Goal: Task Accomplishment & Management: Manage account settings

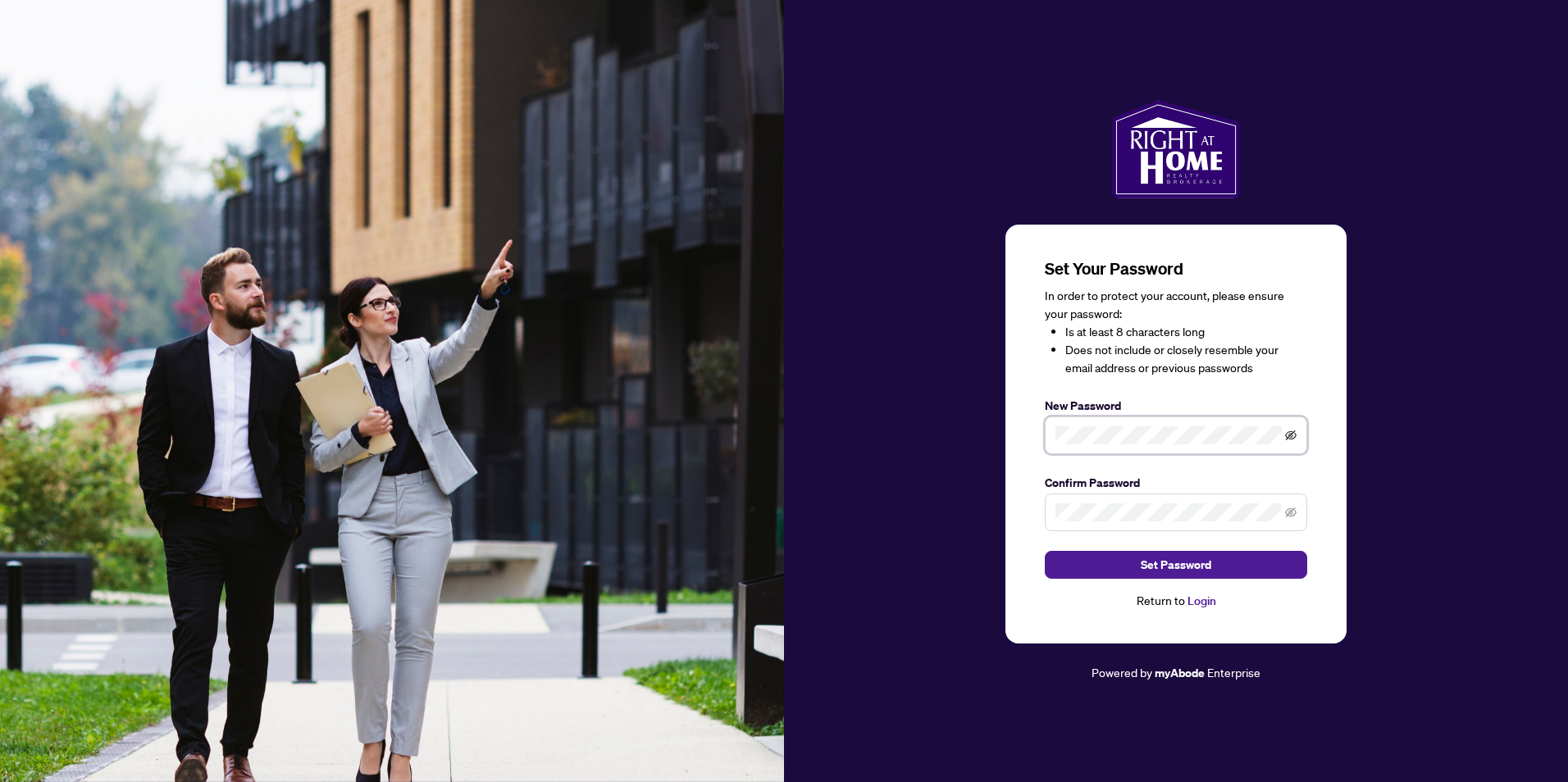
click at [1293, 434] on icon "eye-invisible" at bounding box center [1291, 435] width 12 height 12
click at [1288, 512] on icon "eye-invisible" at bounding box center [1291, 513] width 12 height 12
click at [1175, 563] on span "Set Password" at bounding box center [1175, 564] width 70 height 26
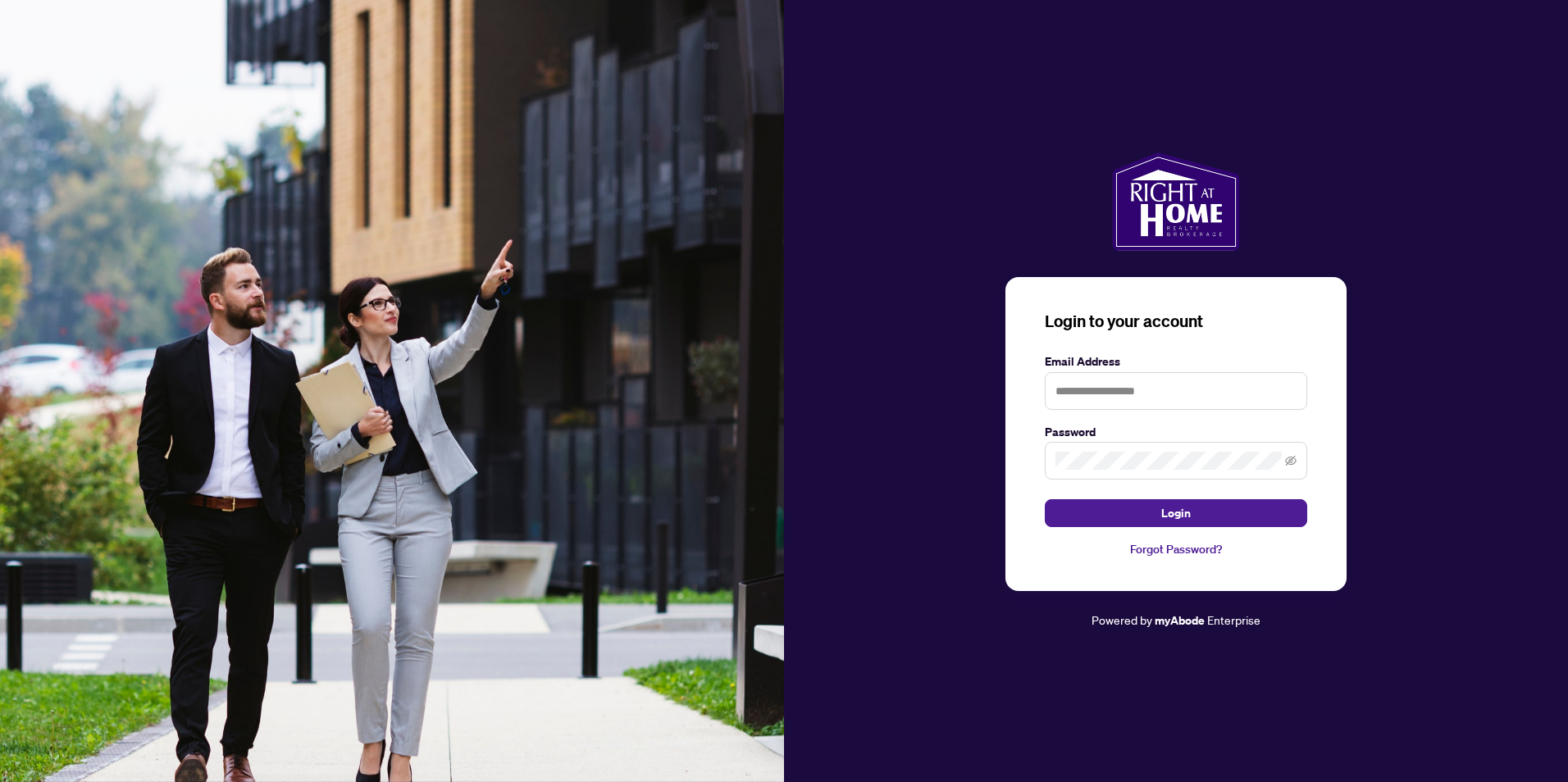
click at [1363, 101] on div "Login to your account Email Address Password Login Forgot Password? Powered by …" at bounding box center [1176, 391] width 784 height 782
type input "**********"
click at [1179, 509] on span "Login" at bounding box center [1176, 513] width 30 height 26
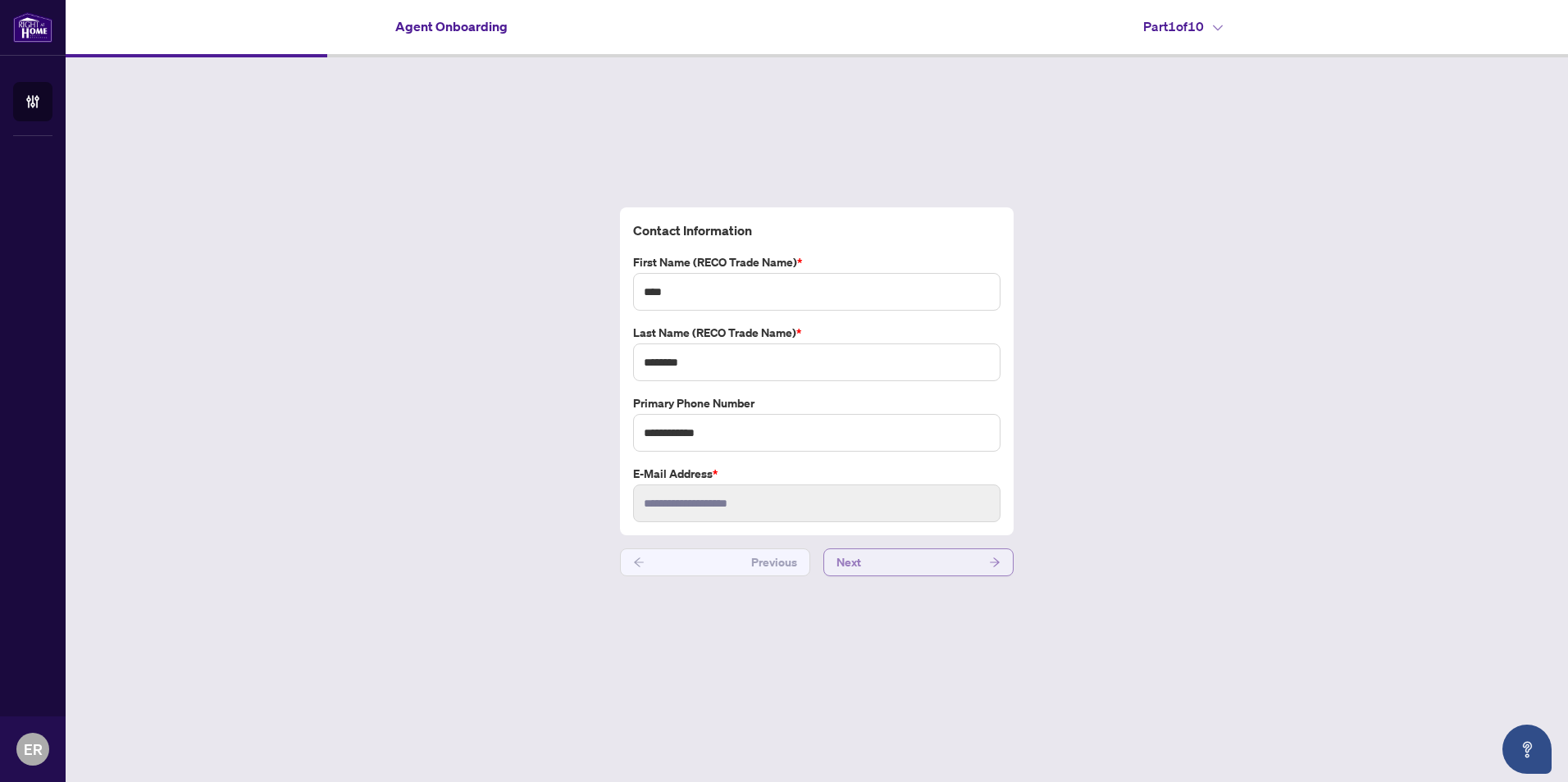
click at [983, 556] on button "Next" at bounding box center [919, 562] width 190 height 28
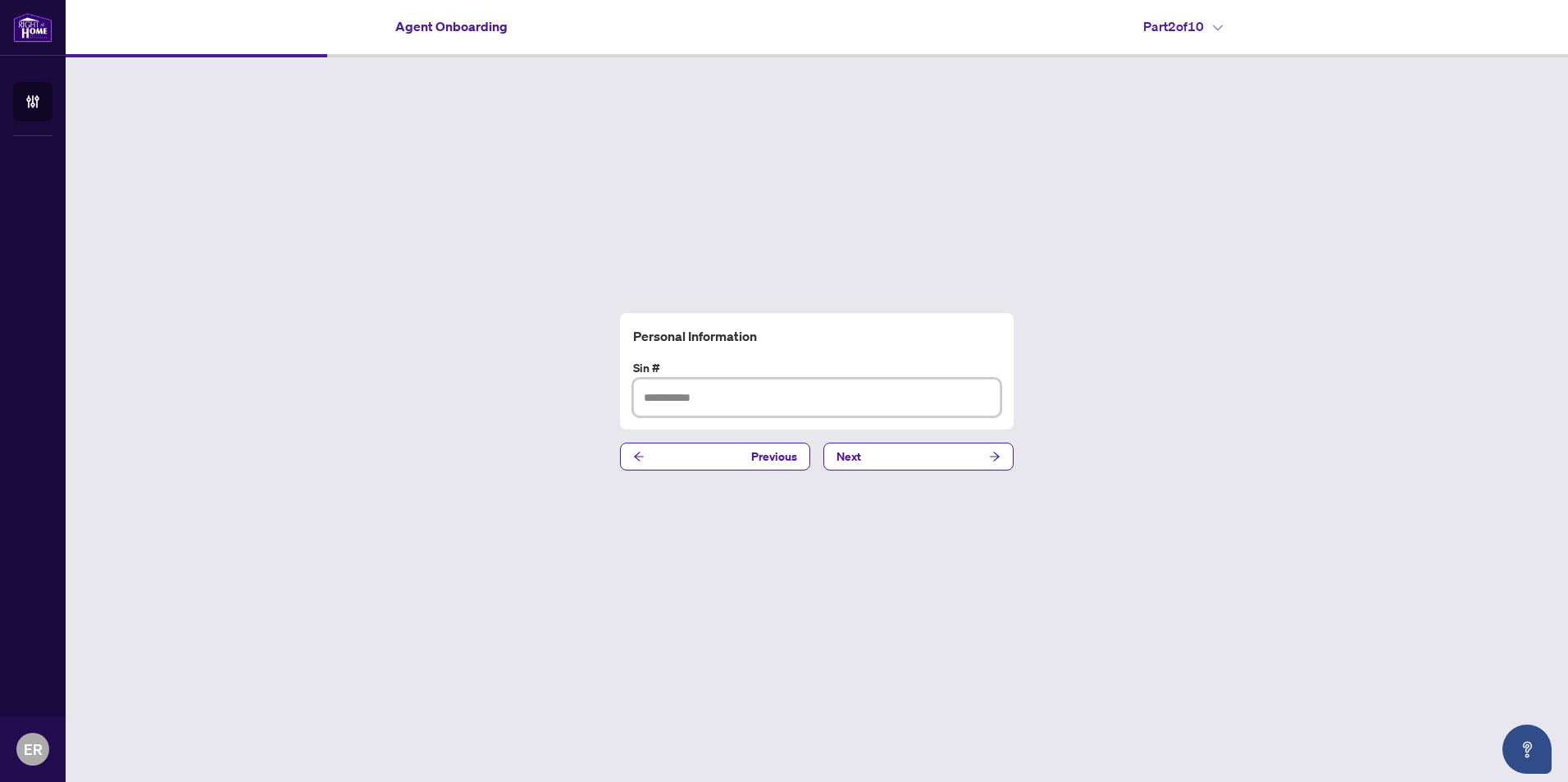
click at [674, 397] on input "text" at bounding box center [817, 397] width 367 height 37
type input "*********"
click at [999, 456] on icon "arrow-right" at bounding box center [994, 456] width 12 height 12
click at [663, 395] on input "text" at bounding box center [817, 397] width 367 height 37
type input "**********"
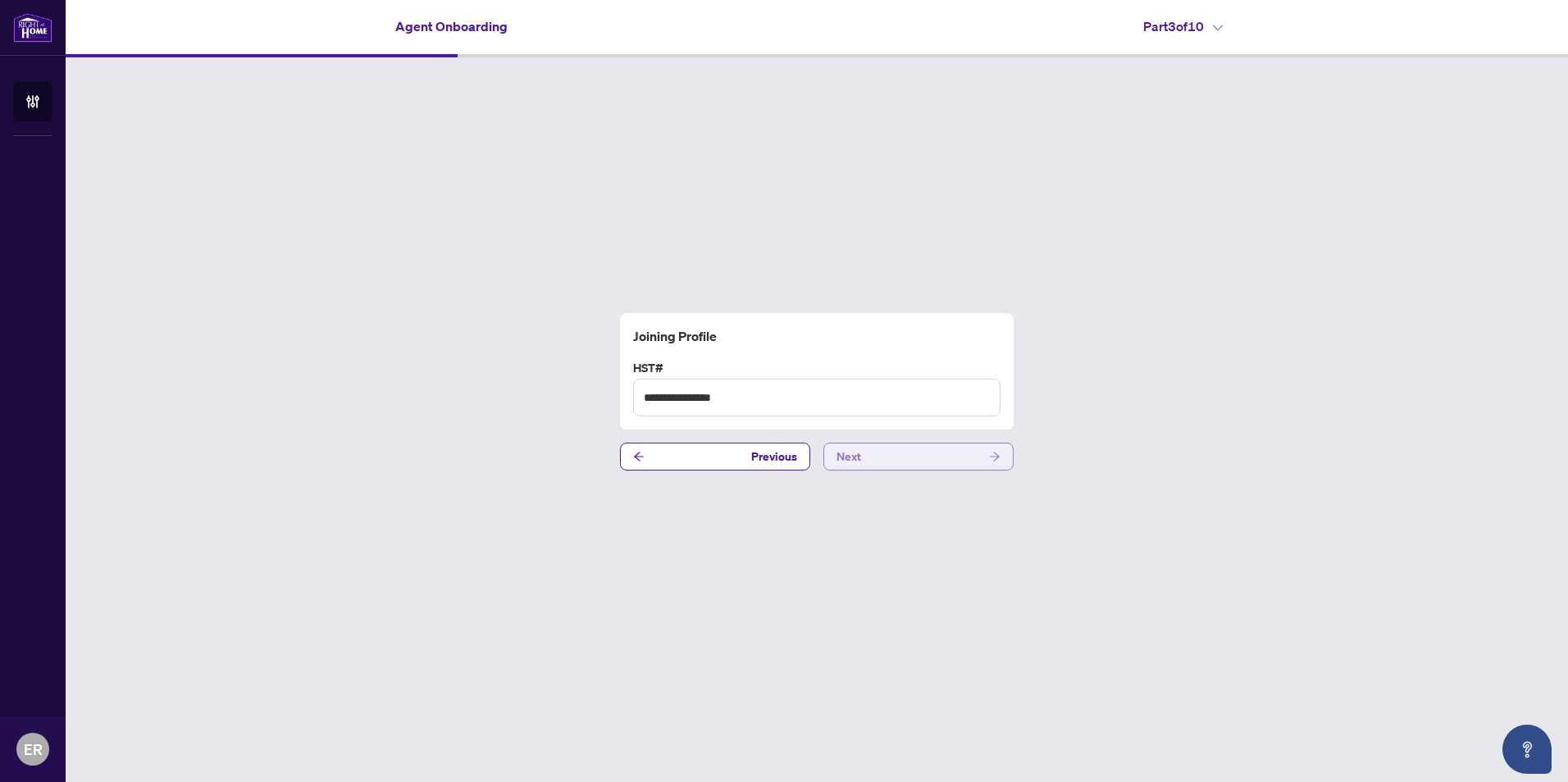
click at [994, 451] on icon "arrow-right" at bounding box center [994, 456] width 12 height 12
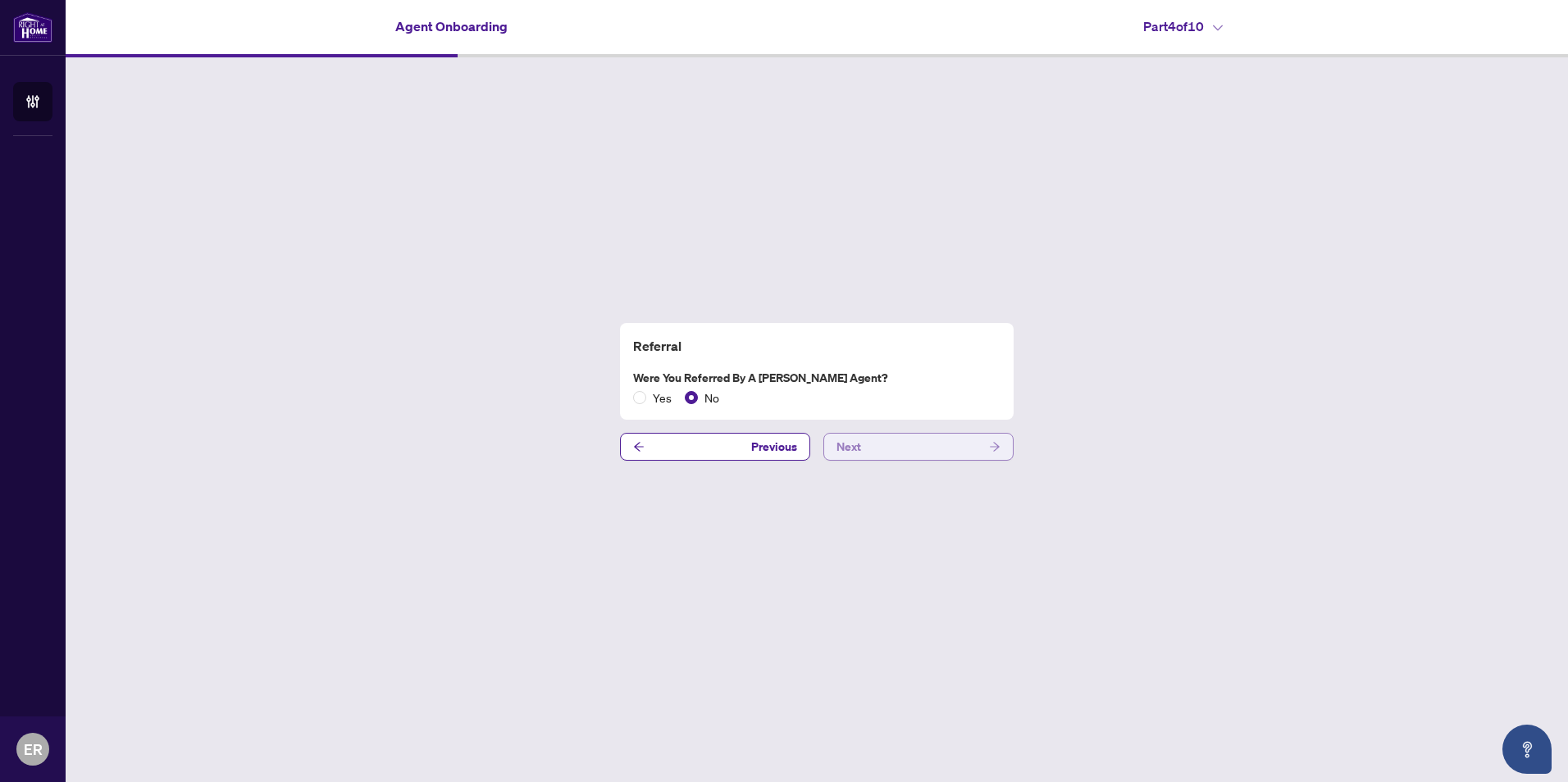
click at [1000, 438] on span "button" at bounding box center [994, 447] width 12 height 26
click at [997, 439] on span "button" at bounding box center [994, 447] width 12 height 26
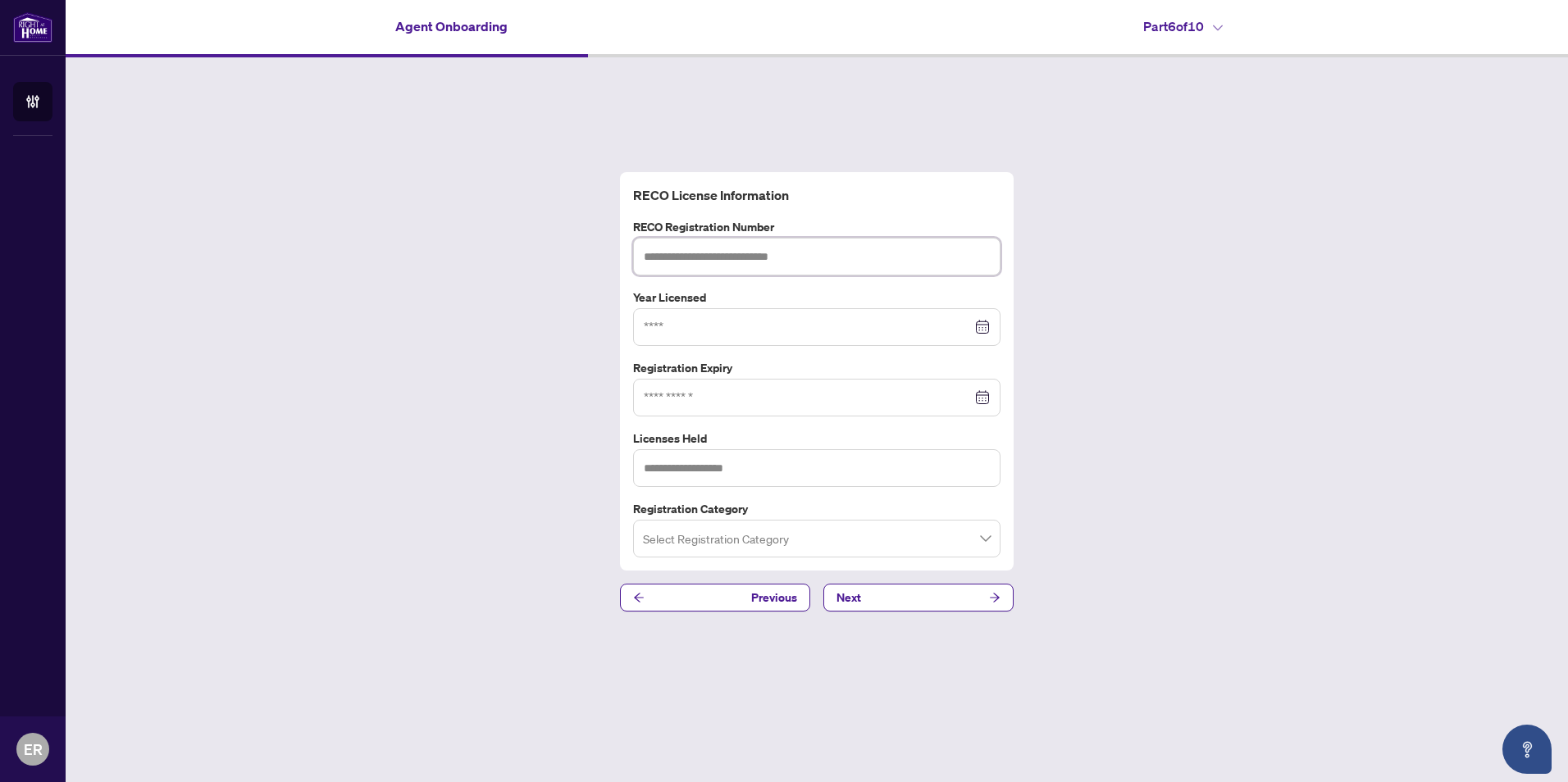
click at [701, 260] on input "text" at bounding box center [817, 257] width 367 height 37
type input "*******"
click at [663, 324] on input at bounding box center [807, 327] width 328 height 18
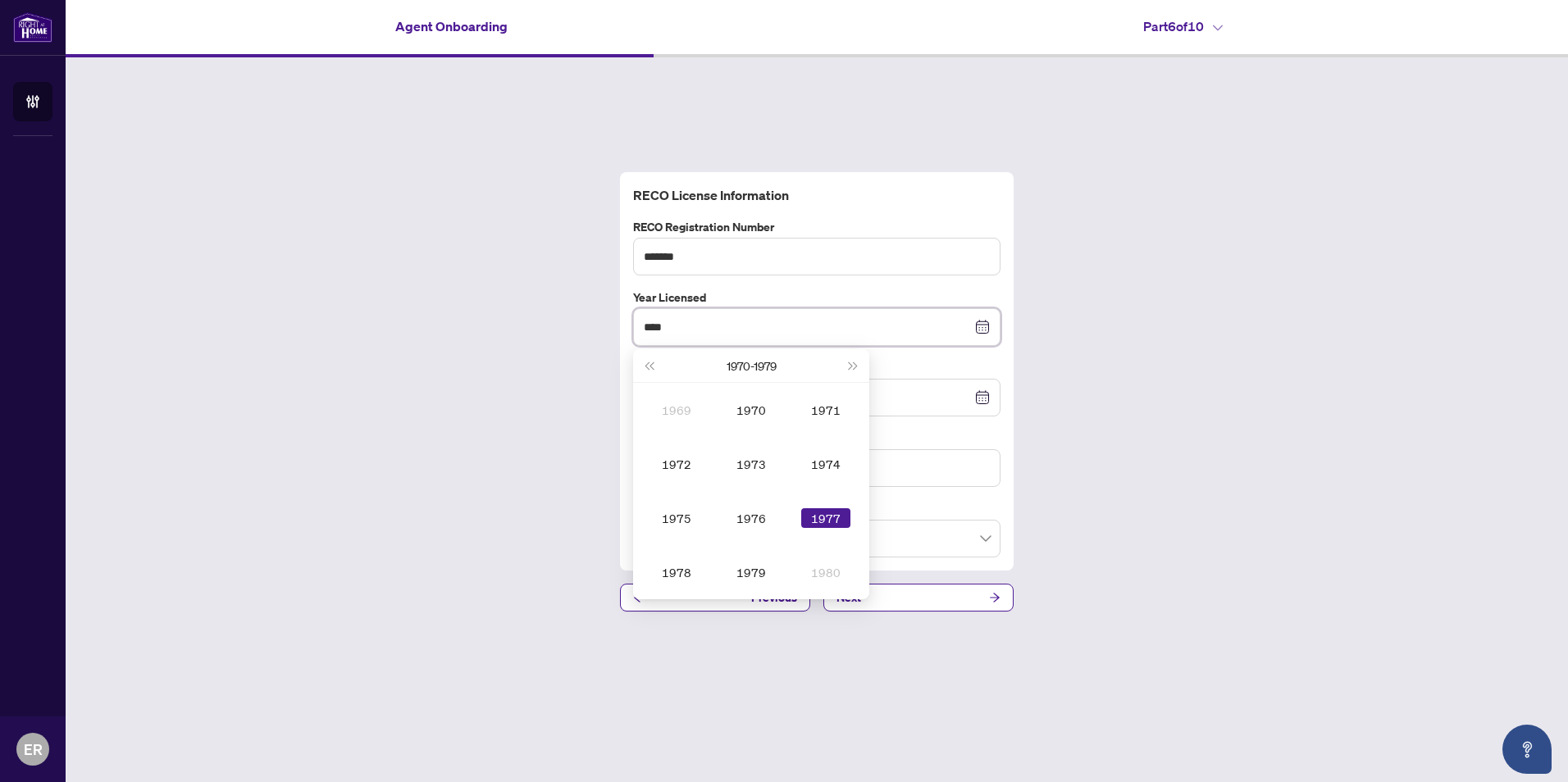
type input "****"
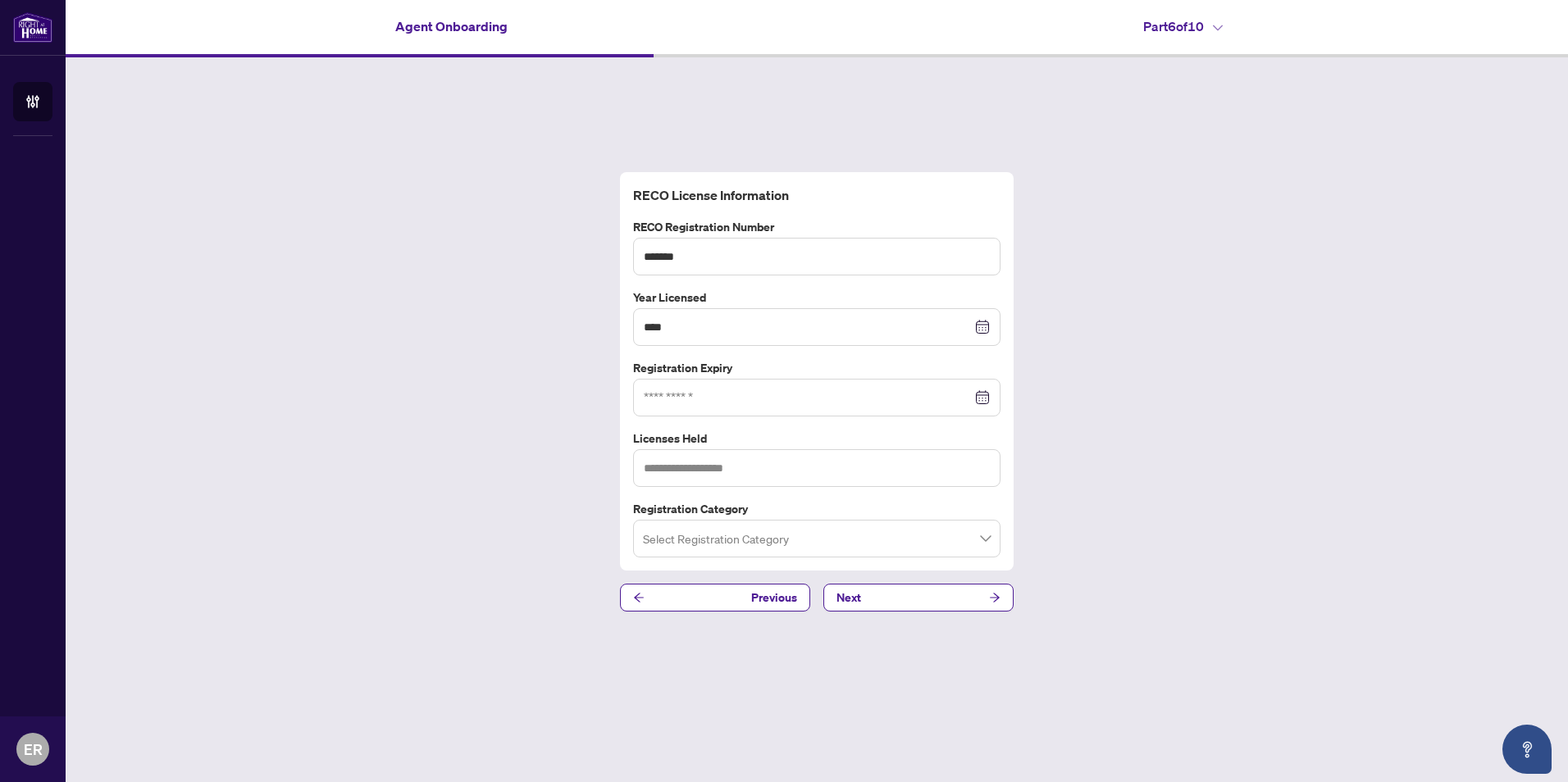
click at [574, 412] on div "RECO License Information RECO Registration Number ******* Year Licensed **** 19…" at bounding box center [817, 392] width 1503 height 670
click at [684, 398] on input at bounding box center [807, 398] width 328 height 18
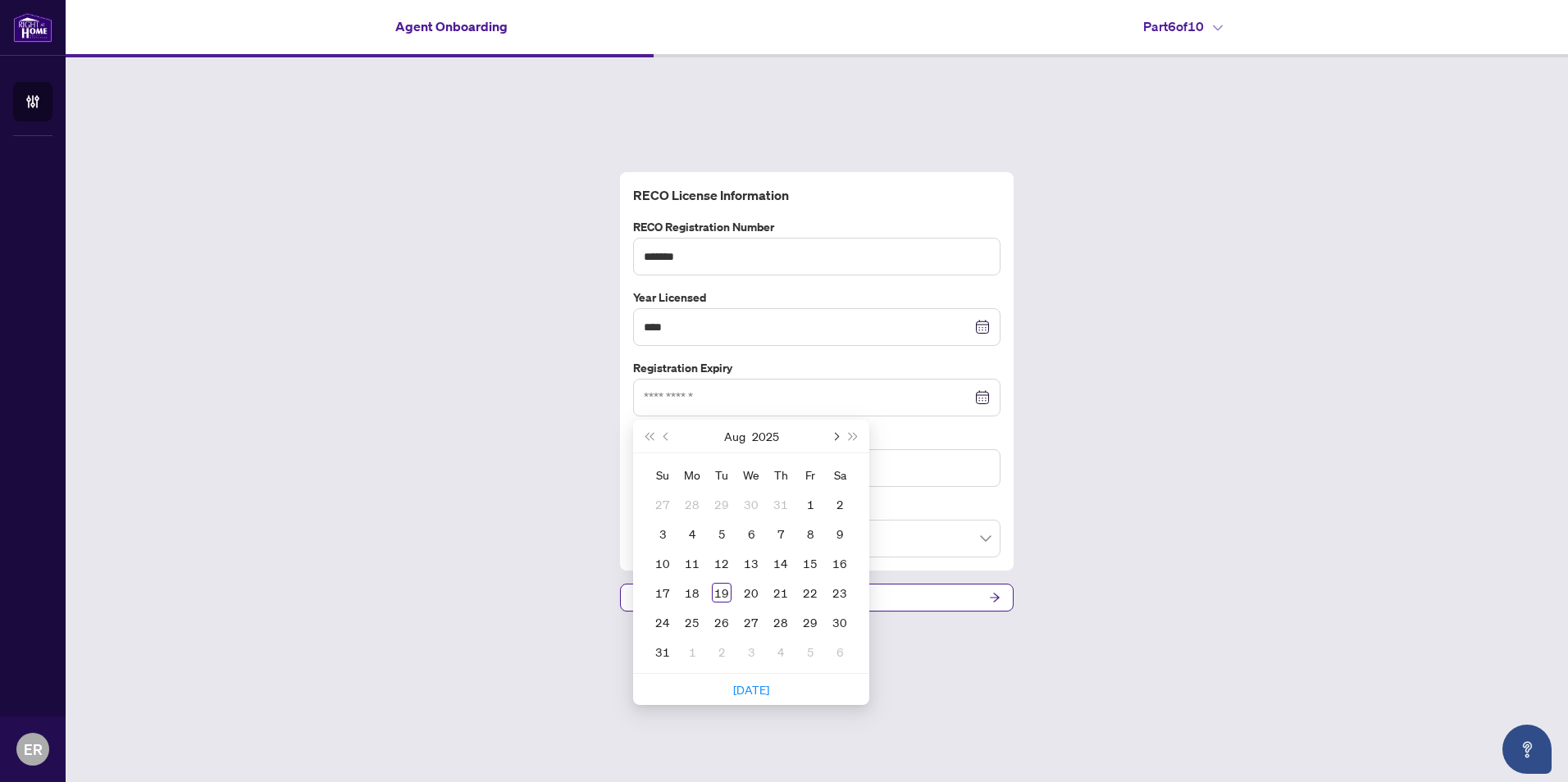
click at [837, 435] on span "Next month (PageDown)" at bounding box center [835, 436] width 9 height 9
click at [854, 435] on span "Next year (Control + right)" at bounding box center [853, 436] width 9 height 9
click at [666, 432] on button "Previous month (PageUp)" at bounding box center [667, 436] width 18 height 33
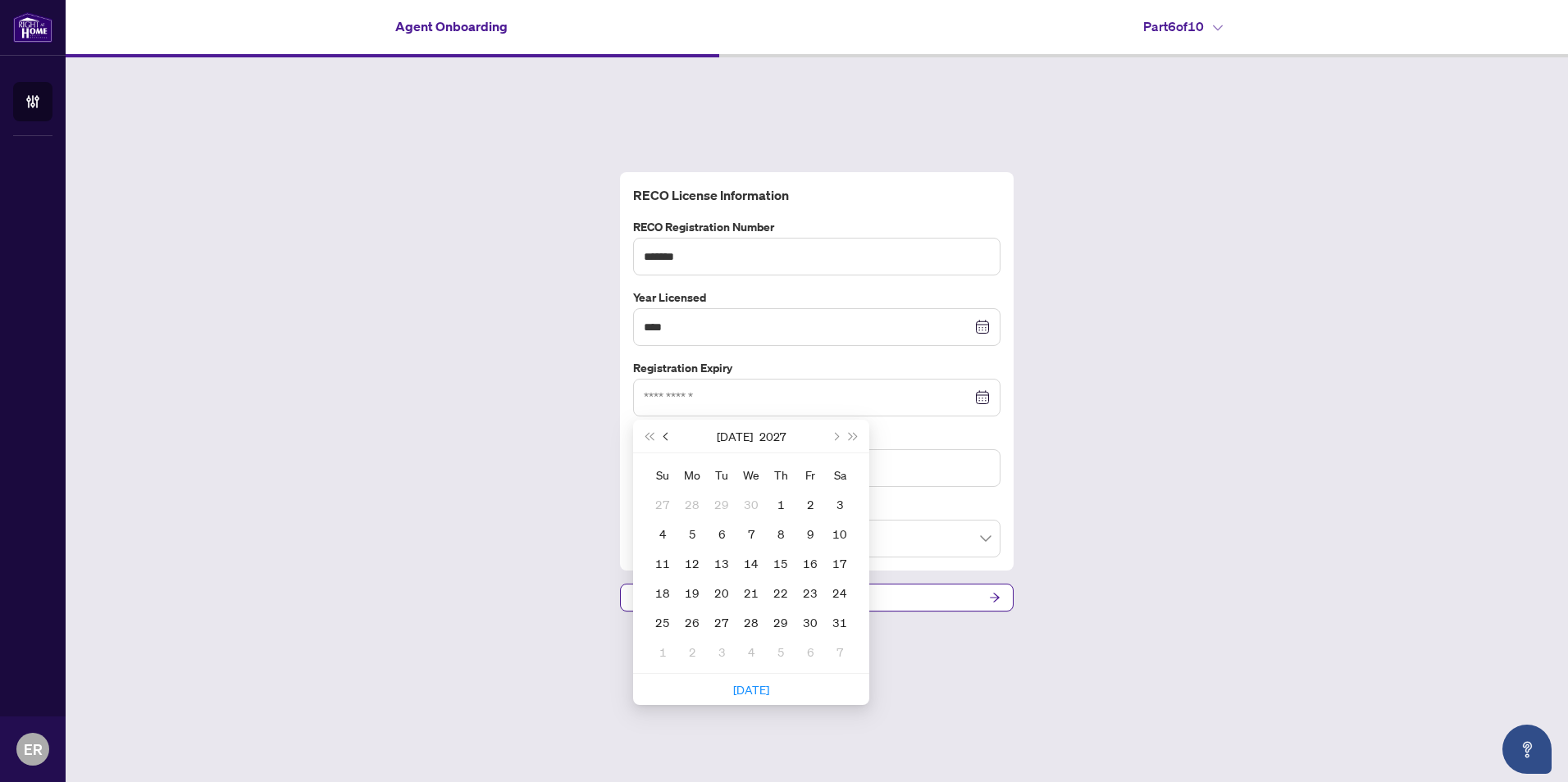
click at [666, 432] on button "Previous month (PageUp)" at bounding box center [667, 436] width 18 height 33
type input "**********"
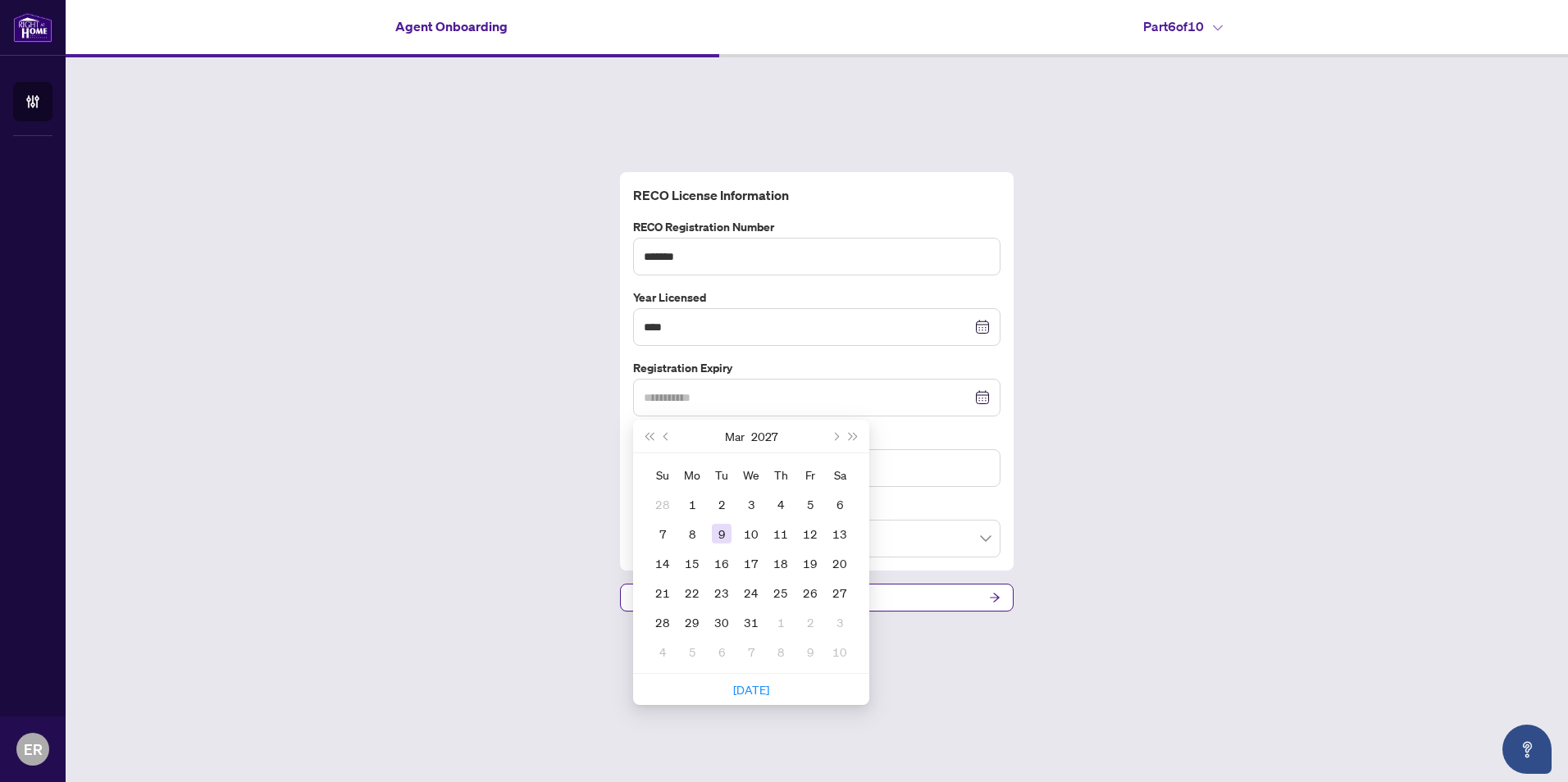
click at [725, 526] on div "9" at bounding box center [722, 533] width 19 height 19
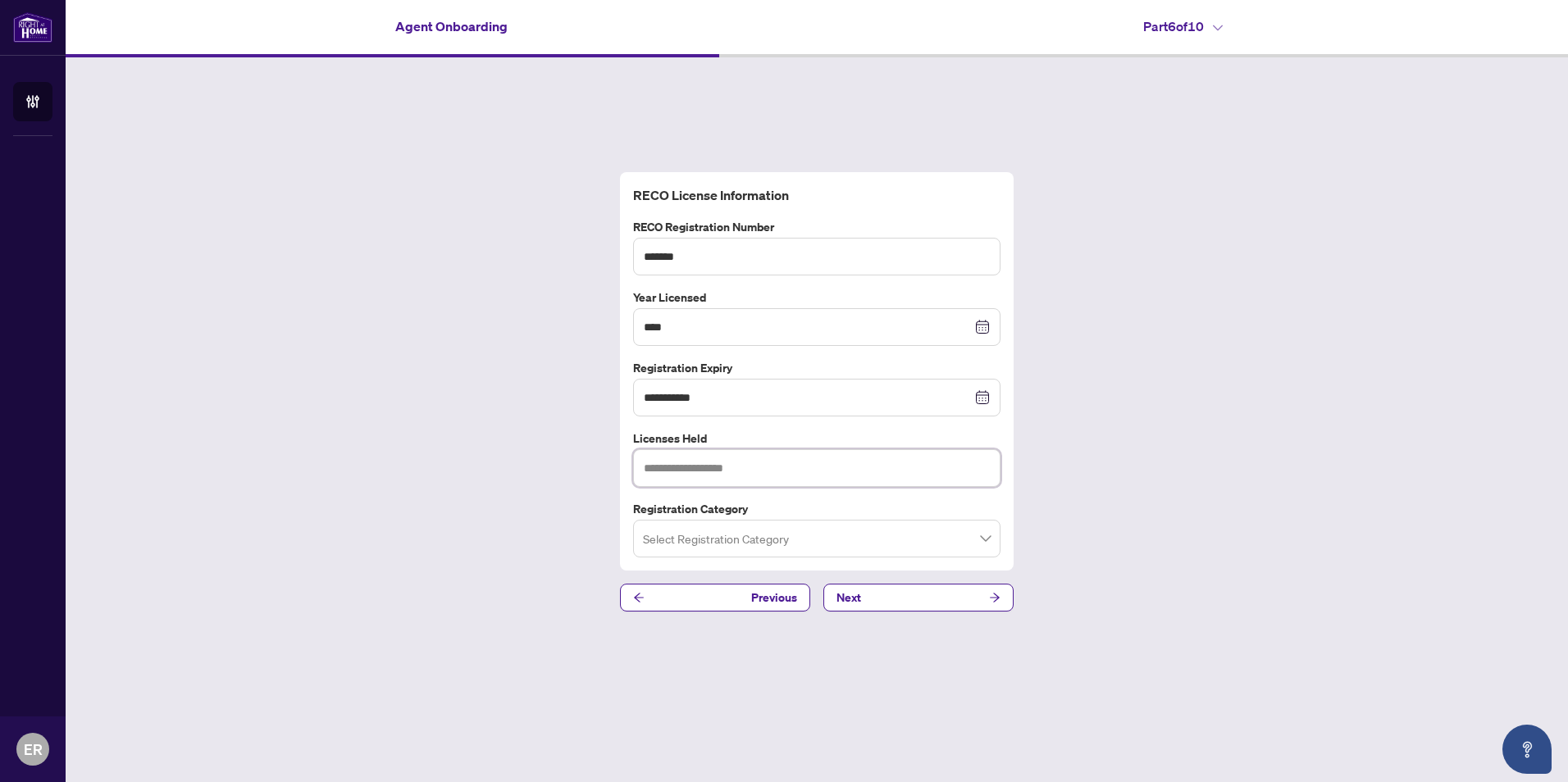
click at [690, 461] on input "text" at bounding box center [817, 468] width 367 height 37
click at [983, 539] on span at bounding box center [817, 539] width 348 height 31
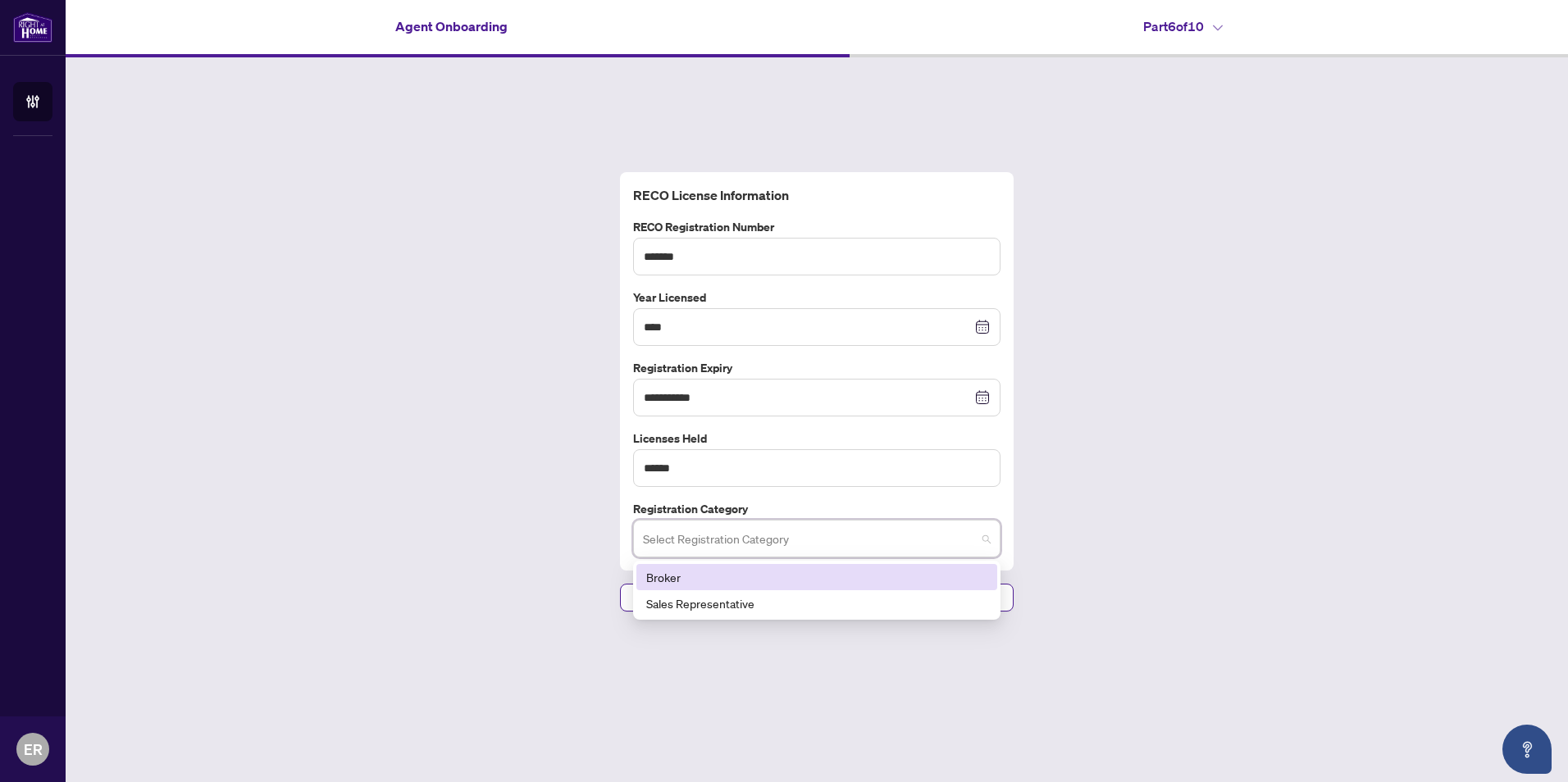
click at [690, 570] on div "Broker" at bounding box center [817, 577] width 341 height 18
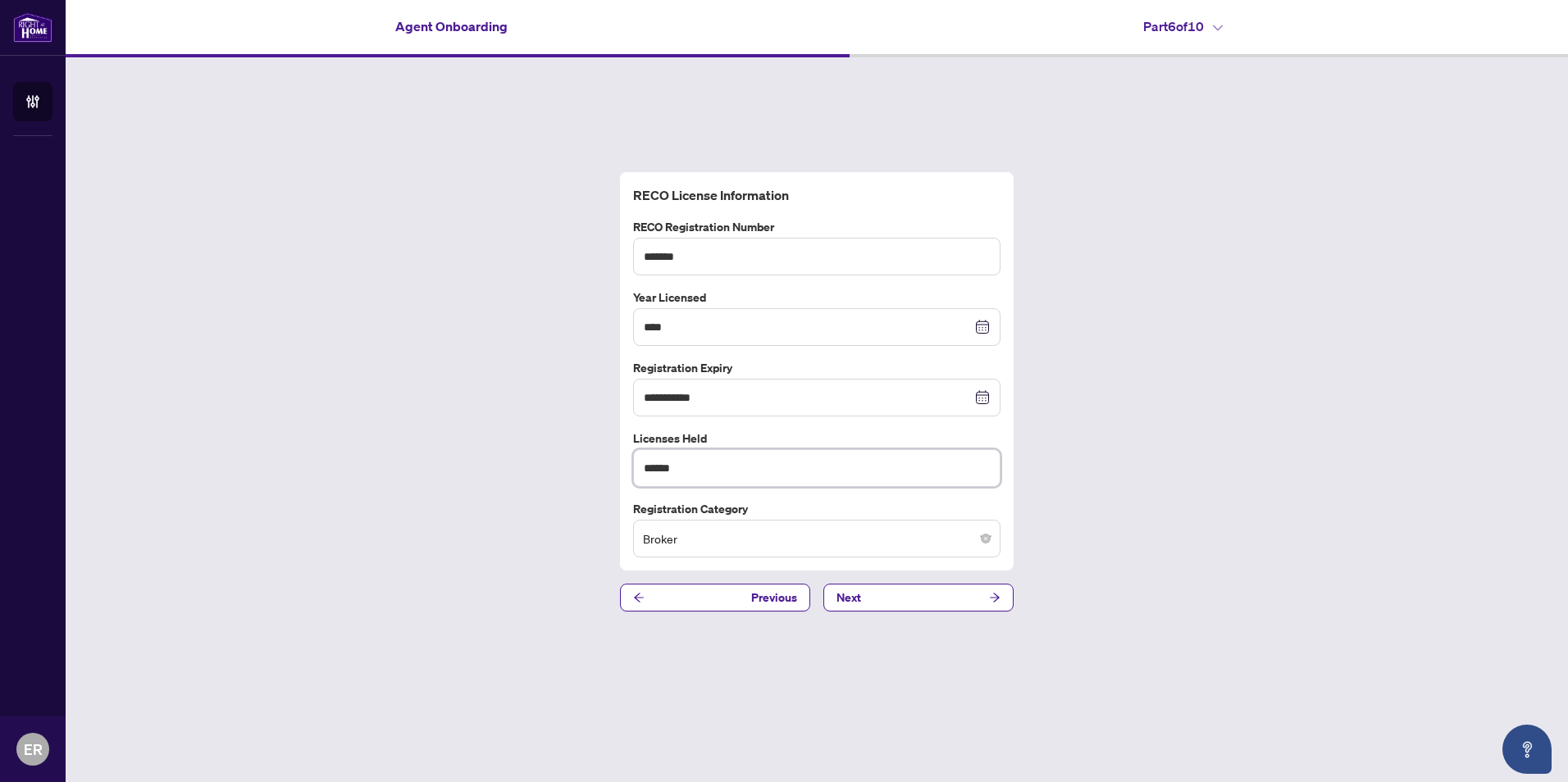
click at [643, 468] on input "******" at bounding box center [817, 468] width 367 height 37
type input "**********"
click at [999, 595] on icon "arrow-right" at bounding box center [994, 598] width 12 height 12
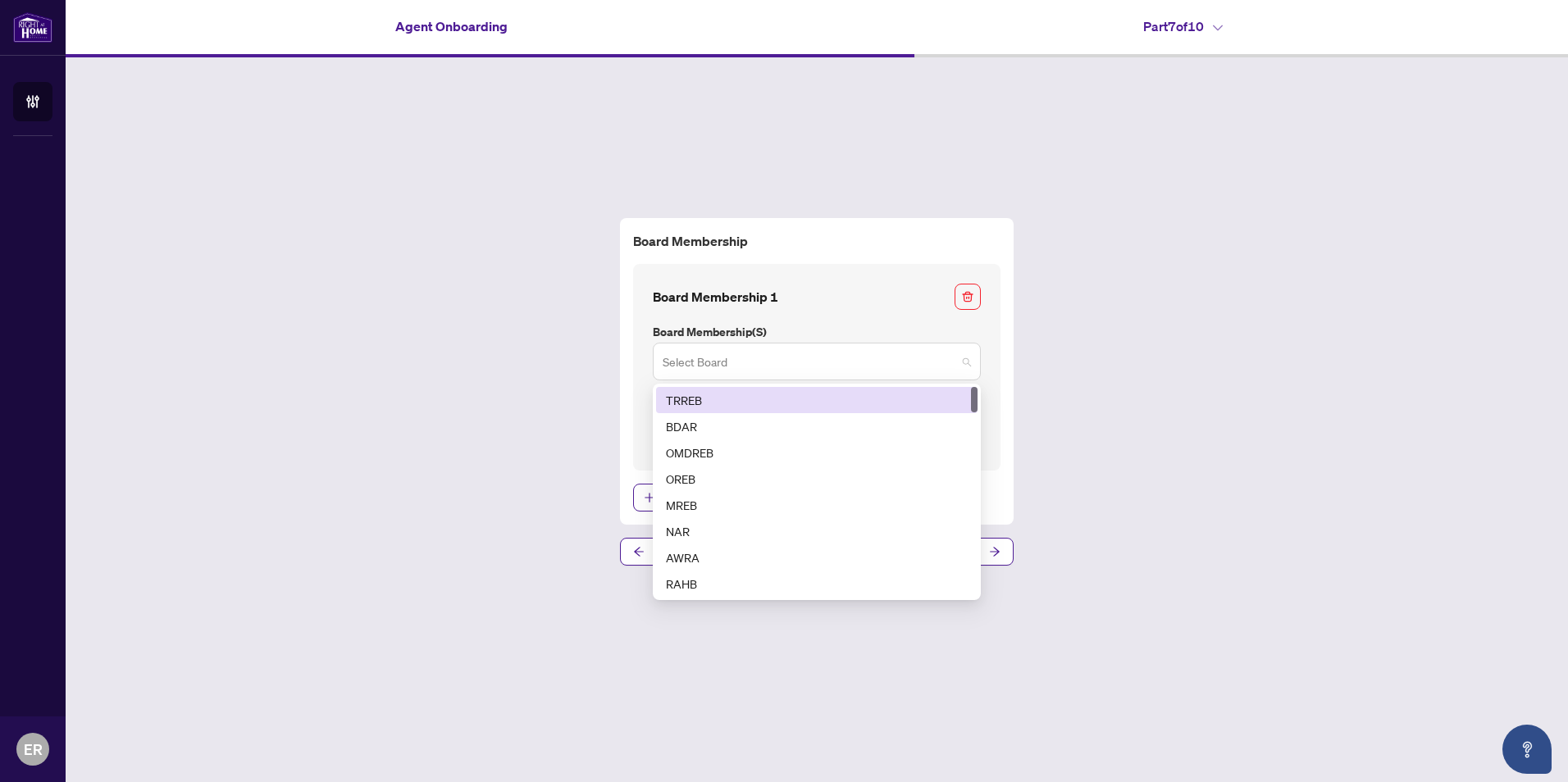
click at [968, 366] on span at bounding box center [817, 361] width 308 height 31
click at [730, 396] on div "TRREB" at bounding box center [817, 400] width 302 height 18
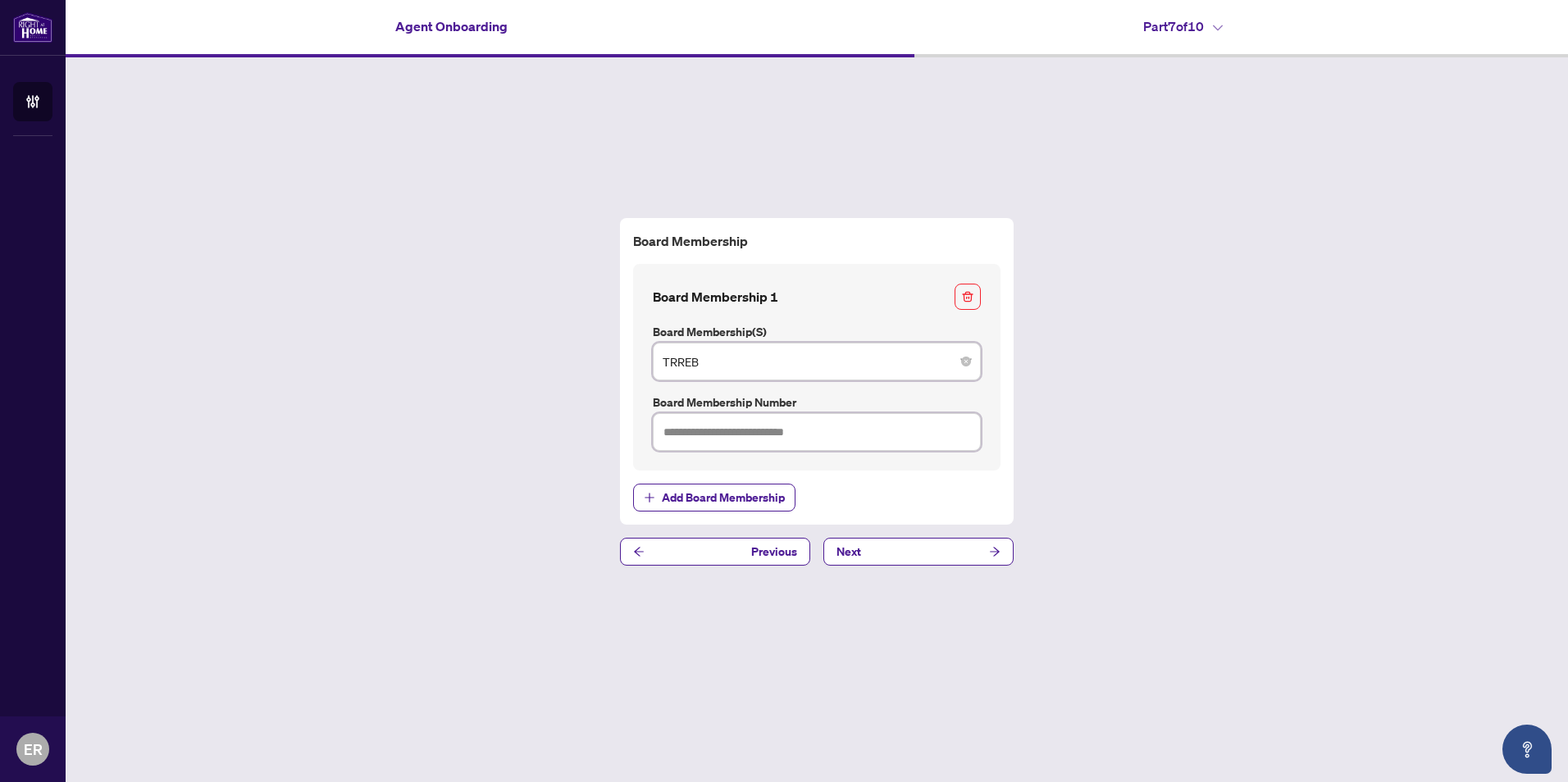
click at [678, 434] on input "text" at bounding box center [816, 431] width 328 height 37
type input "*******"
click at [995, 550] on icon "arrow-right" at bounding box center [994, 551] width 12 height 12
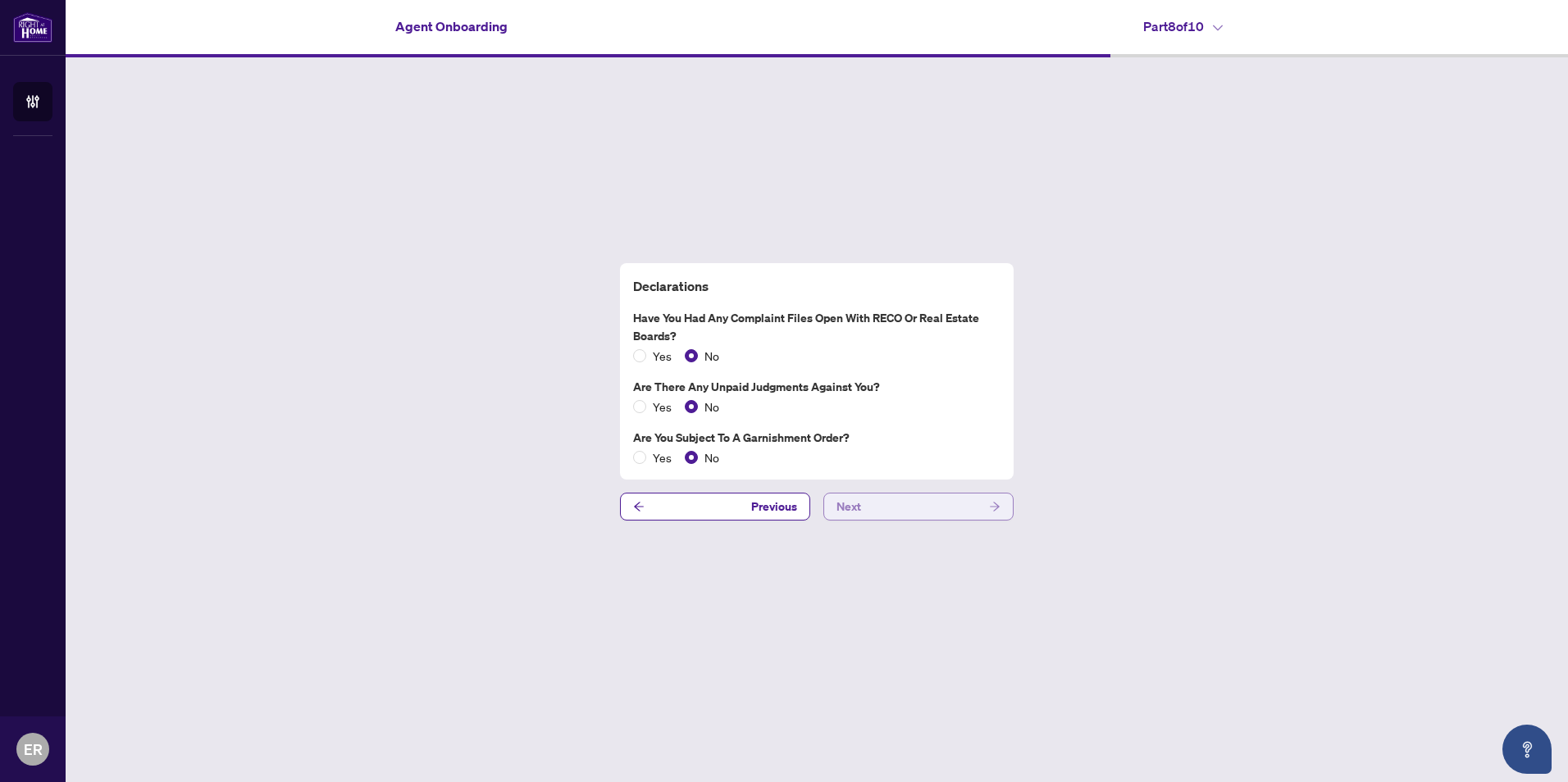
click at [993, 507] on icon "arrow-right" at bounding box center [994, 507] width 12 height 12
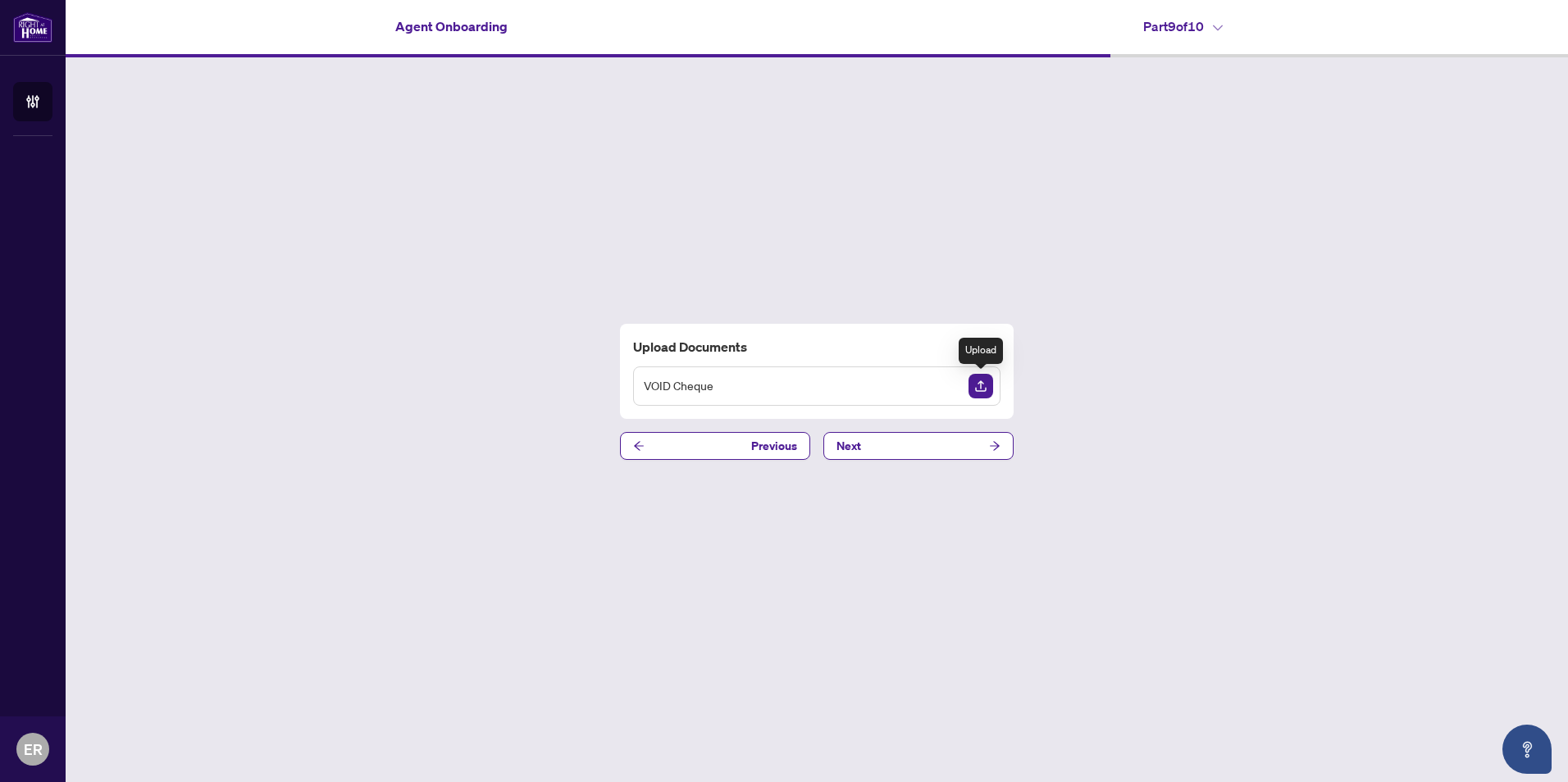
click at [983, 385] on img "Upload Document" at bounding box center [981, 386] width 25 height 25
click at [944, 383] on icon "View Document" at bounding box center [949, 387] width 12 height 12
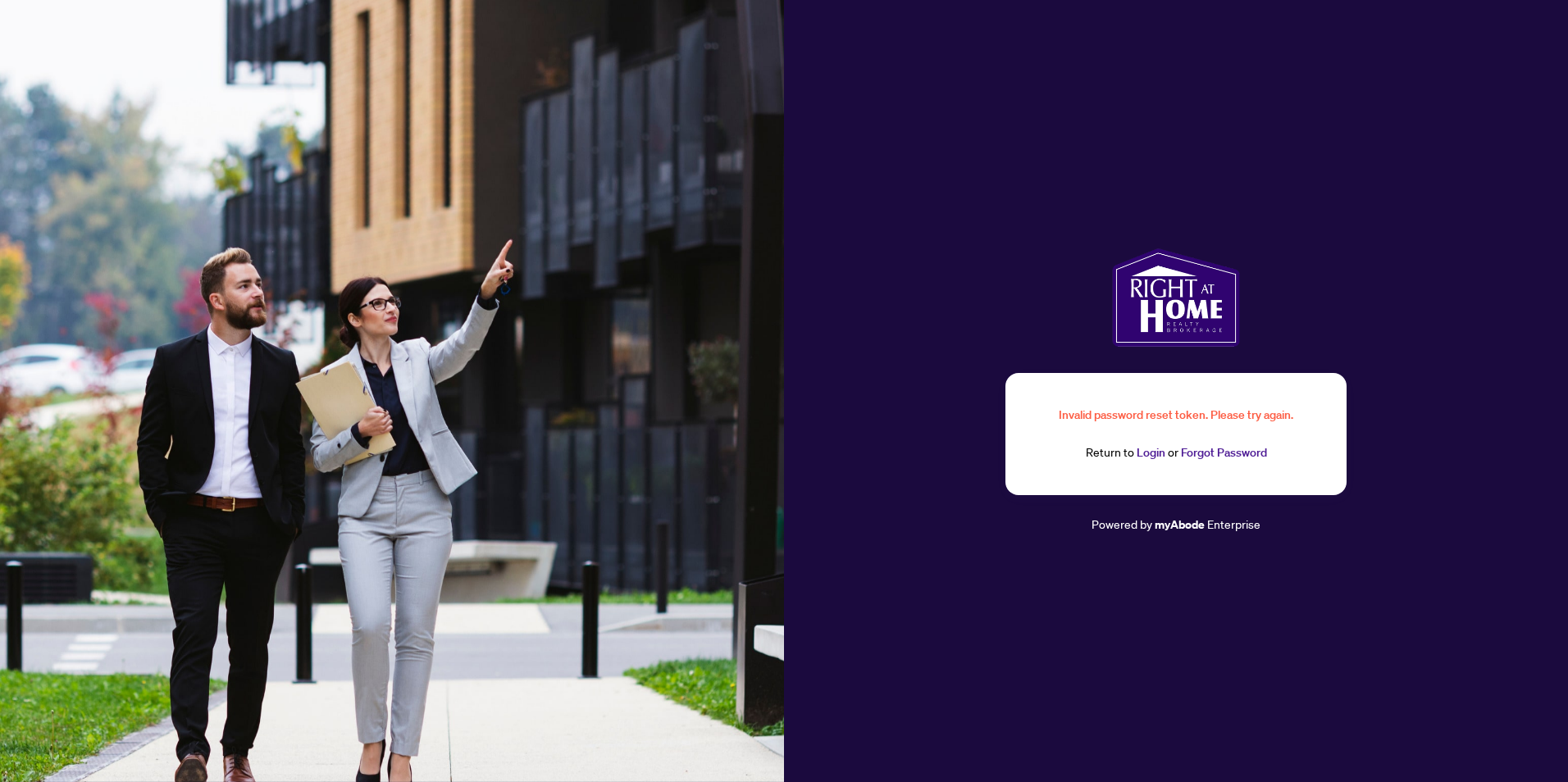
click at [1151, 452] on link "Login" at bounding box center [1151, 452] width 29 height 14
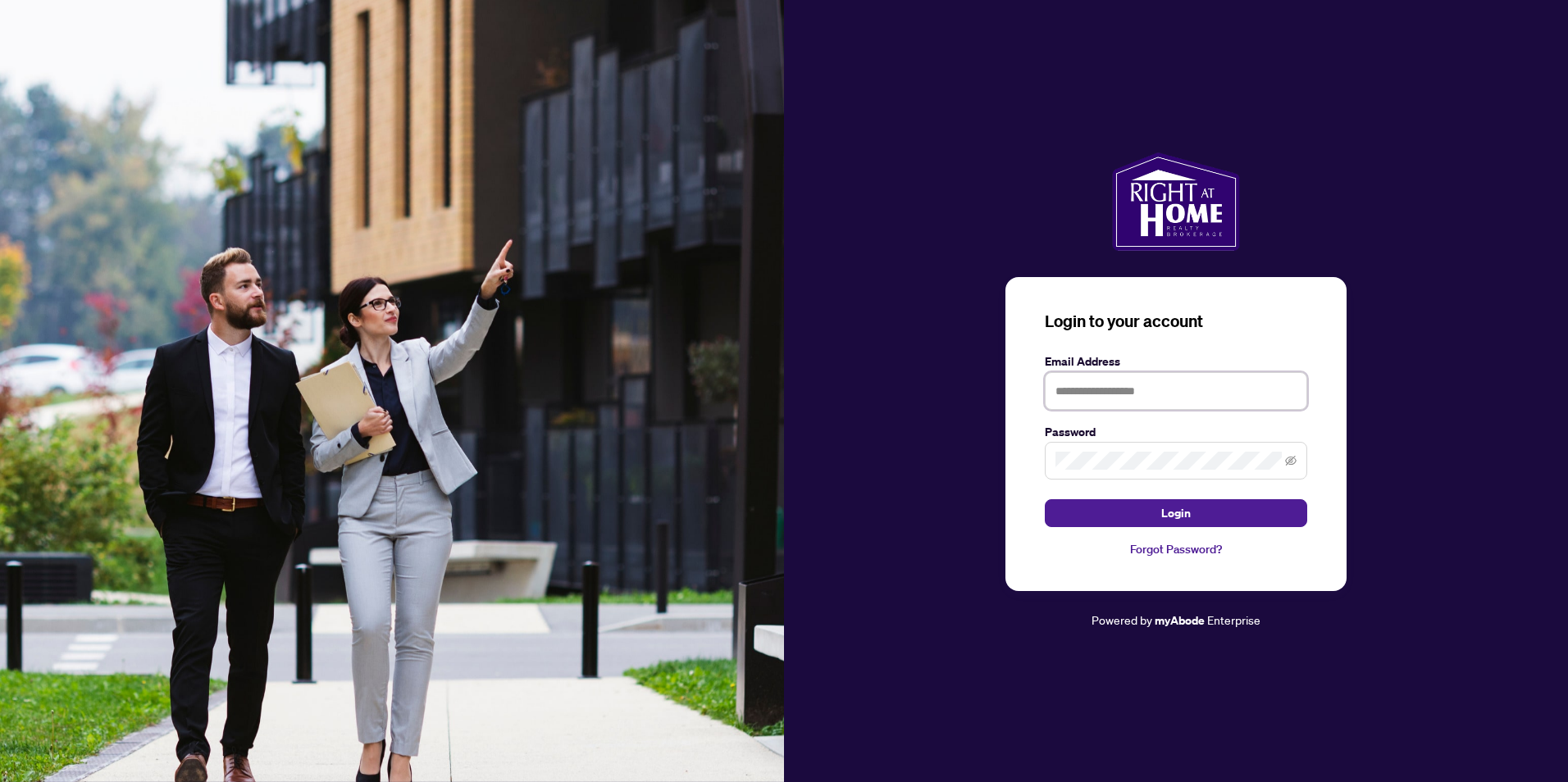
type input "**********"
click at [1177, 509] on span "Login" at bounding box center [1176, 513] width 30 height 26
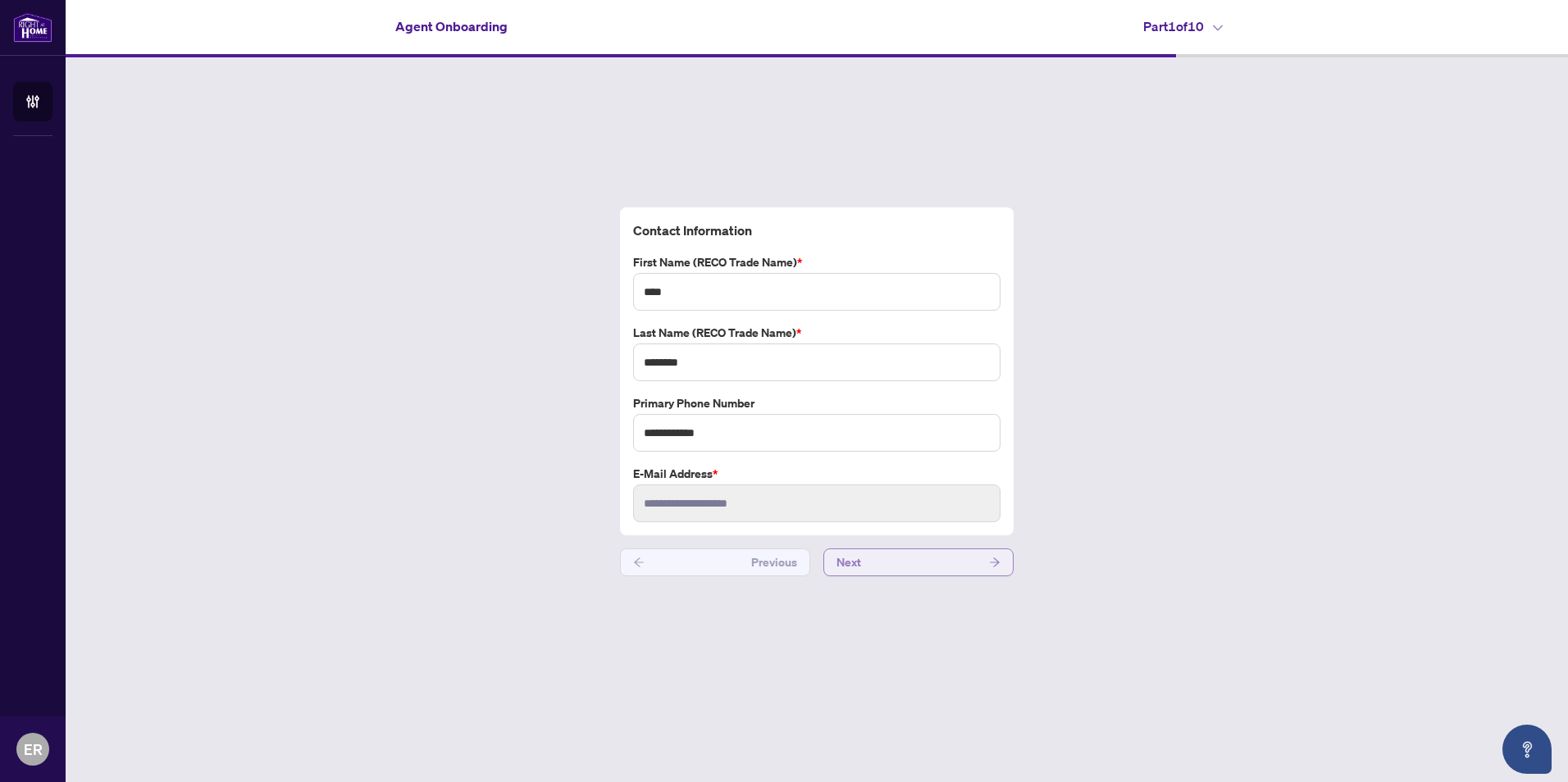
click at [1000, 558] on icon "arrow-right" at bounding box center [994, 563] width 12 height 12
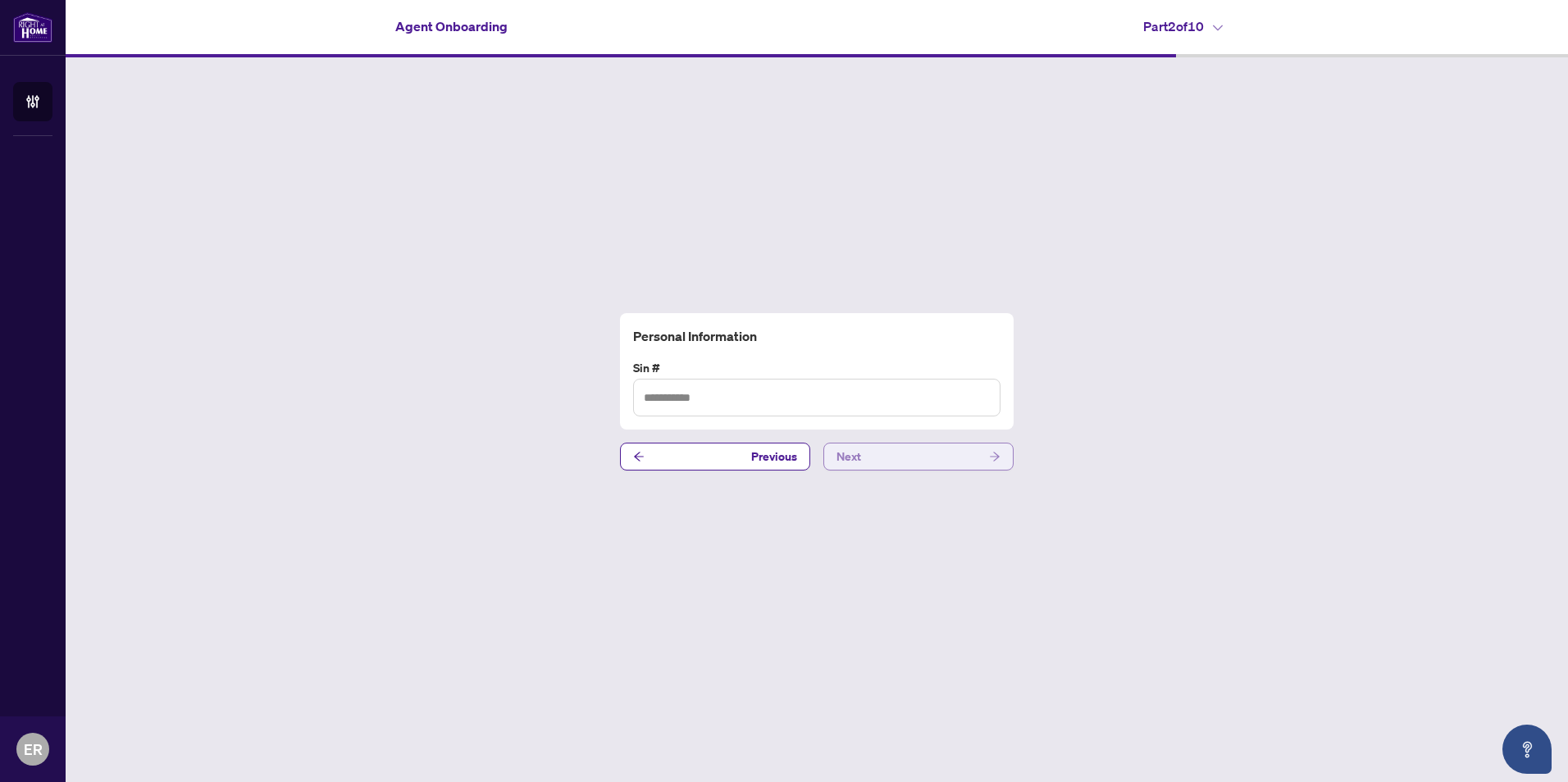
type input "*********"
click at [997, 456] on icon "arrow-right" at bounding box center [994, 455] width 10 height 9
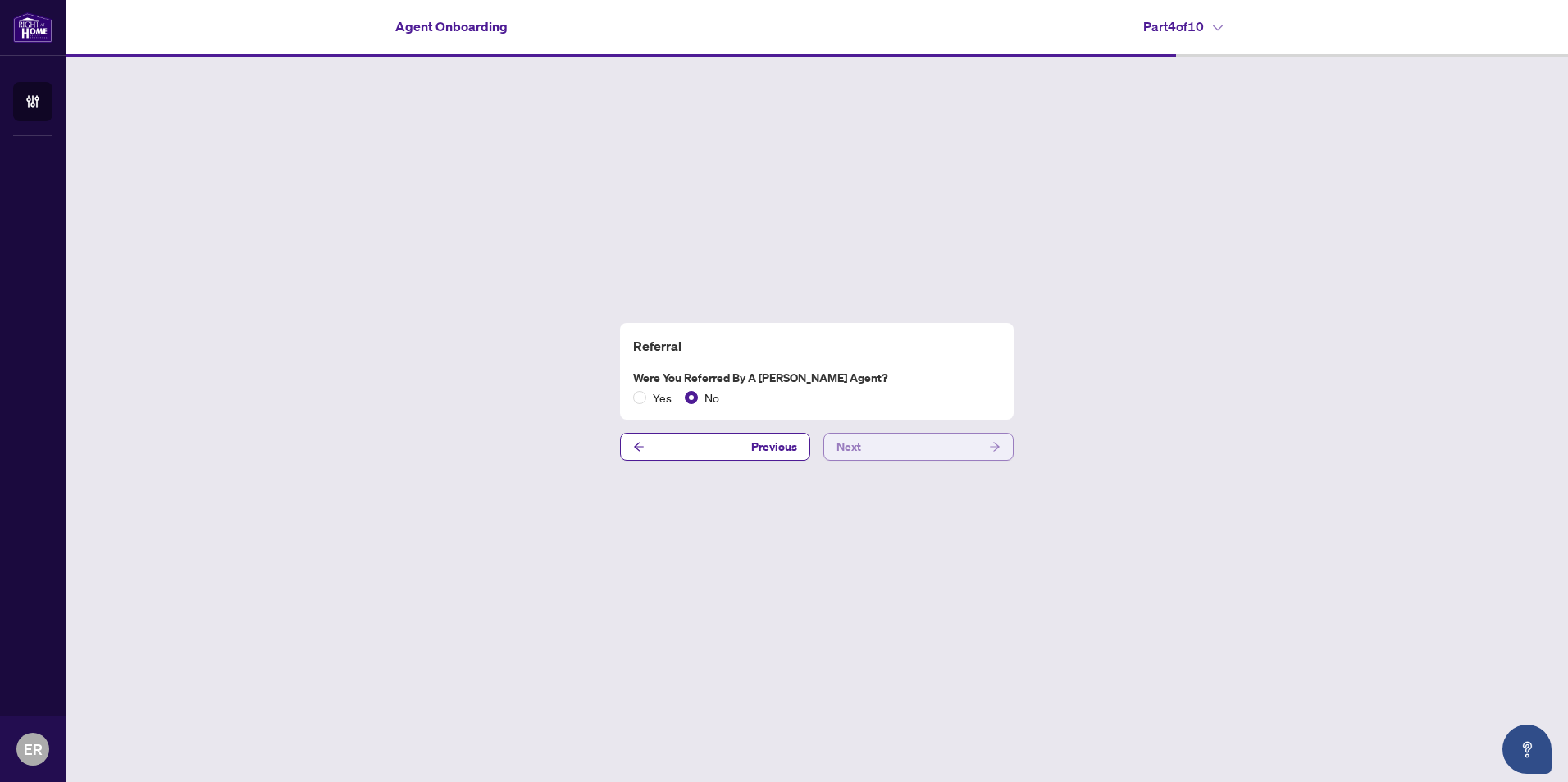
click at [997, 446] on icon "arrow-right" at bounding box center [994, 446] width 10 height 9
click at [996, 441] on icon "arrow-right" at bounding box center [994, 447] width 12 height 12
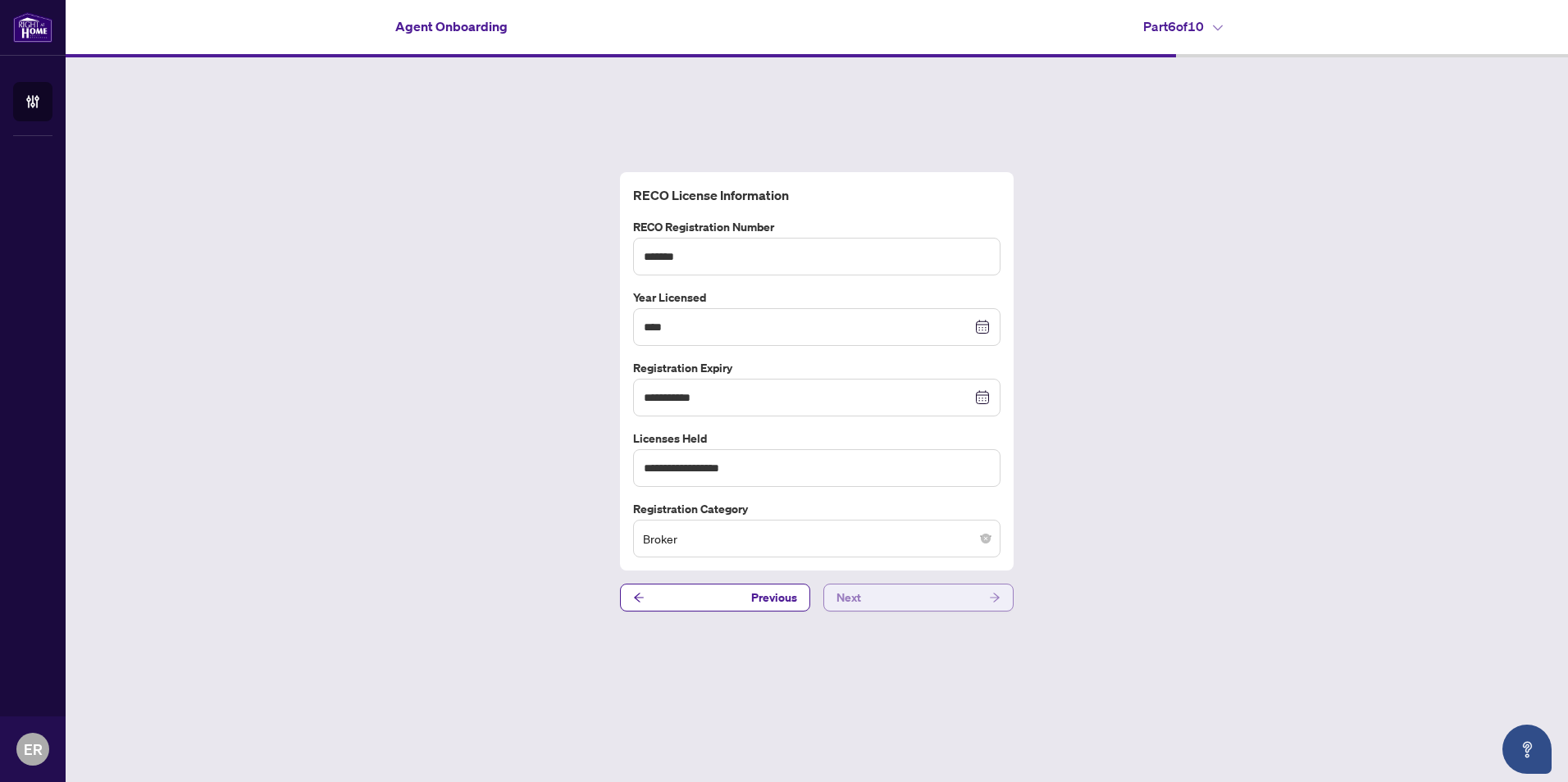
click at [997, 588] on span "button" at bounding box center [994, 598] width 12 height 26
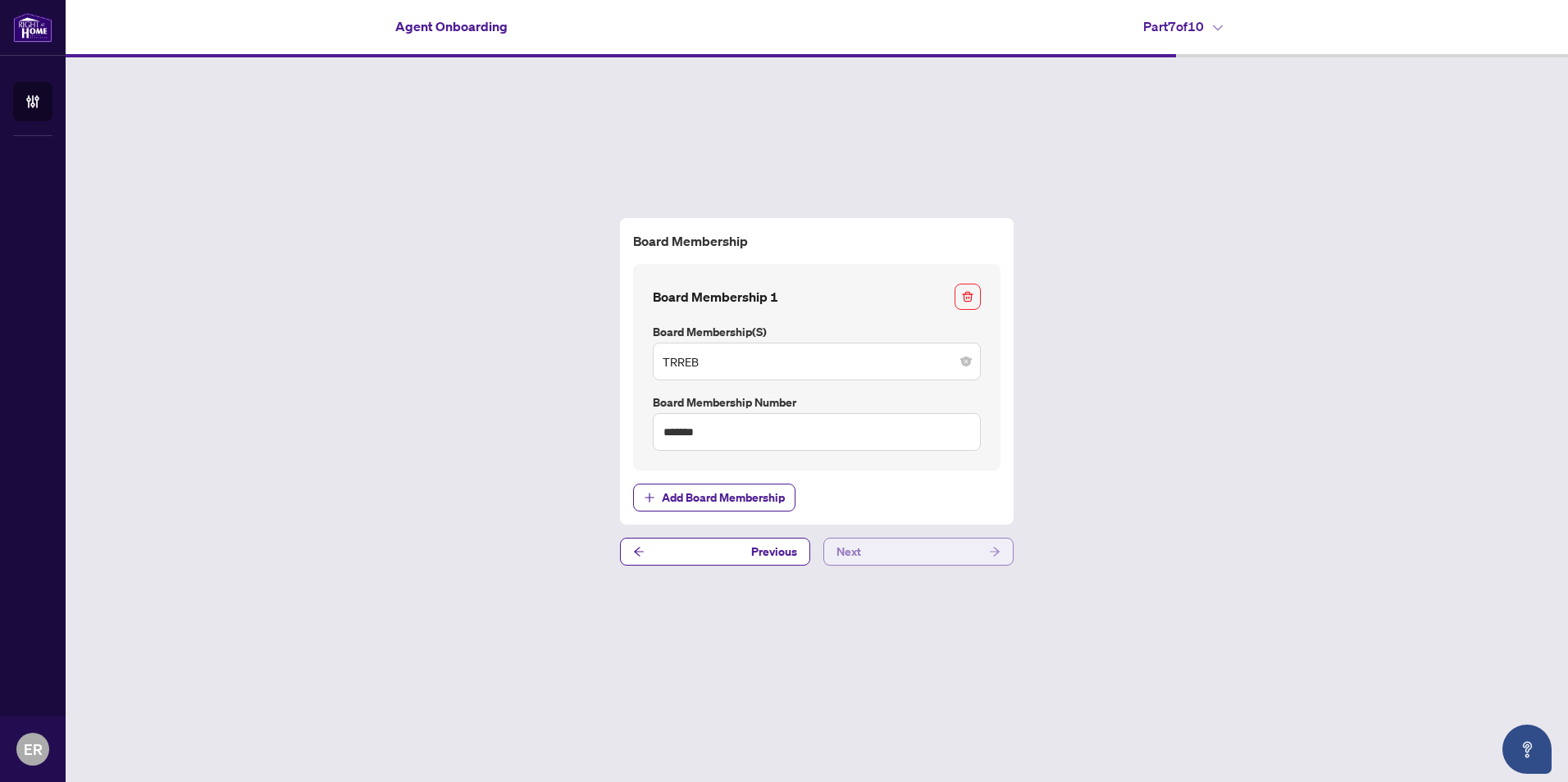
click at [990, 550] on icon "arrow-right" at bounding box center [994, 551] width 12 height 12
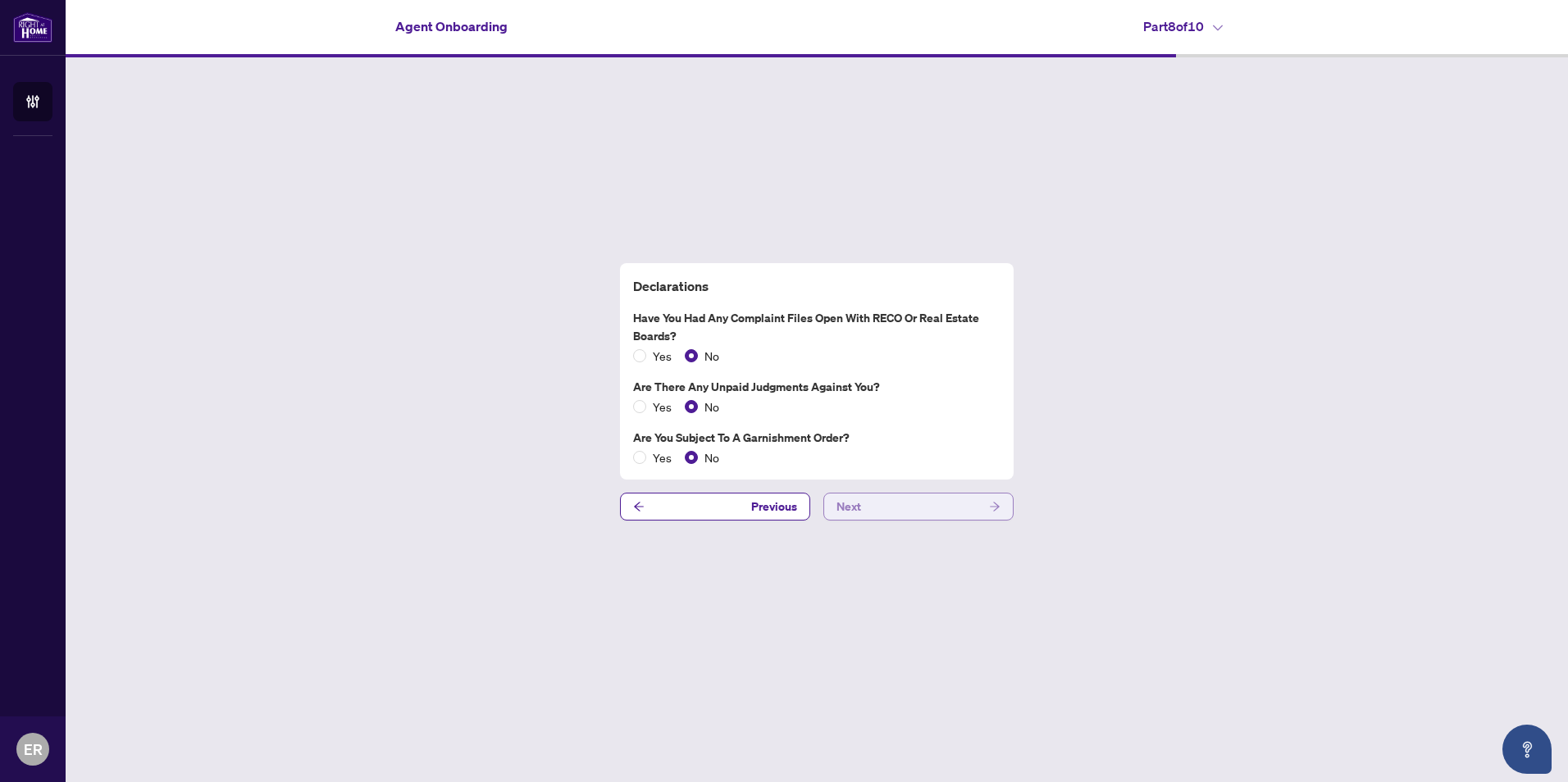
click at [998, 500] on span "button" at bounding box center [994, 506] width 12 height 26
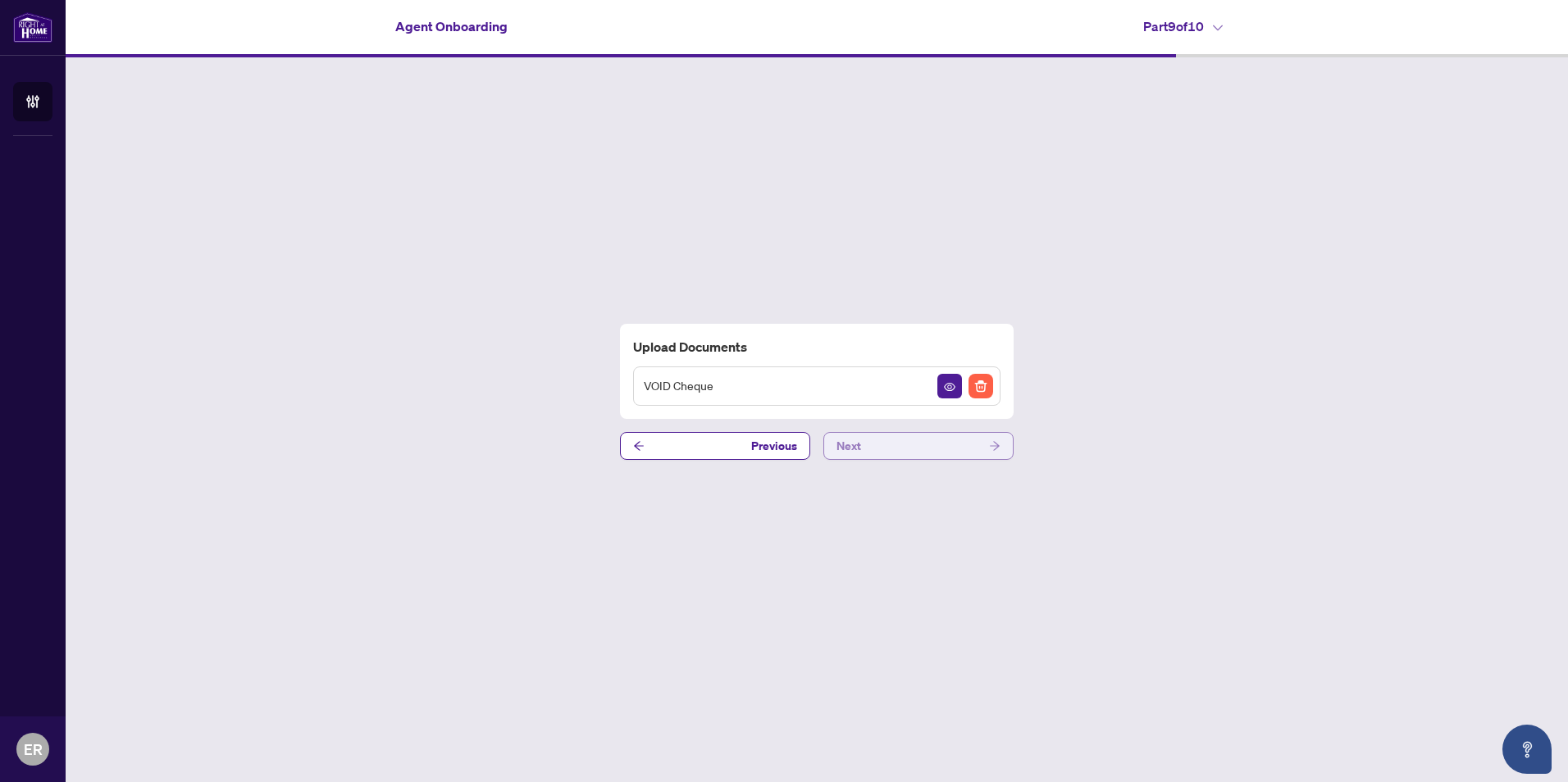
click at [994, 439] on span "button" at bounding box center [994, 446] width 12 height 26
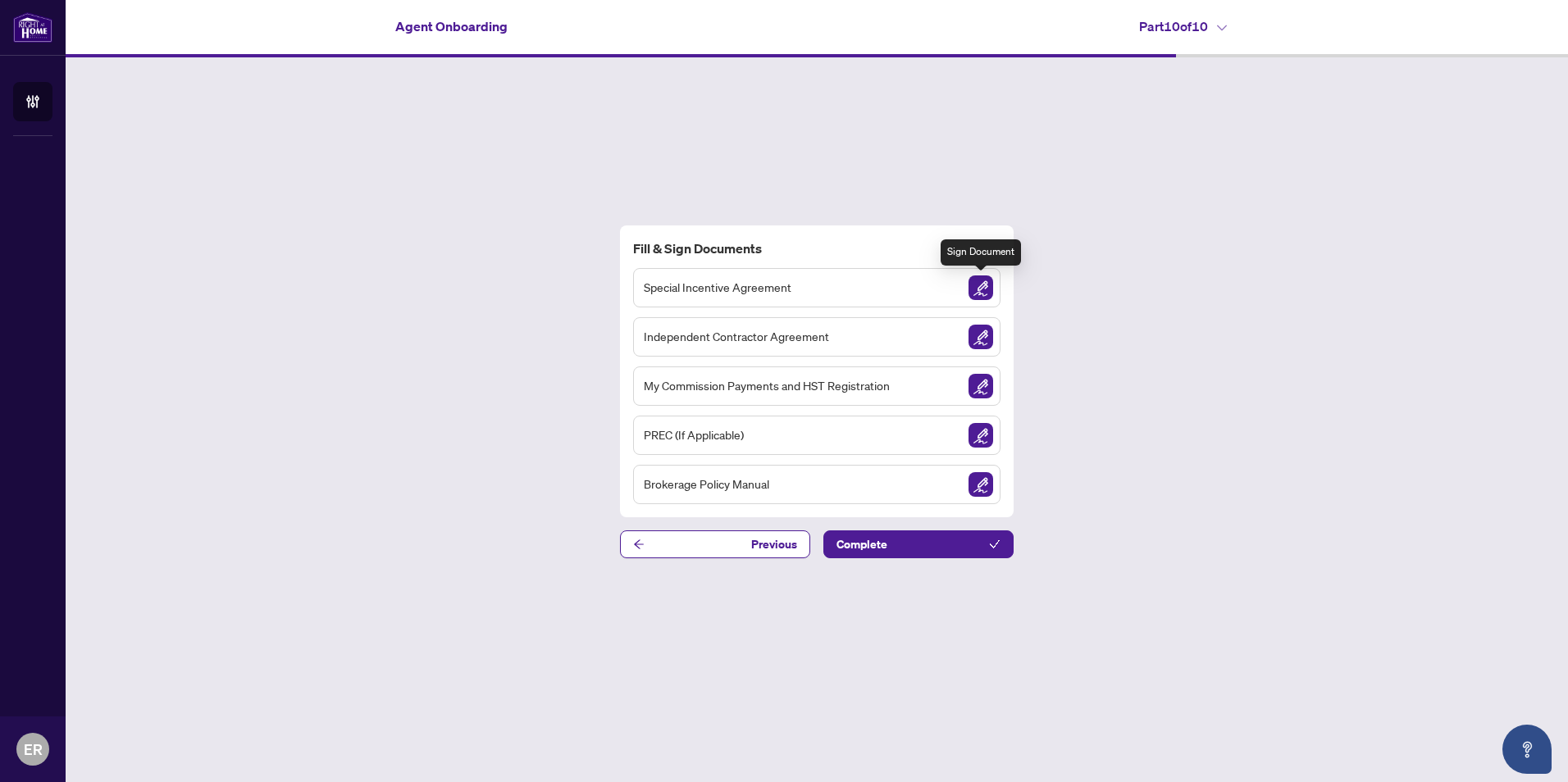
click at [979, 281] on img "Sign Document" at bounding box center [981, 288] width 25 height 25
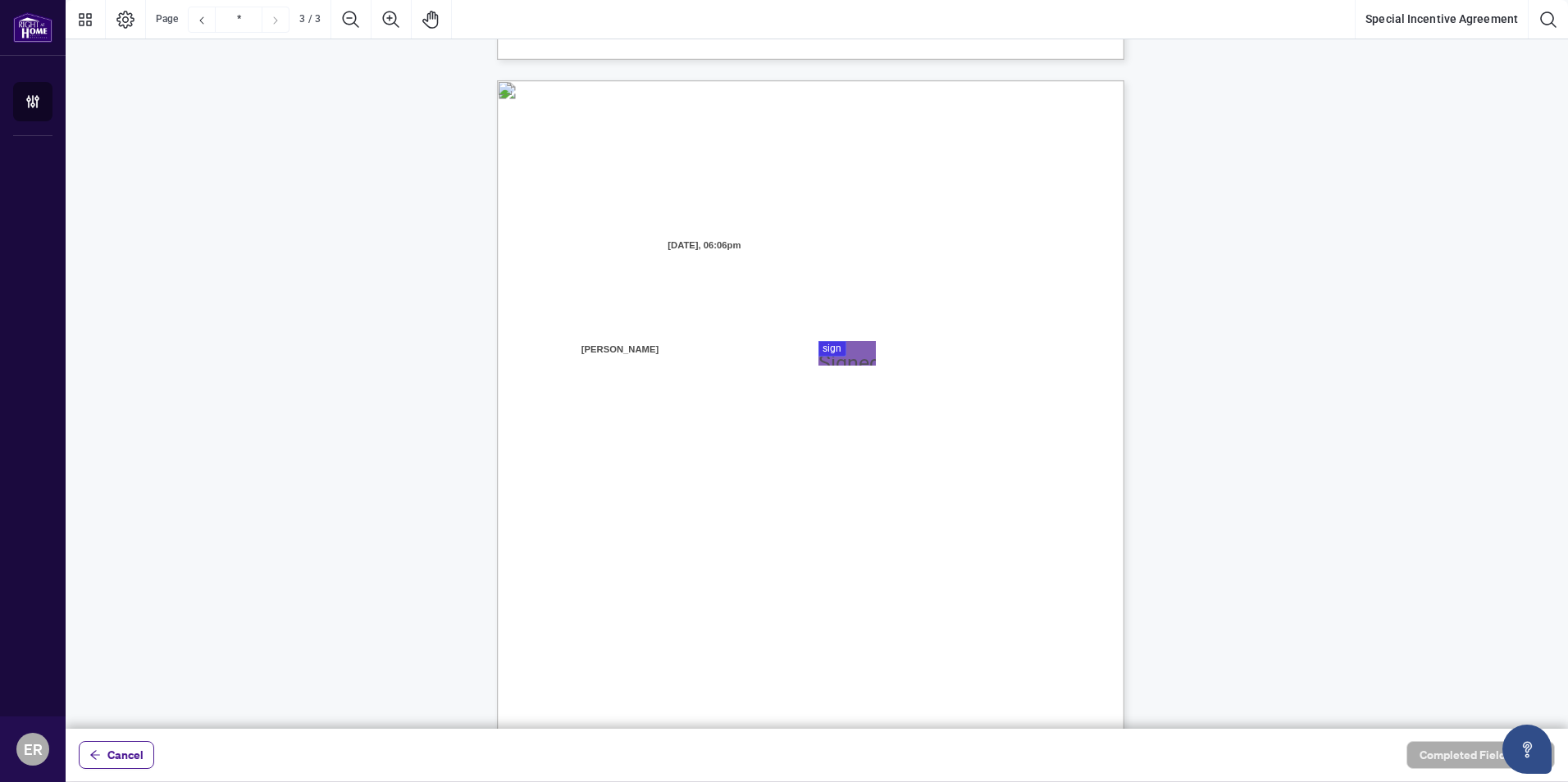
scroll to position [1723, 0]
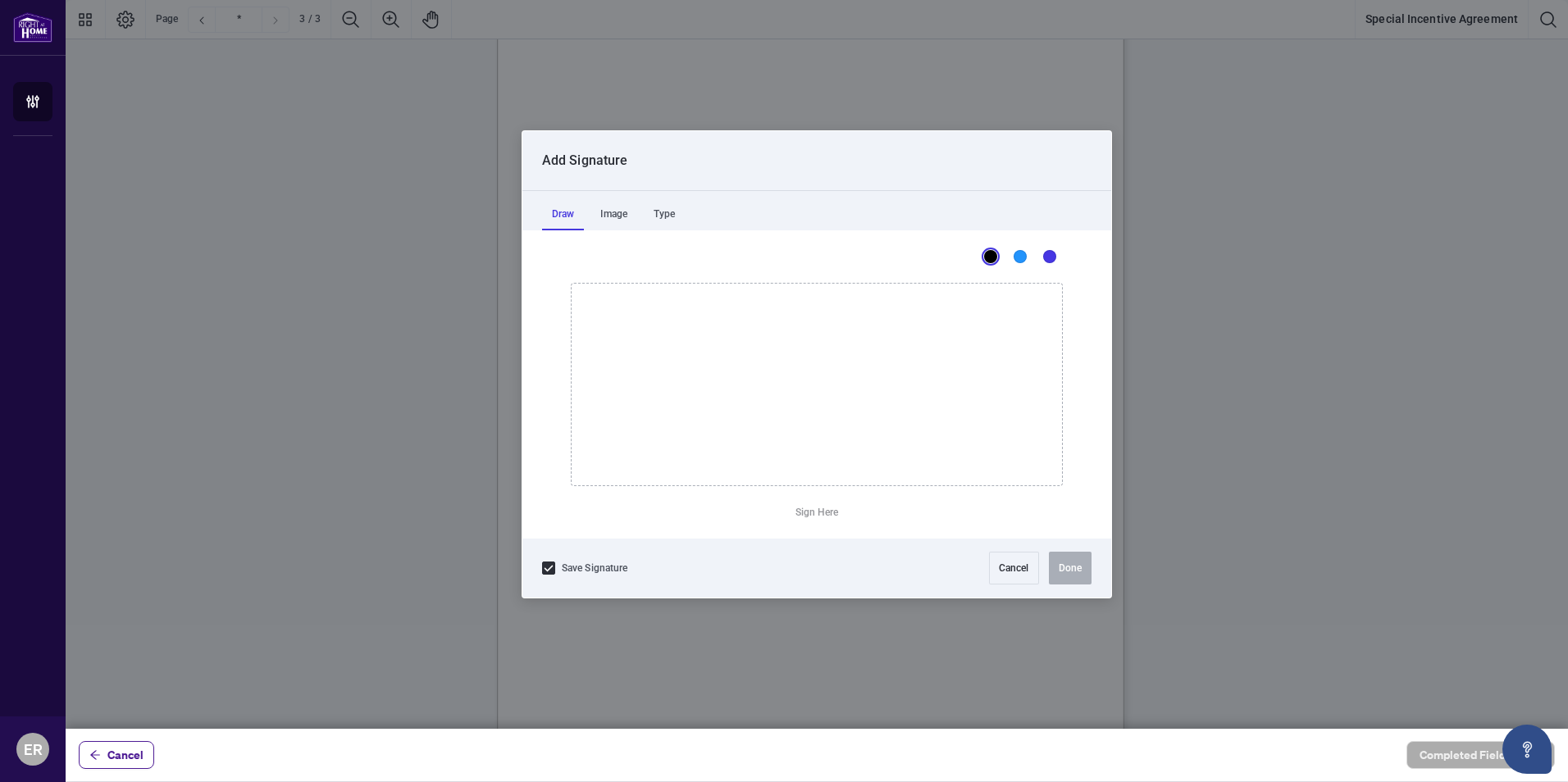
click at [845, 264] on div at bounding box center [817, 364] width 1503 height 729
drag, startPoint x: 652, startPoint y: 323, endPoint x: 717, endPoint y: 354, distance: 72.0
click at [717, 354] on icon "Drawing canvas" at bounding box center [817, 384] width 490 height 202
click at [687, 341] on icon "Drawing canvas" at bounding box center [817, 384] width 490 height 202
drag, startPoint x: 748, startPoint y: 333, endPoint x: 778, endPoint y: 357, distance: 38.4
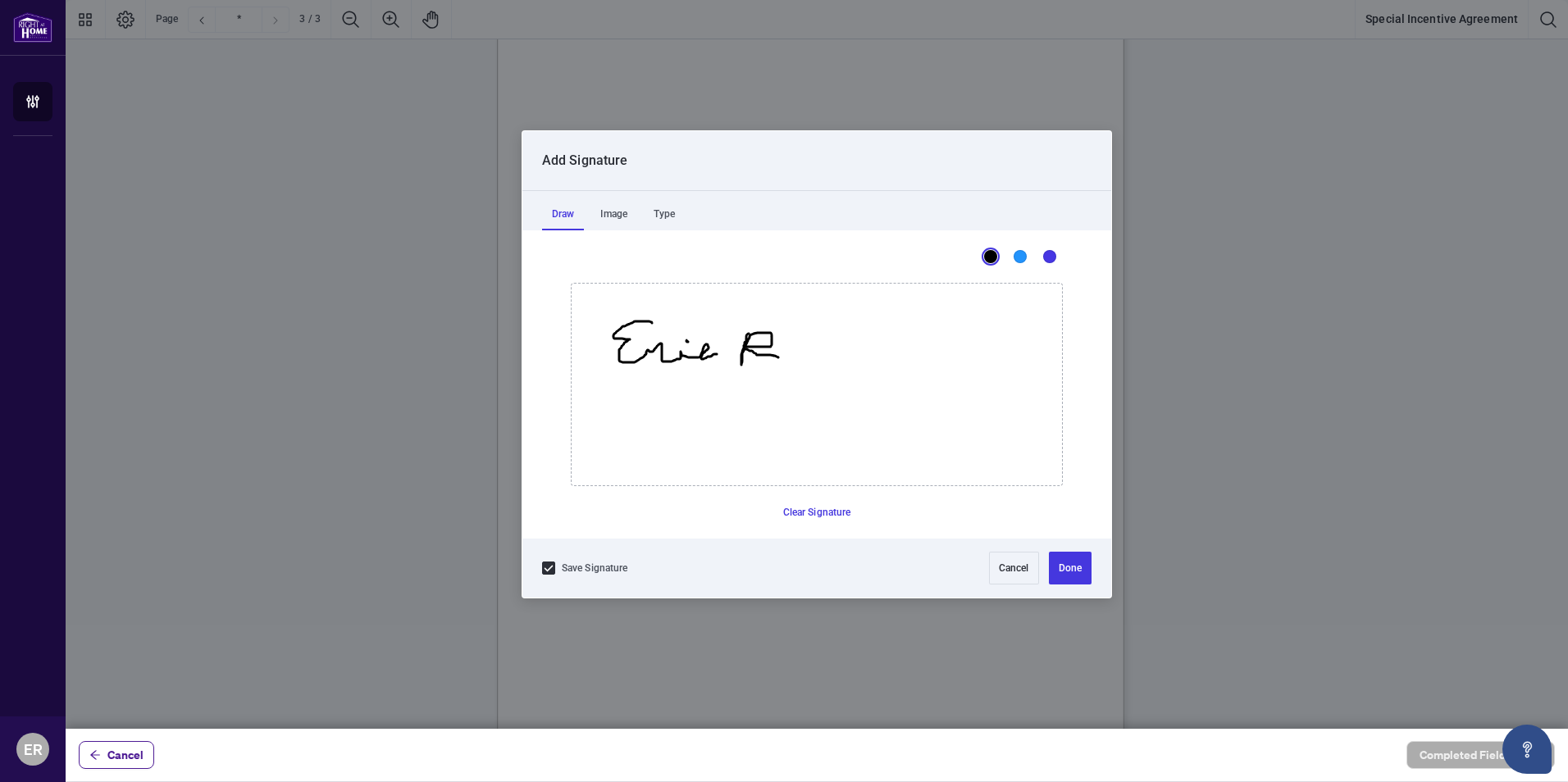
click at [778, 357] on icon "Drawing canvas" at bounding box center [817, 384] width 490 height 202
click at [780, 351] on icon "Drawing canvas" at bounding box center [817, 384] width 490 height 202
click at [801, 350] on icon "Drawing canvas" at bounding box center [817, 384] width 490 height 202
drag, startPoint x: 804, startPoint y: 346, endPoint x: 847, endPoint y: 348, distance: 43.0
click at [847, 348] on icon "Drawing canvas" at bounding box center [817, 384] width 490 height 202
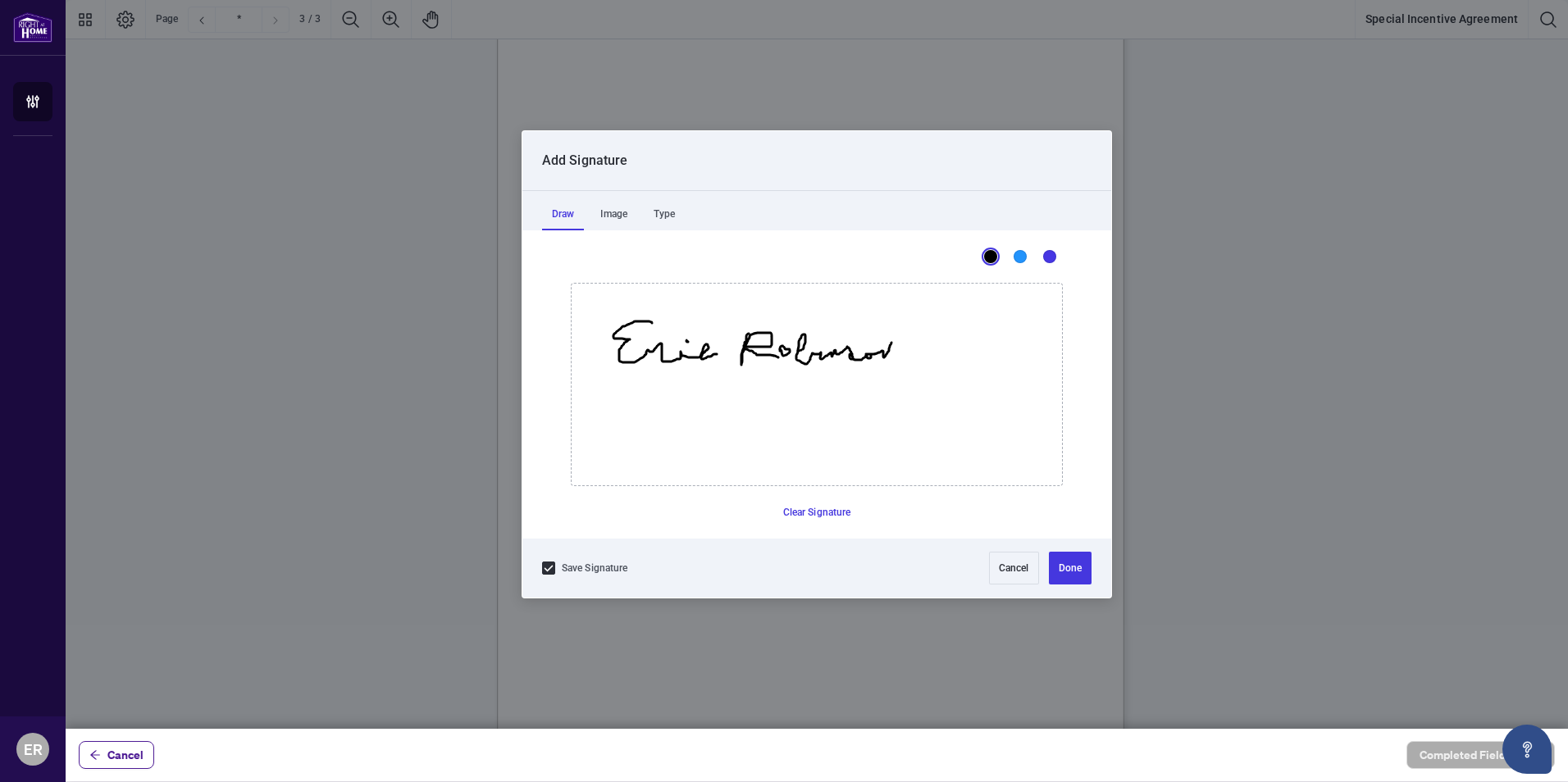
drag, startPoint x: 847, startPoint y: 348, endPoint x: 892, endPoint y: 343, distance: 45.3
click at [821, 345] on icon "Drawing canvas" at bounding box center [817, 384] width 490 height 202
click at [1072, 565] on button "Done" at bounding box center [1070, 568] width 42 height 33
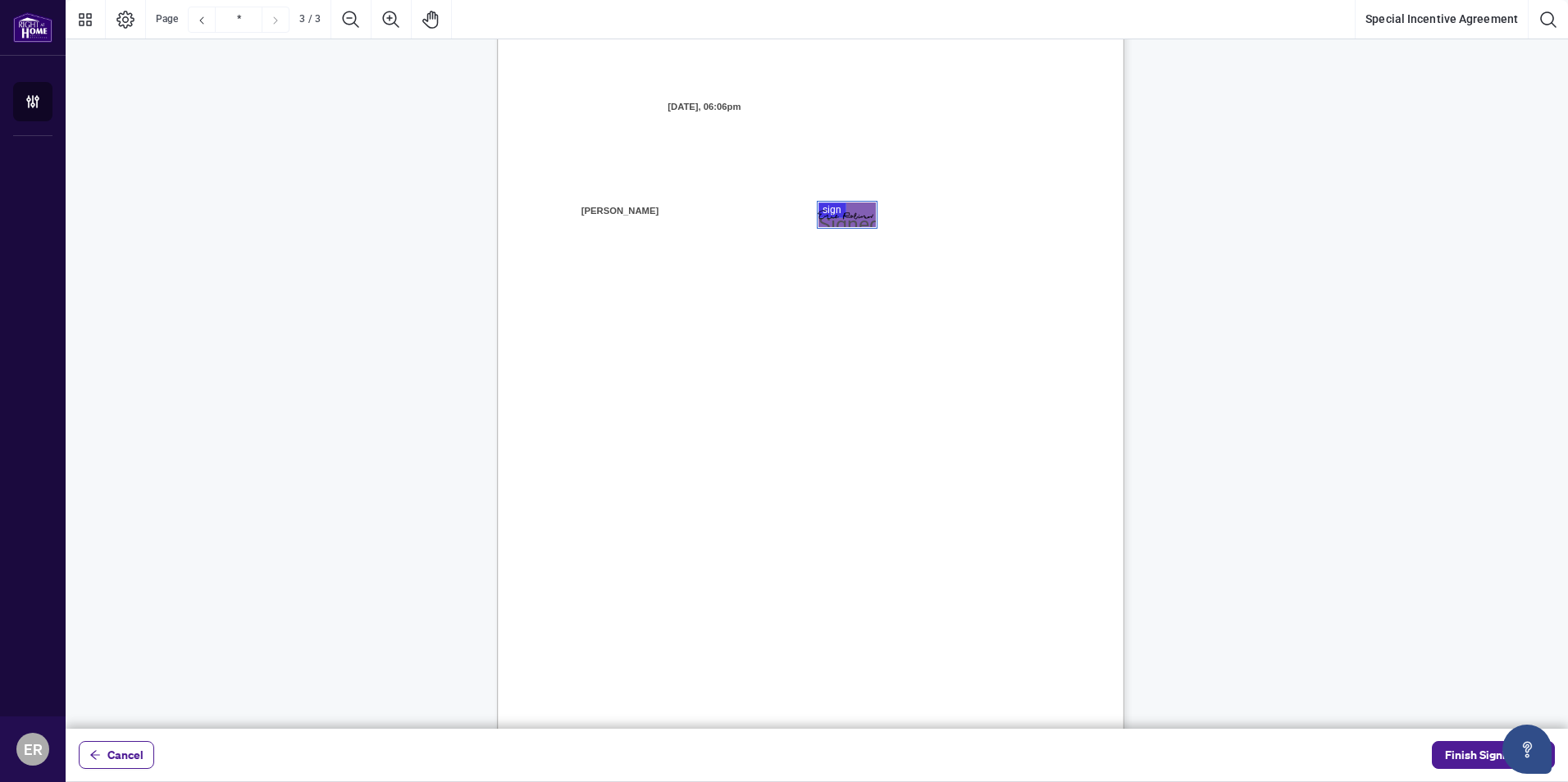
scroll to position [1820, 0]
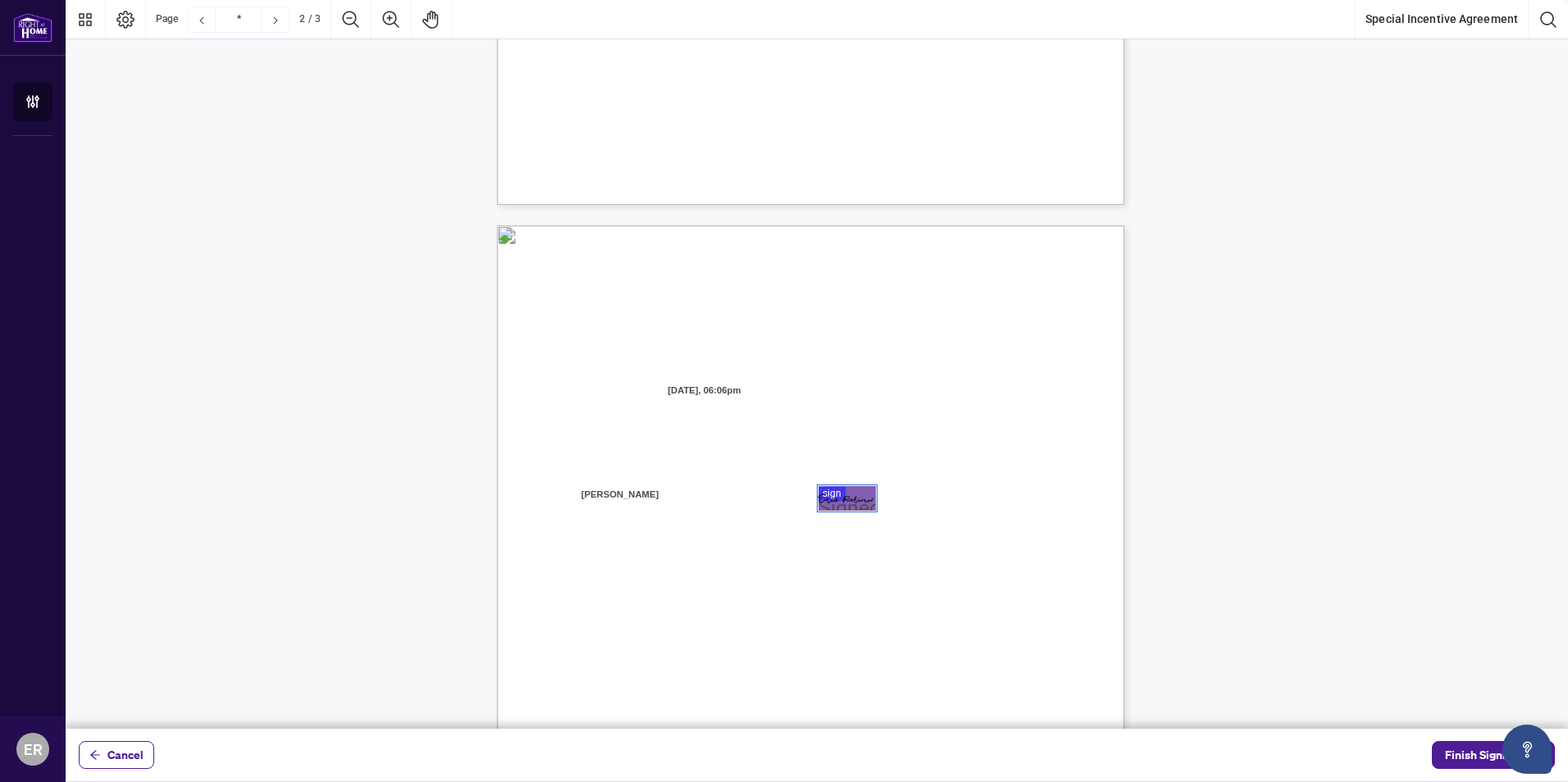
type input "*"
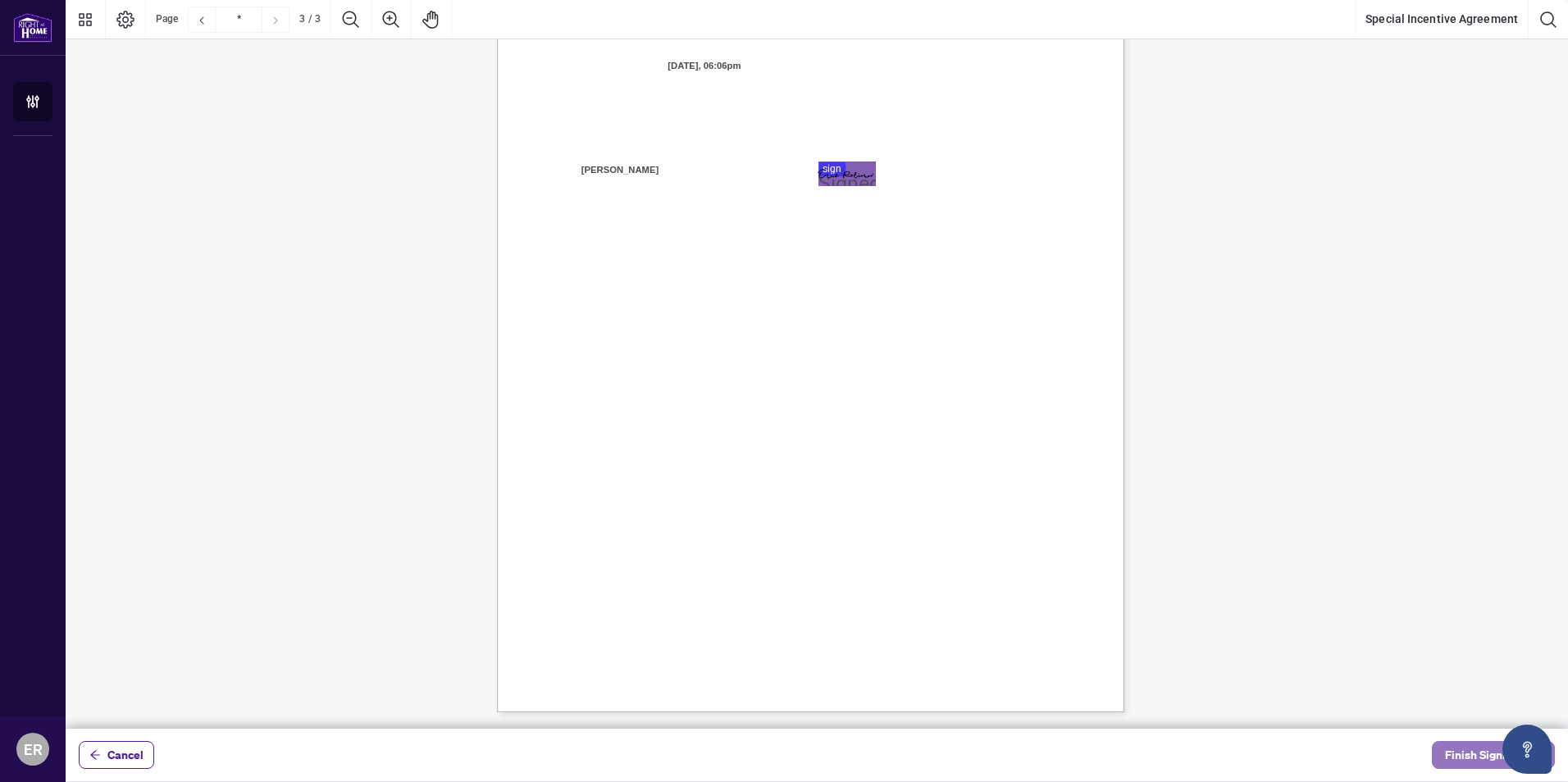
click at [1479, 754] on span "Finish Signing" at bounding box center [1482, 754] width 74 height 26
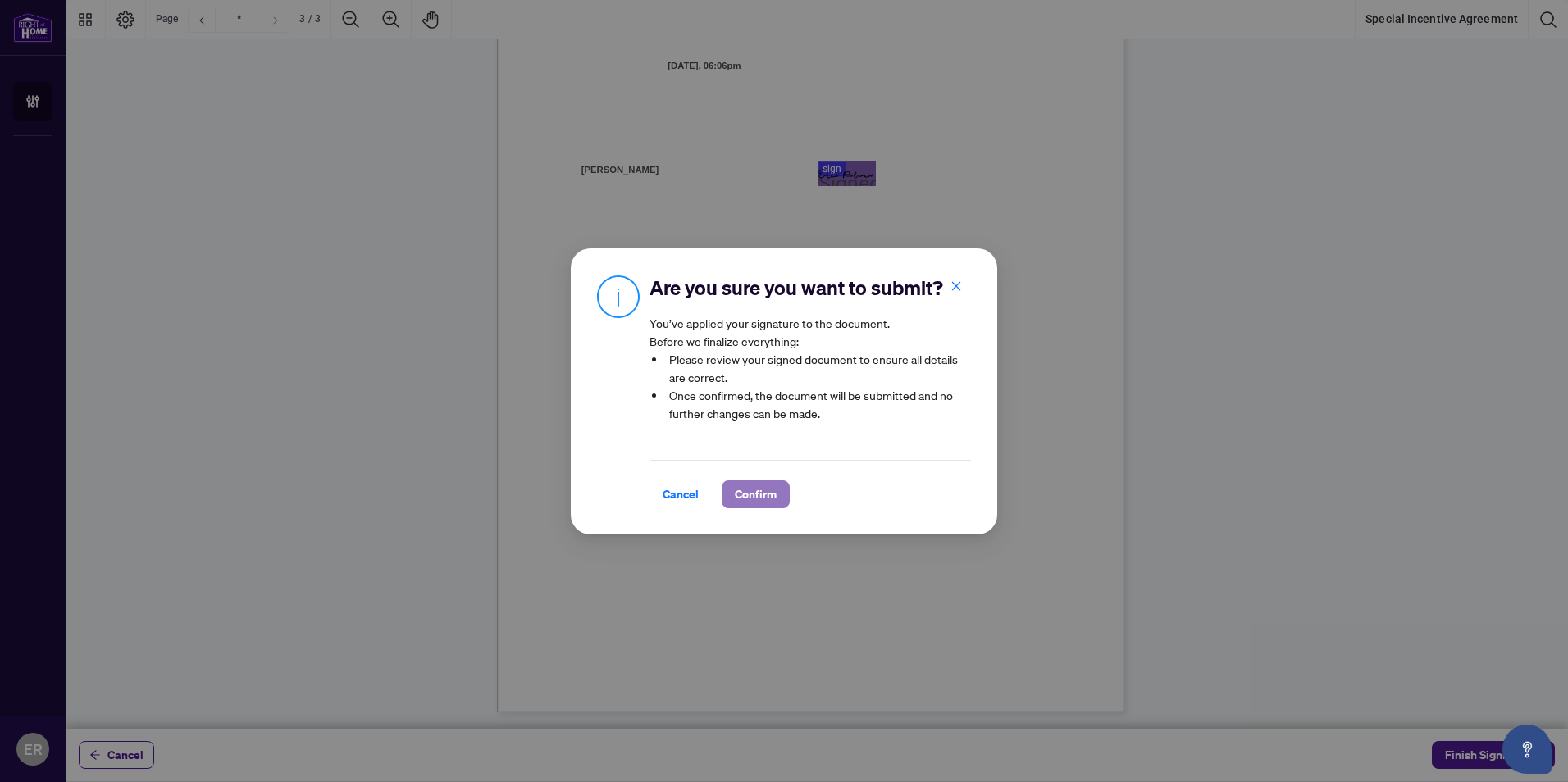
click at [772, 496] on span "Confirm" at bounding box center [756, 494] width 42 height 26
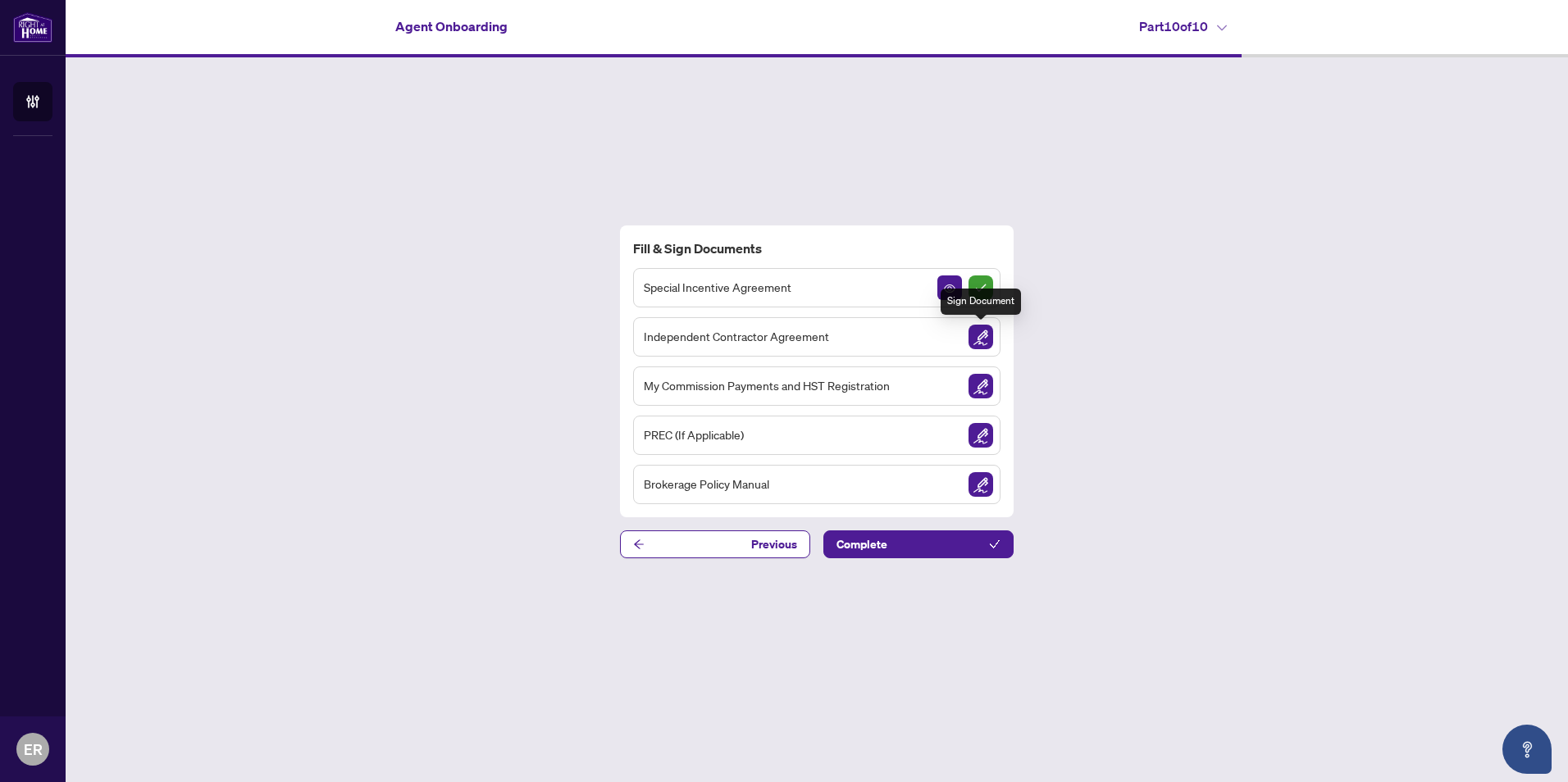
click at [982, 333] on img "Sign Document" at bounding box center [981, 337] width 25 height 25
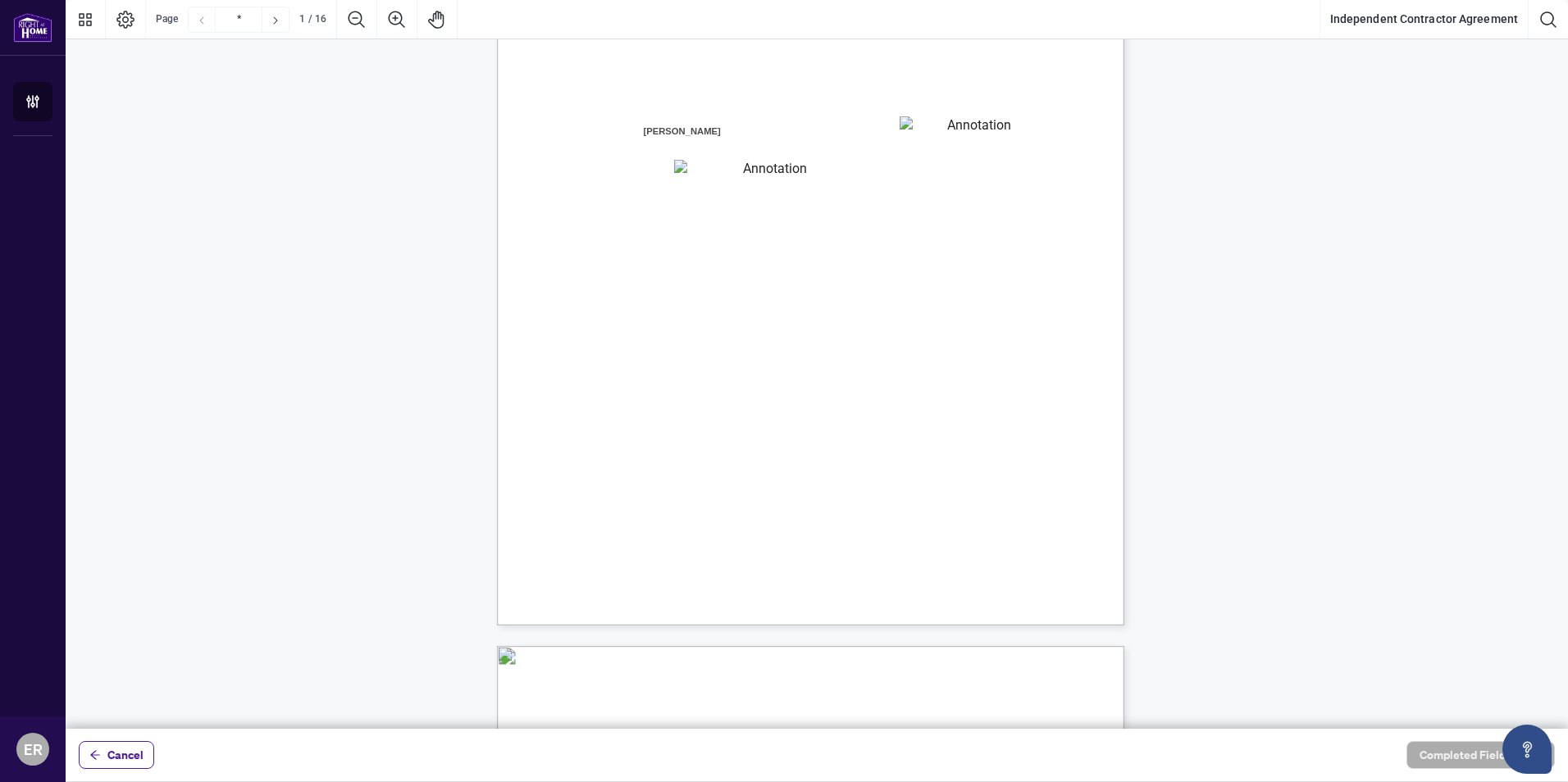
scroll to position [246, 0]
click at [956, 122] on textarea "01K2N7ZVXADQDZS13CP82GTG0Z" at bounding box center [973, 125] width 148 height 25
type textarea "*******"
click at [708, 176] on textarea "01K2N800VRNZWEDT7GS4268ZBH" at bounding box center [768, 166] width 187 height 21
type textarea "**********"
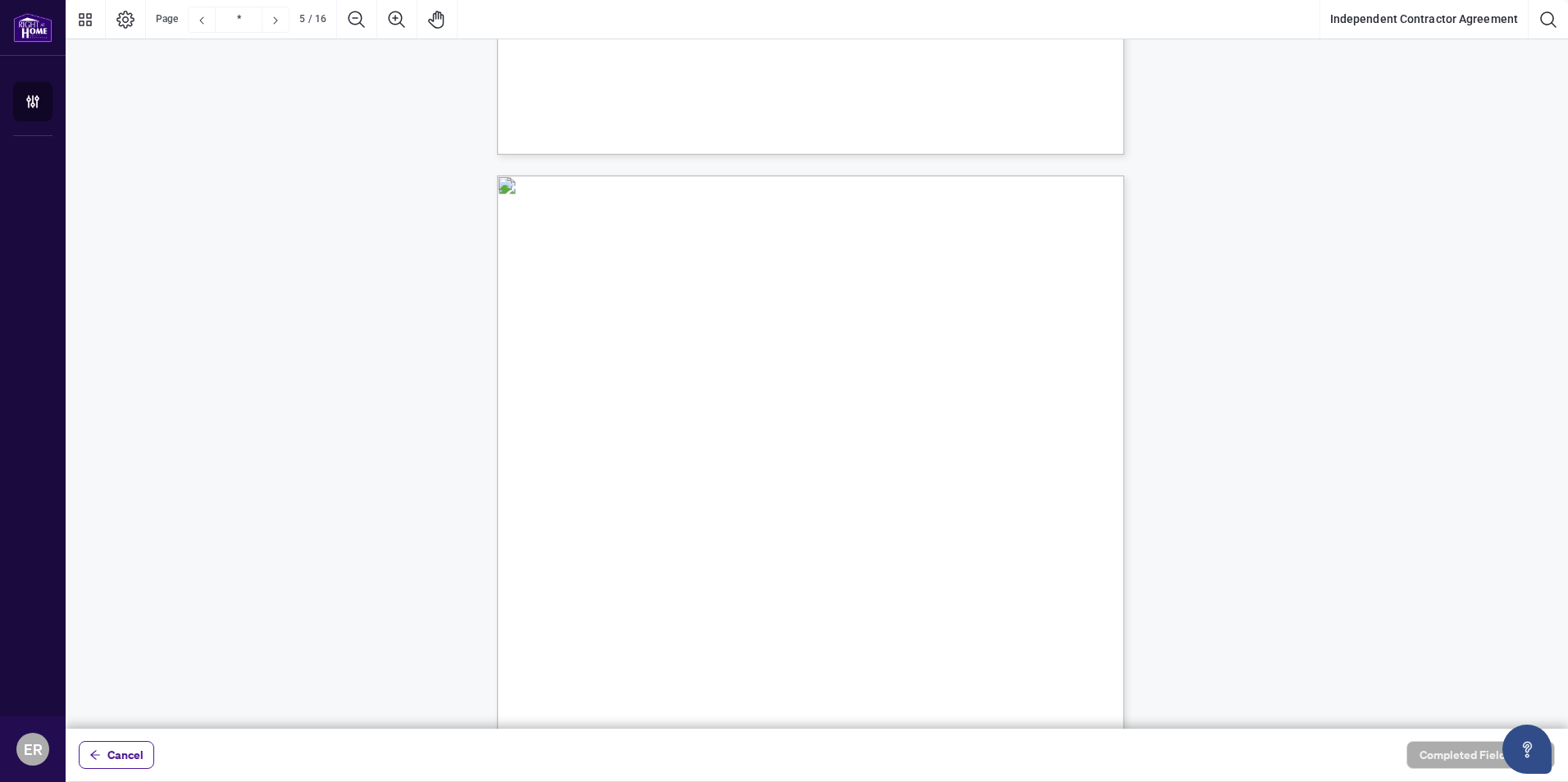
scroll to position [2799, 0]
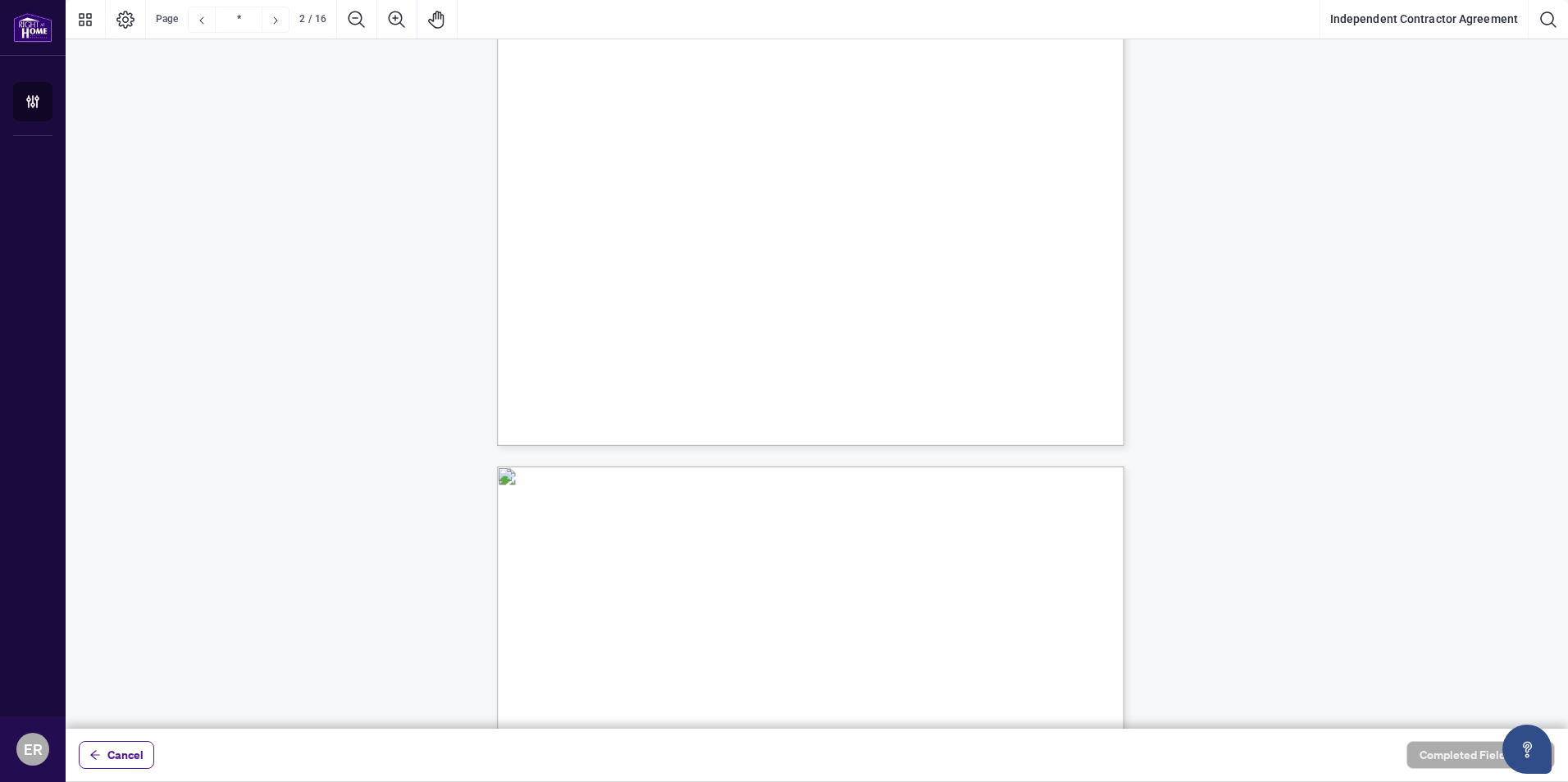
type input "*"
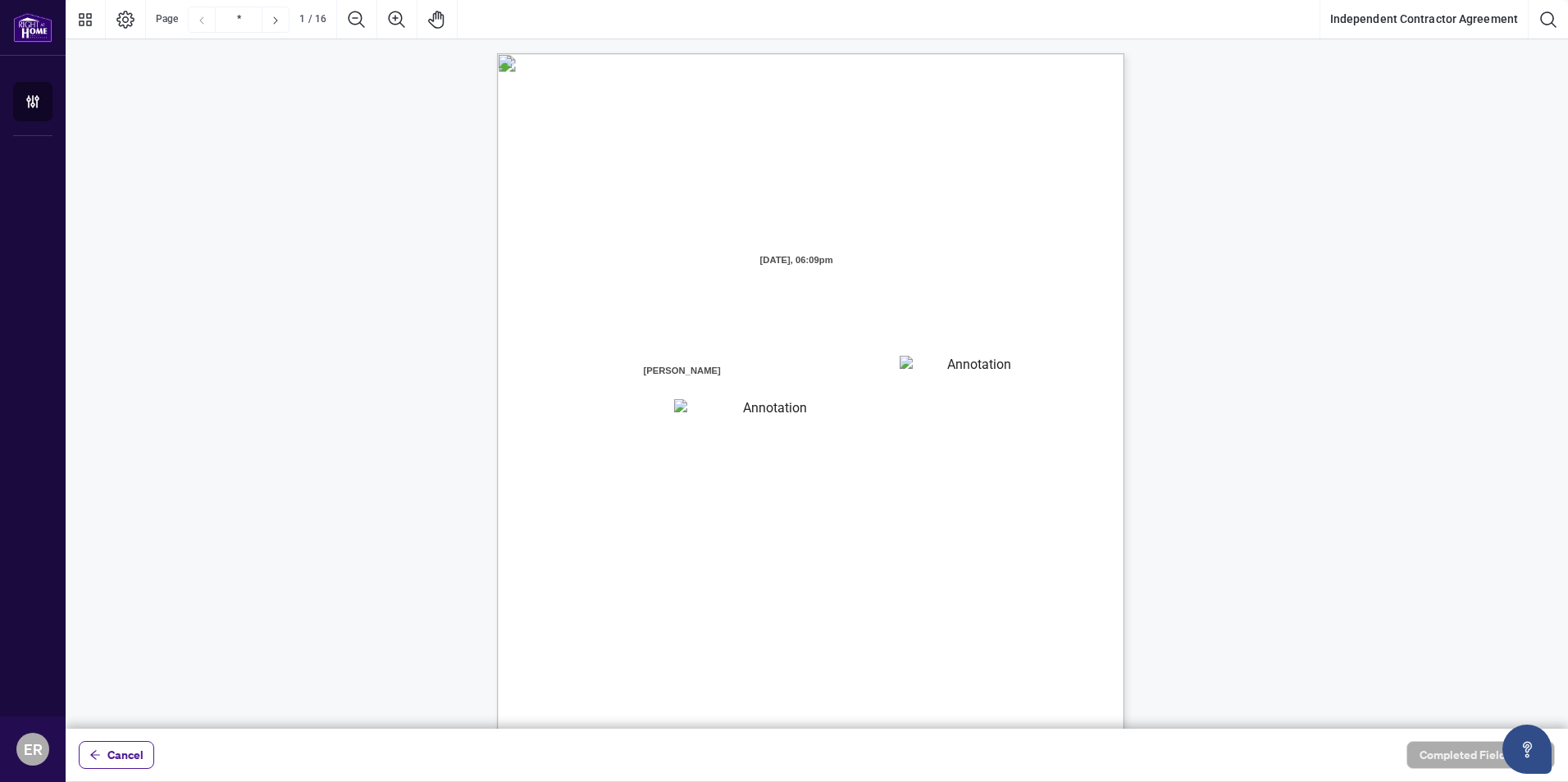
scroll to position [0, 0]
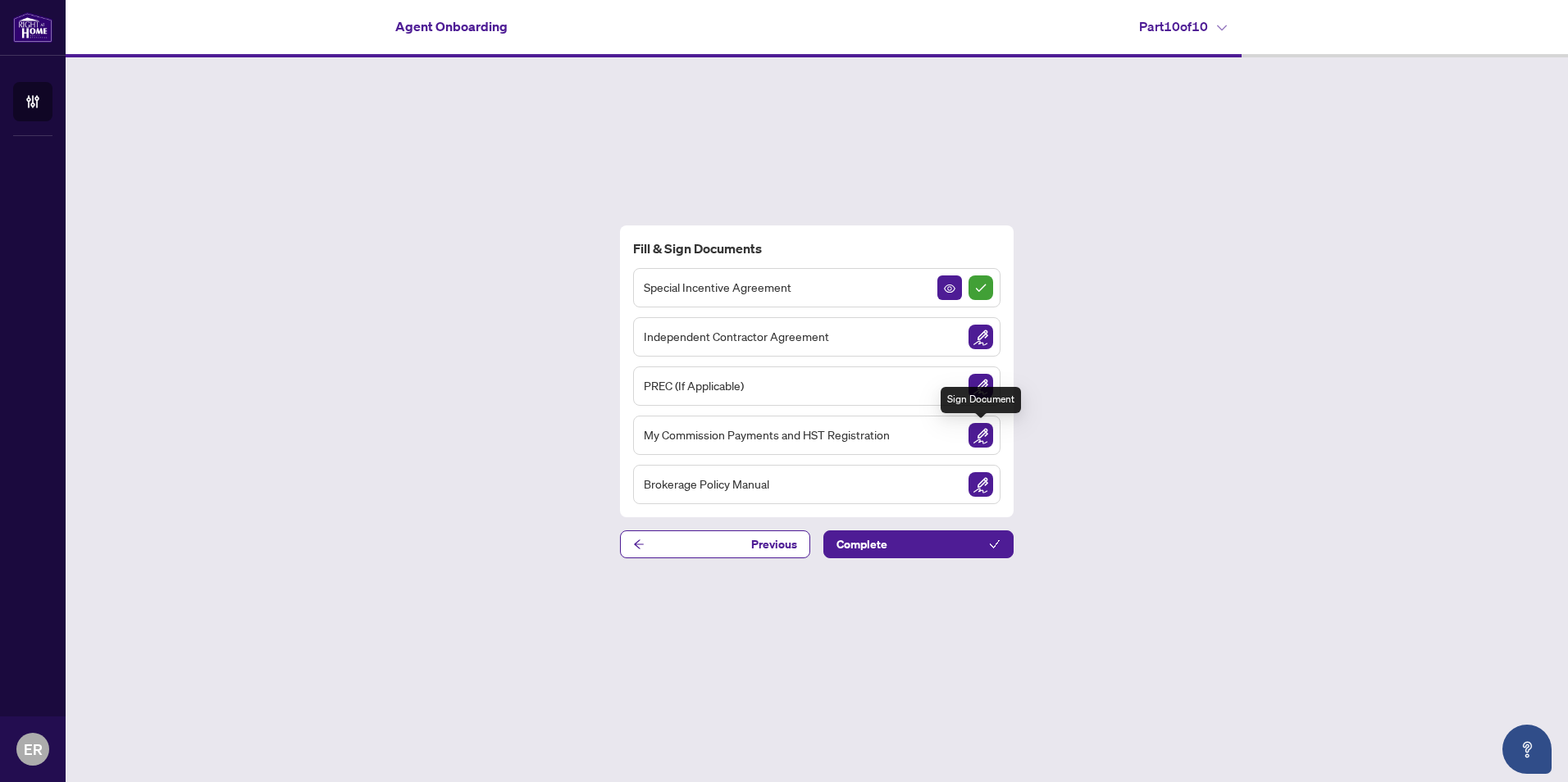
click at [983, 434] on img "Sign Document" at bounding box center [981, 435] width 25 height 25
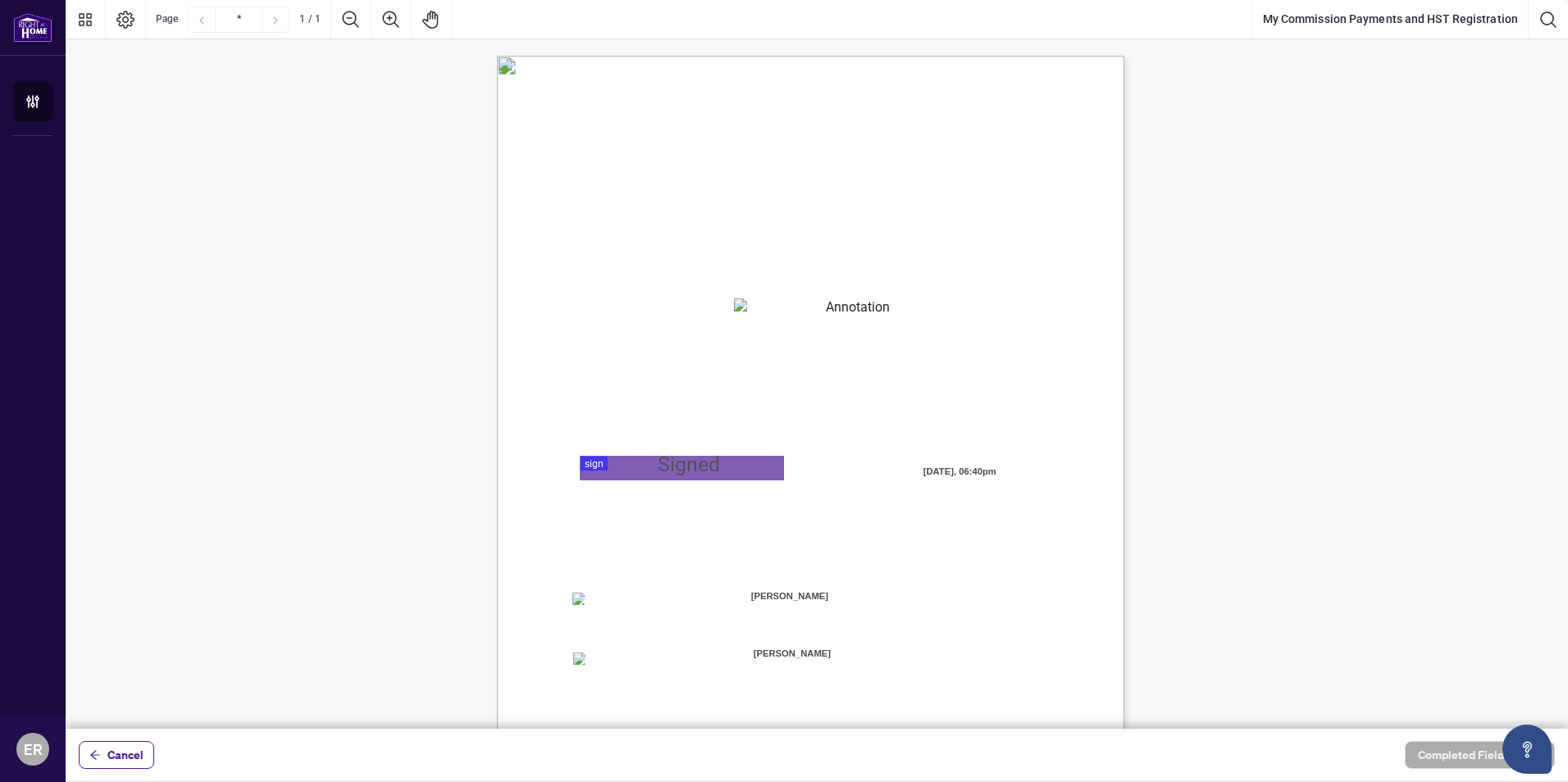
click at [778, 305] on textarea "01K2N82W0617PR3KA8X9DYAB9F" at bounding box center [851, 311] width 235 height 25
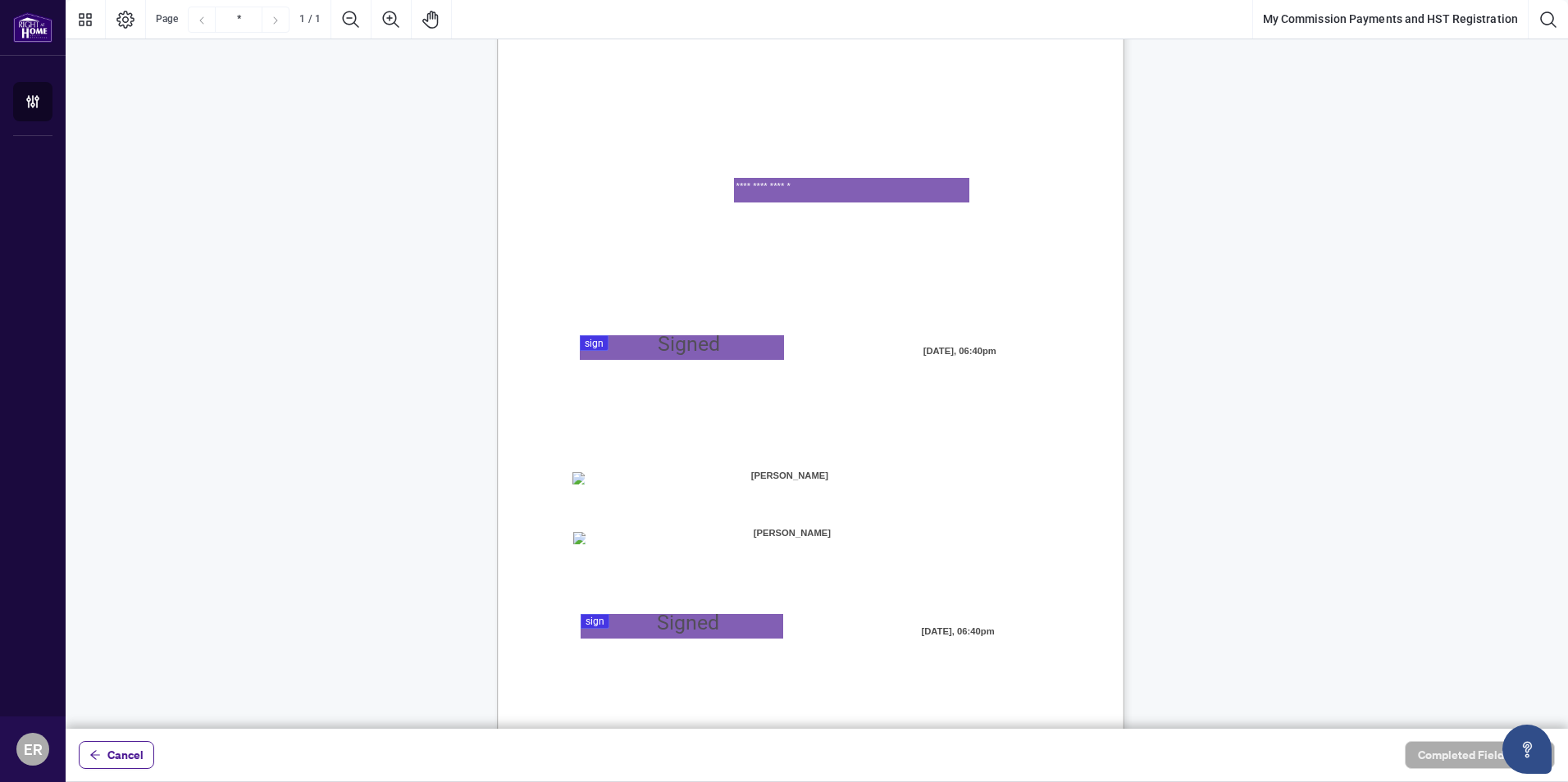
scroll to position [155, 0]
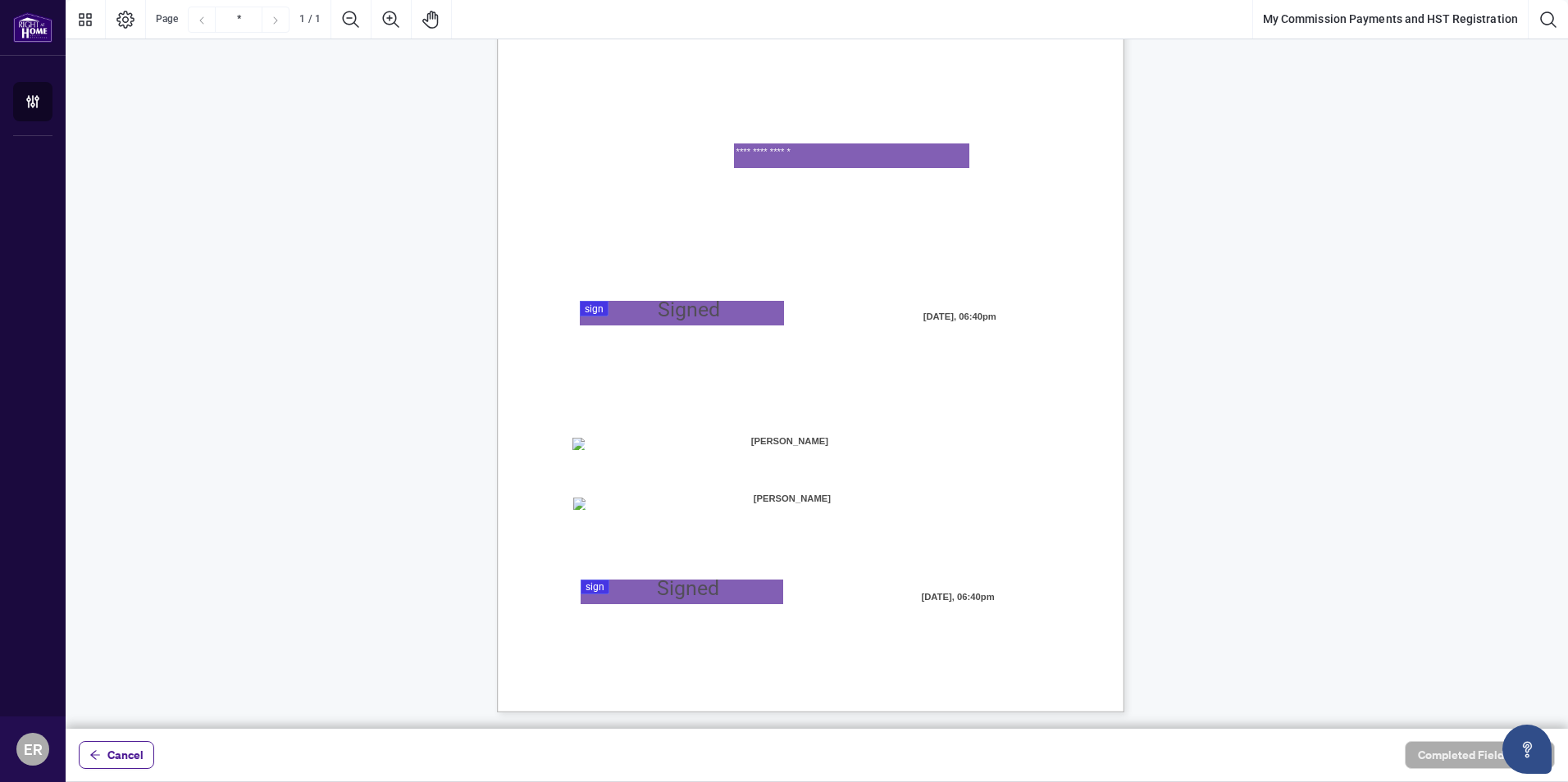
type textarea "**********"
click at [591, 305] on div at bounding box center [817, 364] width 1503 height 729
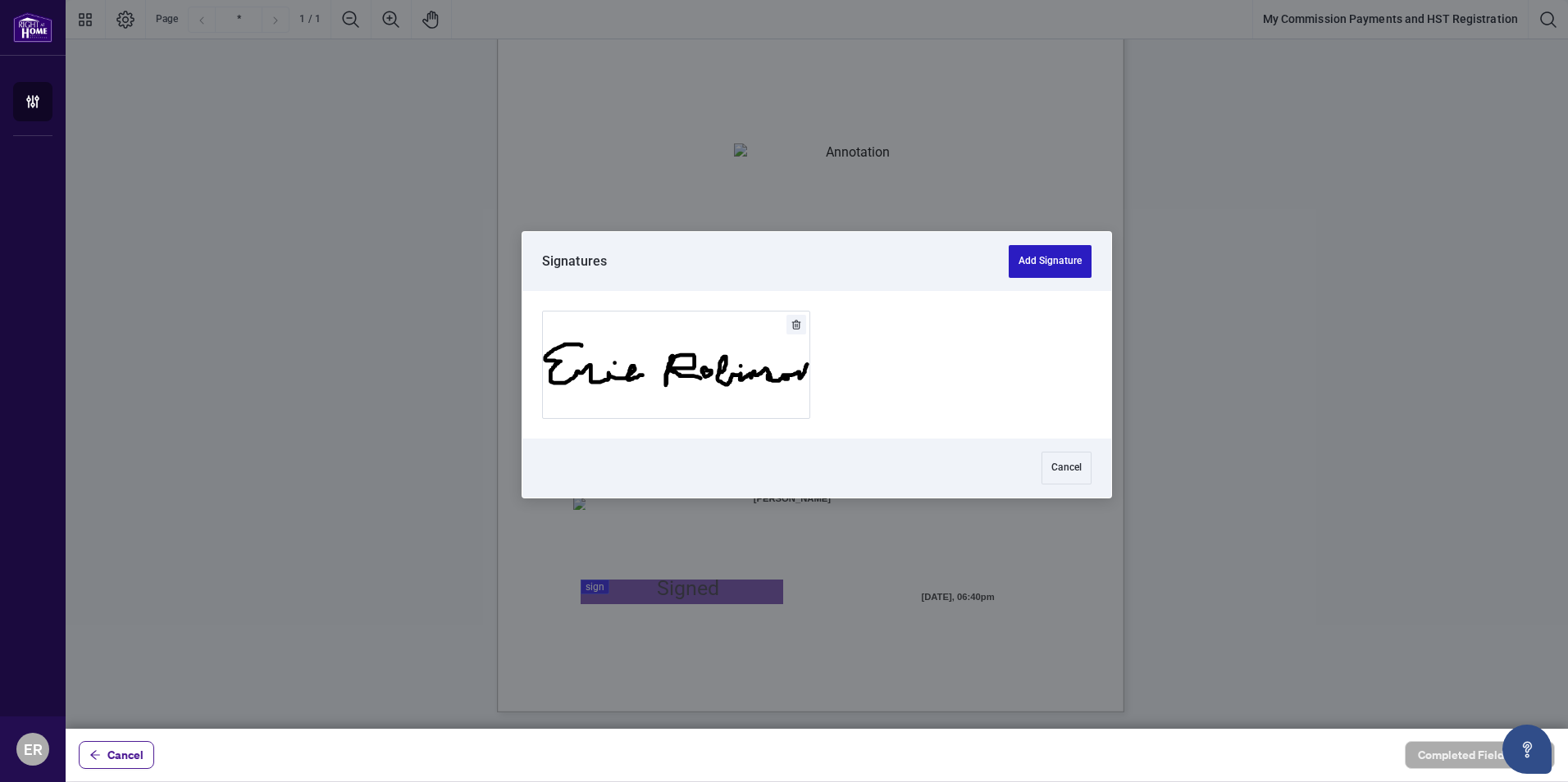
click at [1062, 256] on button "Add Signature" at bounding box center [1050, 261] width 83 height 33
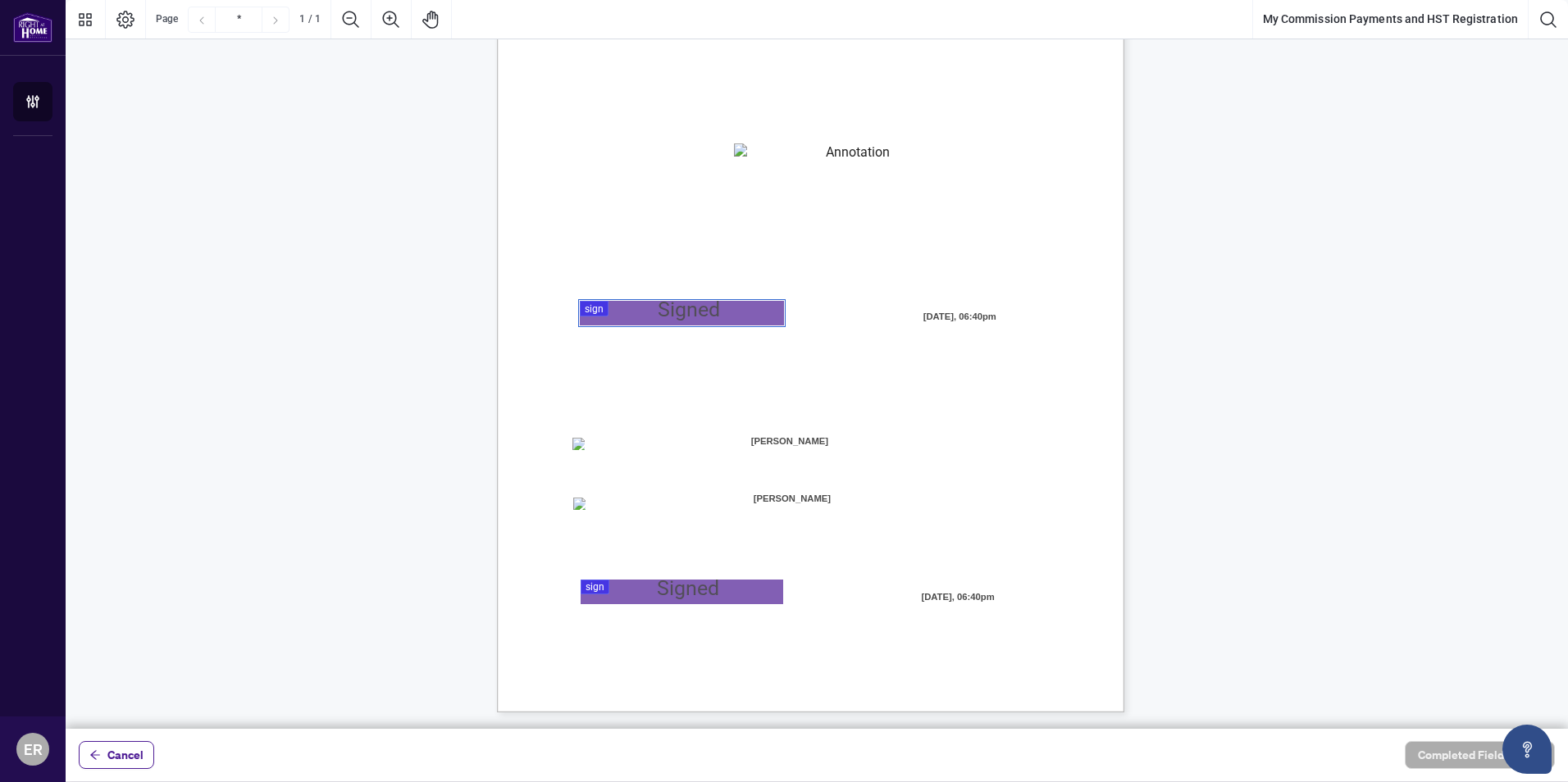
click at [650, 309] on div at bounding box center [817, 364] width 1503 height 729
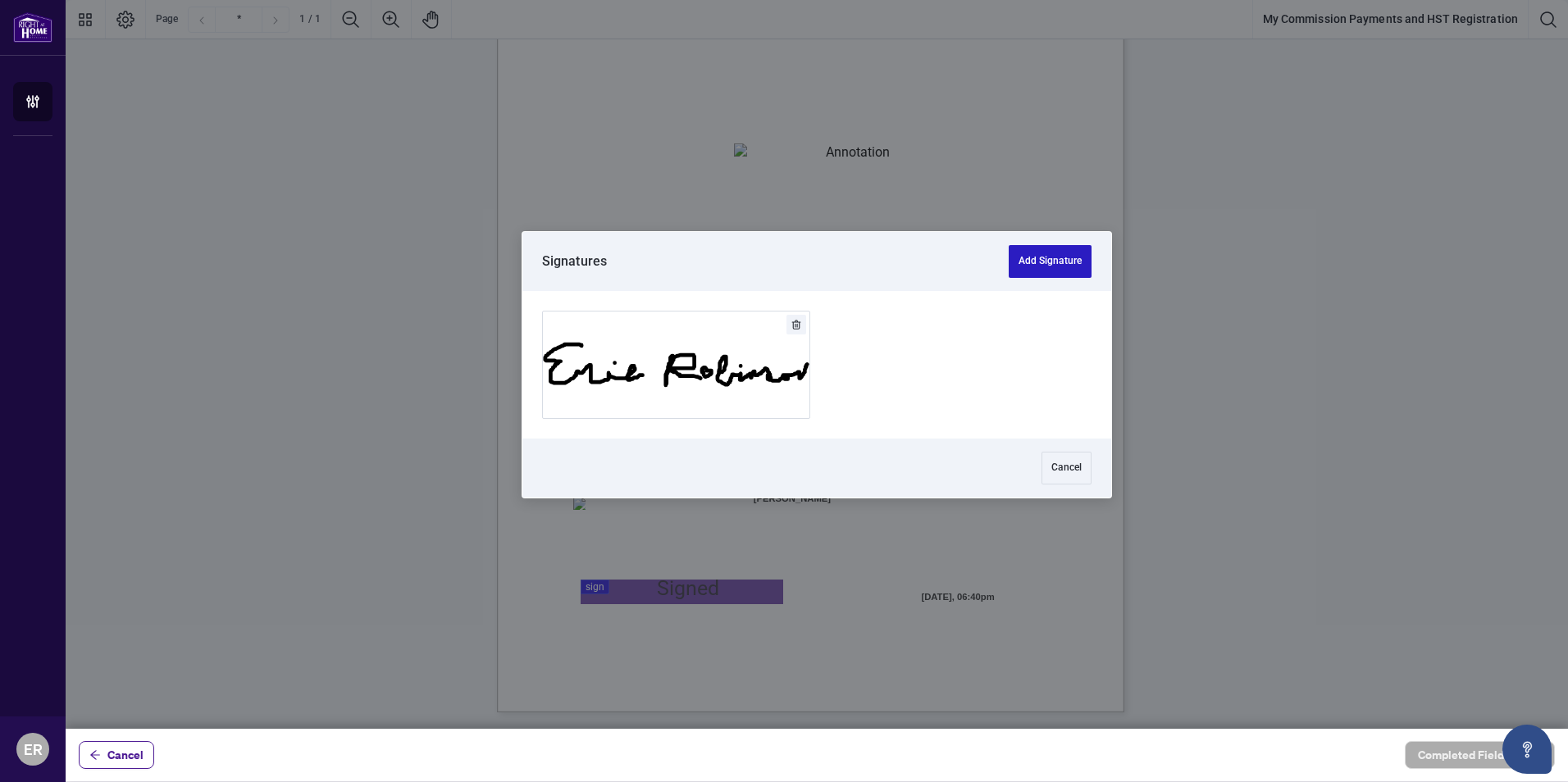
click at [1070, 256] on button "Add Signature" at bounding box center [1050, 261] width 83 height 33
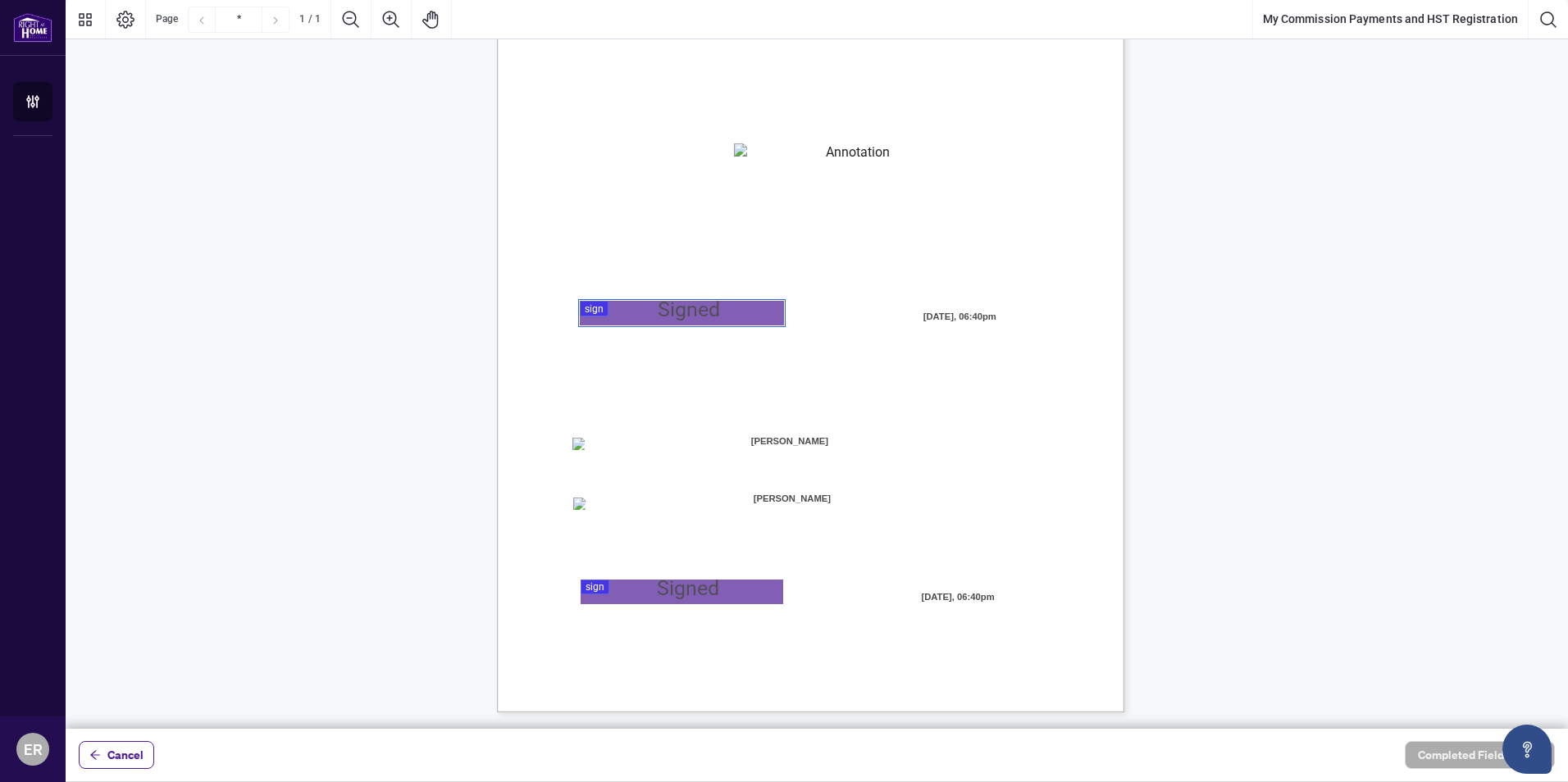
click at [658, 304] on div at bounding box center [817, 364] width 1503 height 729
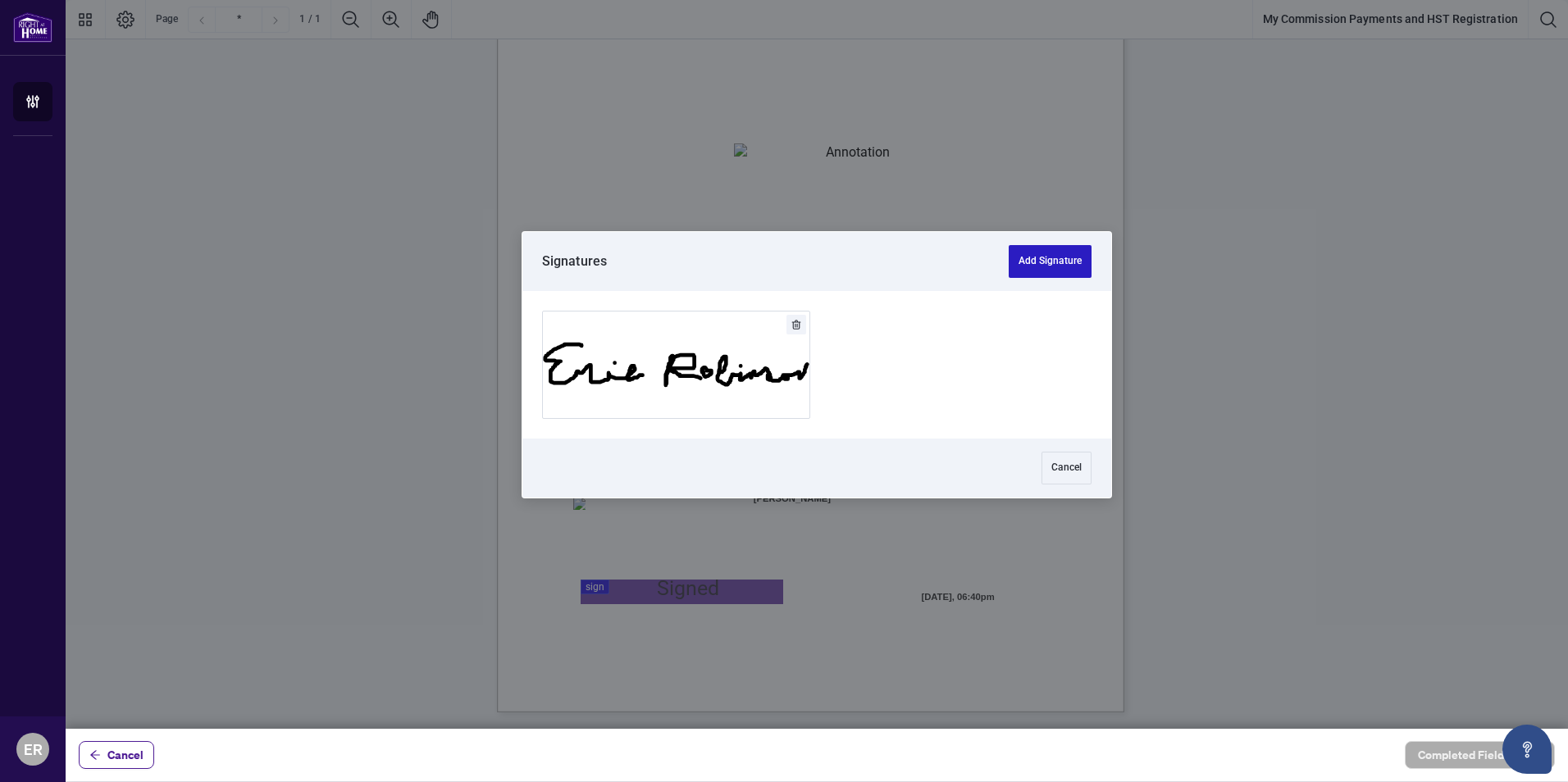
click at [1045, 258] on button "Add Signature" at bounding box center [1050, 261] width 83 height 33
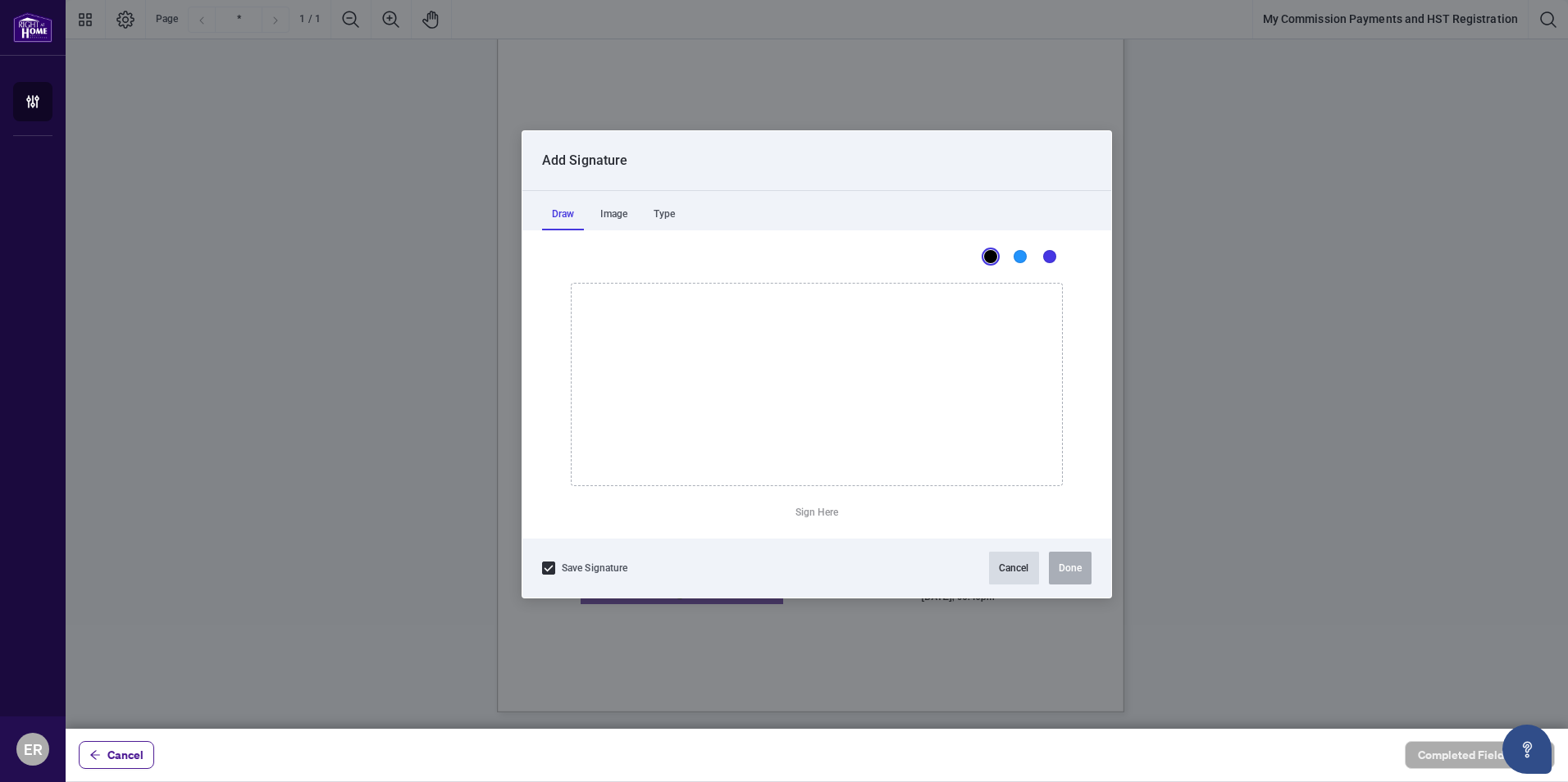
click at [1008, 569] on button "Cancel" at bounding box center [1014, 568] width 50 height 33
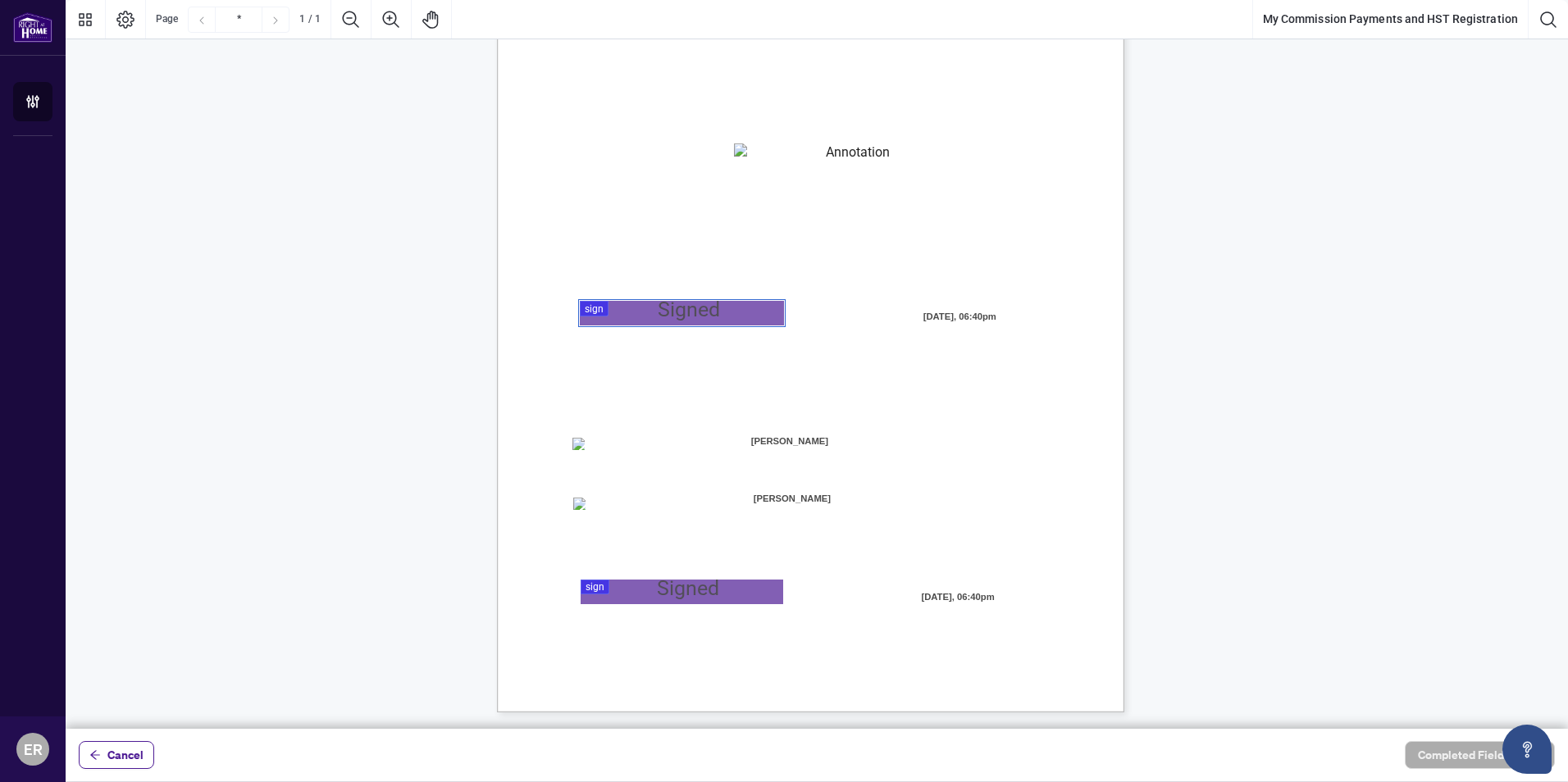
click at [594, 305] on div at bounding box center [817, 364] width 1503 height 729
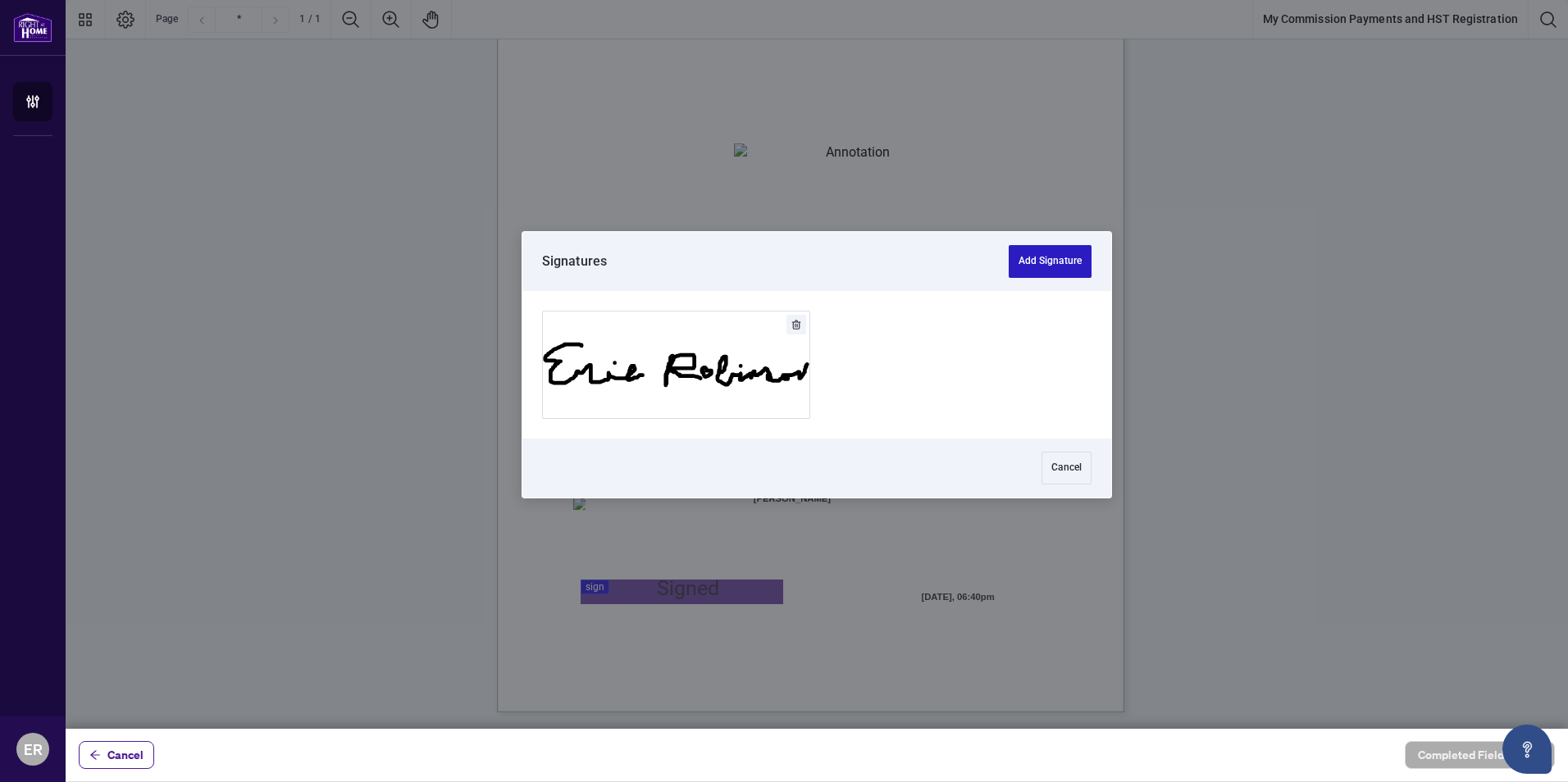
click at [1043, 256] on button "Add Signature" at bounding box center [1050, 261] width 83 height 33
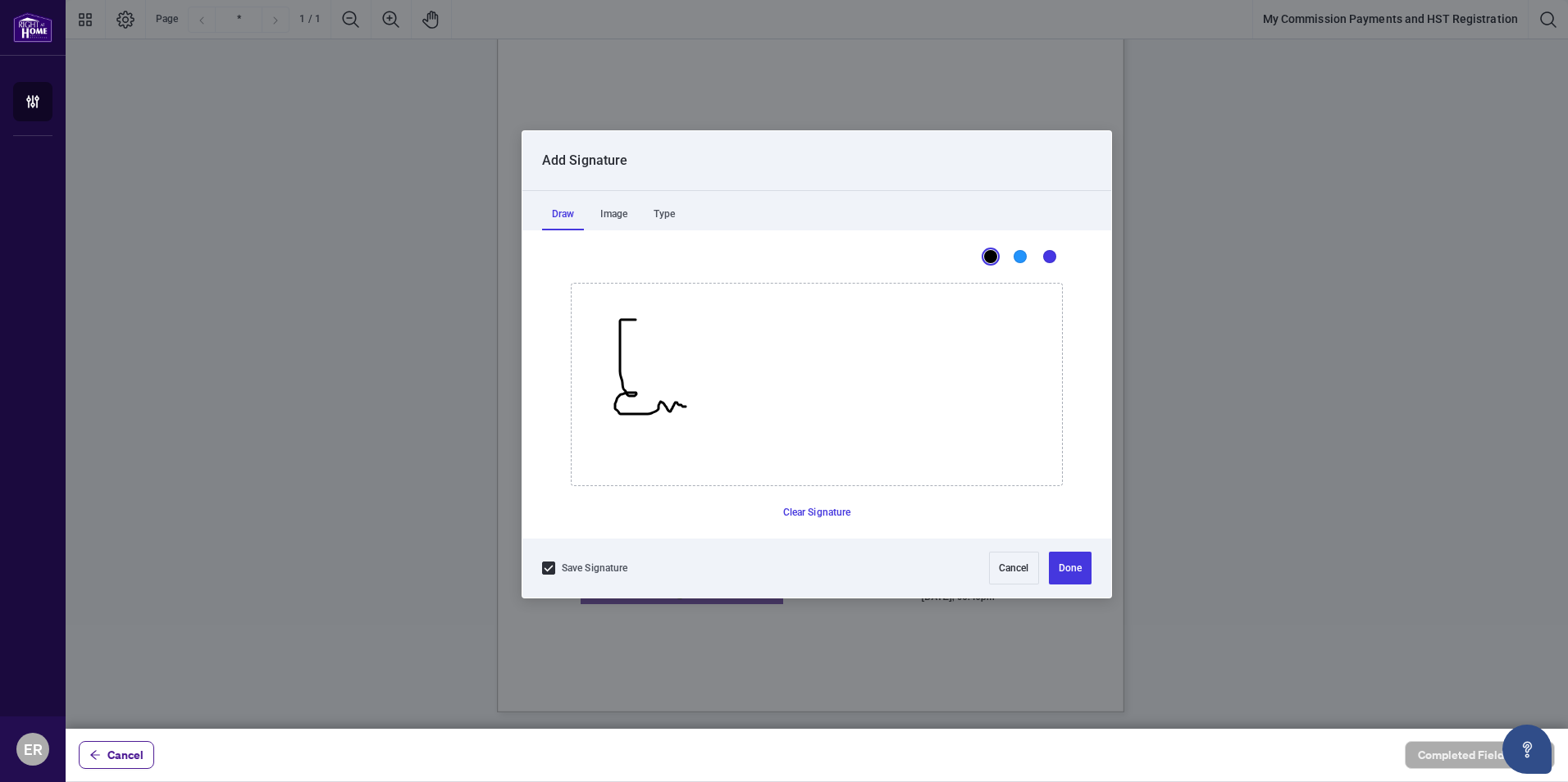
drag, startPoint x: 636, startPoint y: 320, endPoint x: 686, endPoint y: 406, distance: 99.5
click at [686, 406] on icon "Drawing canvas" at bounding box center [817, 384] width 490 height 202
click at [677, 390] on icon "Drawing canvas" at bounding box center [817, 384] width 490 height 202
drag, startPoint x: 733, startPoint y: 384, endPoint x: 737, endPoint y: 413, distance: 29.3
click at [737, 413] on icon "Drawing canvas" at bounding box center [817, 384] width 490 height 202
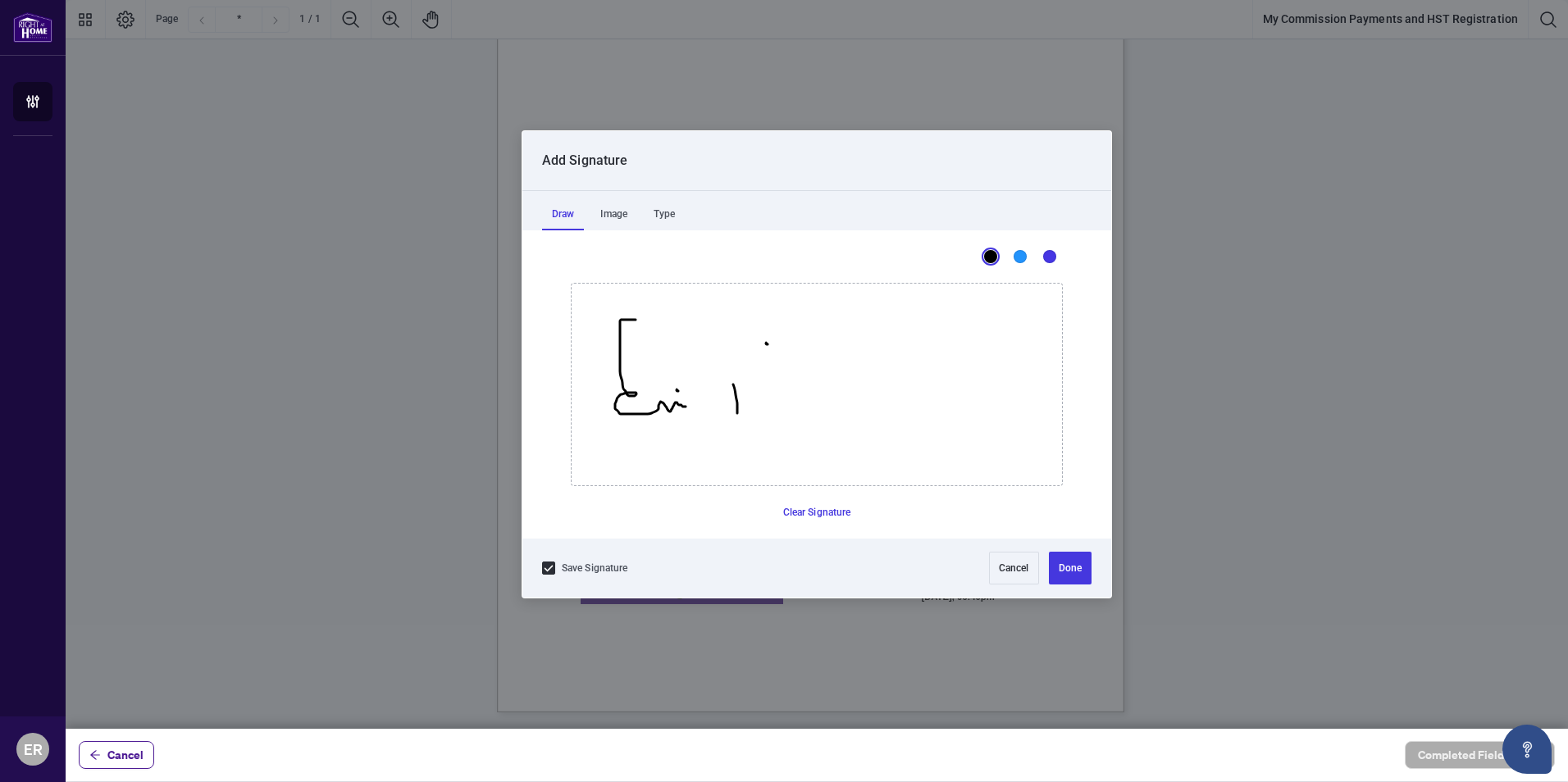
click at [768, 344] on icon "Drawing canvas" at bounding box center [817, 384] width 490 height 202
drag, startPoint x: 737, startPoint y: 389, endPoint x: 810, endPoint y: 367, distance: 76.2
click at [737, 383] on icon "Drawing canvas" at bounding box center [734, 398] width 5 height 30
click at [809, 365] on icon "Drawing canvas" at bounding box center [817, 384] width 490 height 202
drag, startPoint x: 808, startPoint y: 382, endPoint x: 882, endPoint y: 389, distance: 74.3
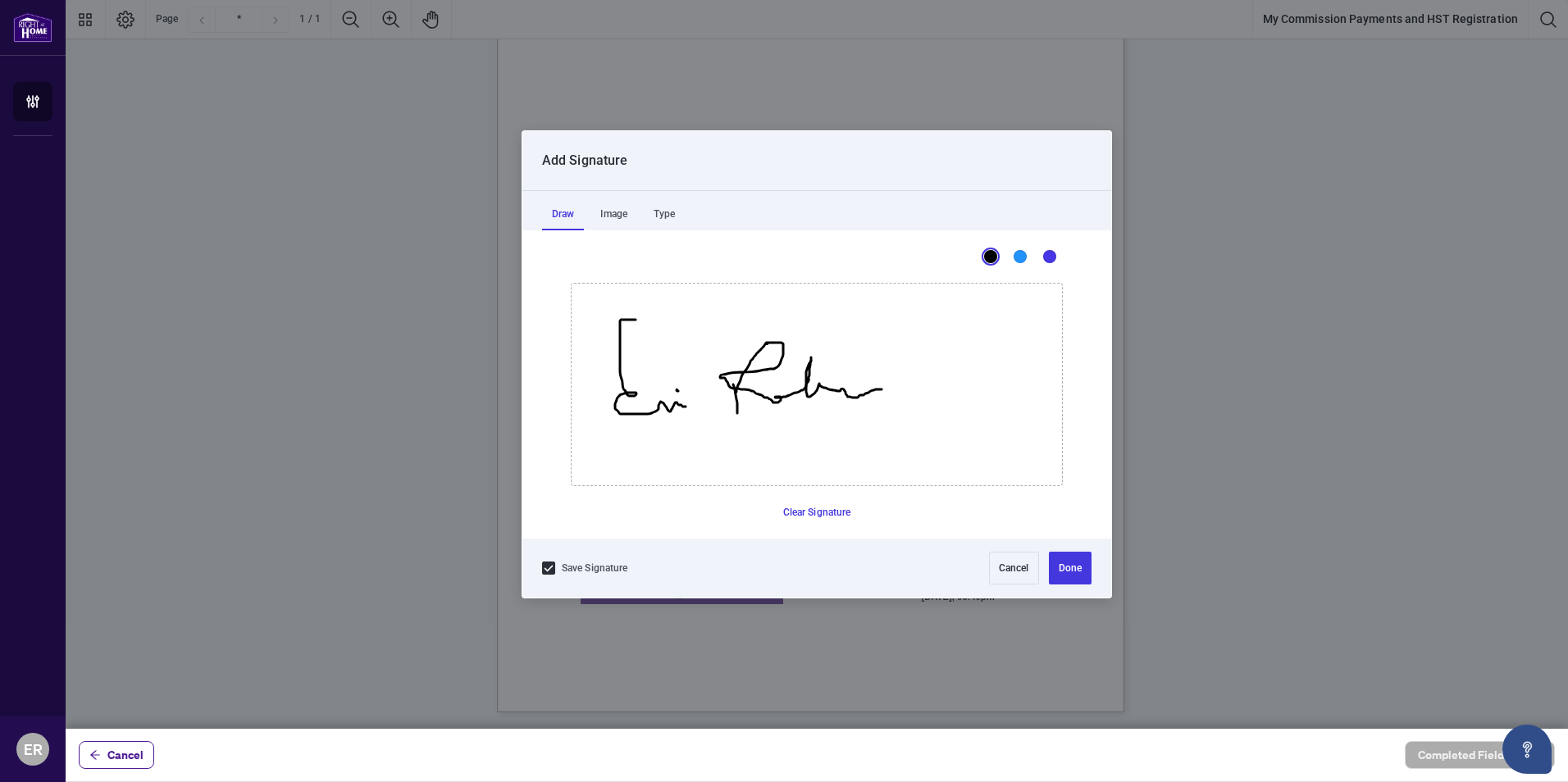
click at [809, 389] on icon "Drawing canvas" at bounding box center [764, 372] width 89 height 61
click at [829, 373] on icon "Drawing canvas" at bounding box center [817, 384] width 490 height 202
click at [1078, 559] on button "Done" at bounding box center [1070, 568] width 42 height 33
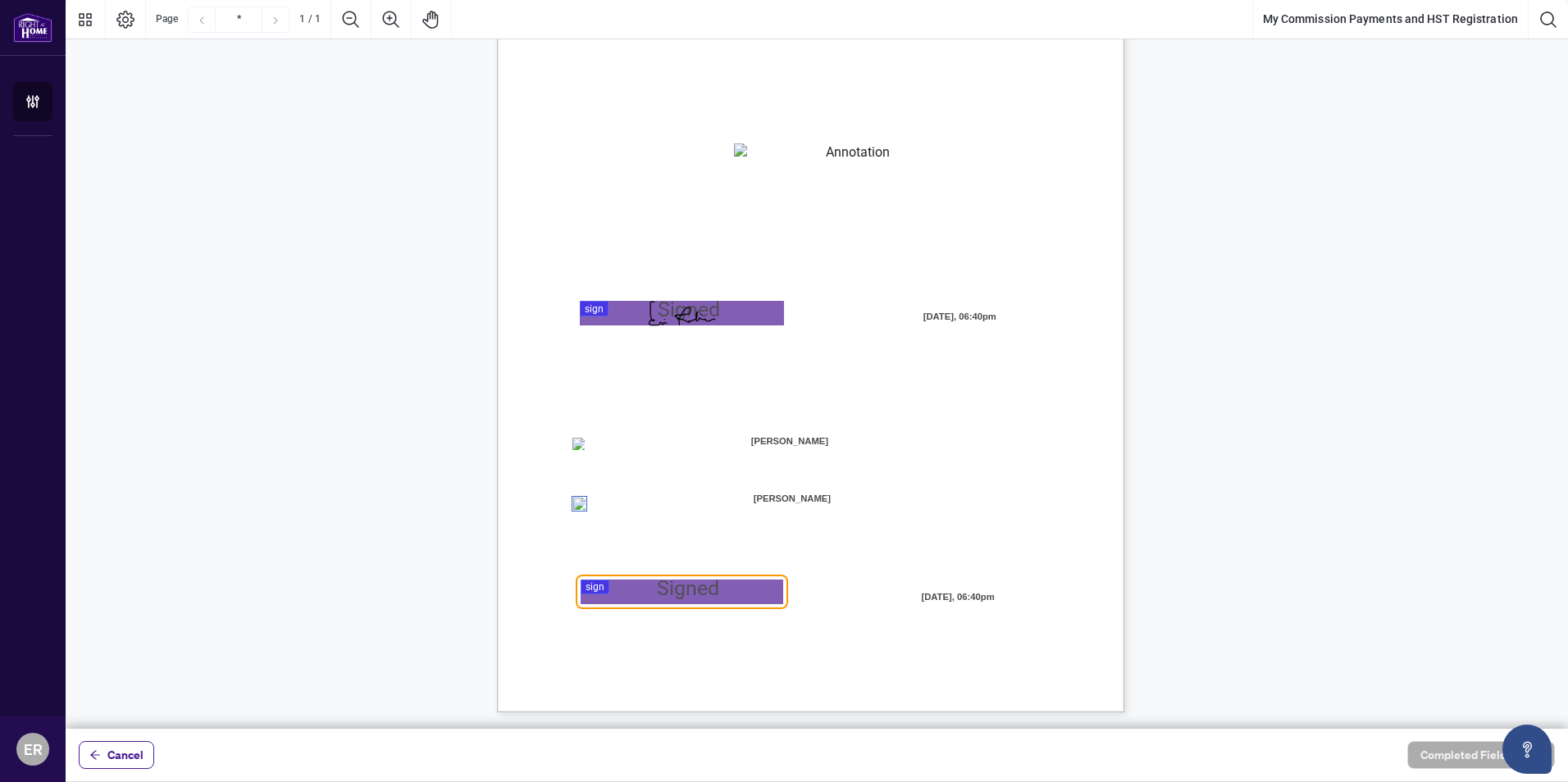
click at [832, 499] on span "[PERSON_NAME]" at bounding box center [793, 499] width 204 height 25
click at [825, 501] on span "[PERSON_NAME]" at bounding box center [793, 499] width 204 height 25
click at [789, 501] on span "[PERSON_NAME]" at bounding box center [793, 499] width 204 height 25
click at [768, 496] on span "[PERSON_NAME]" at bounding box center [793, 499] width 204 height 25
click at [806, 495] on span "[PERSON_NAME]" at bounding box center [793, 499] width 204 height 25
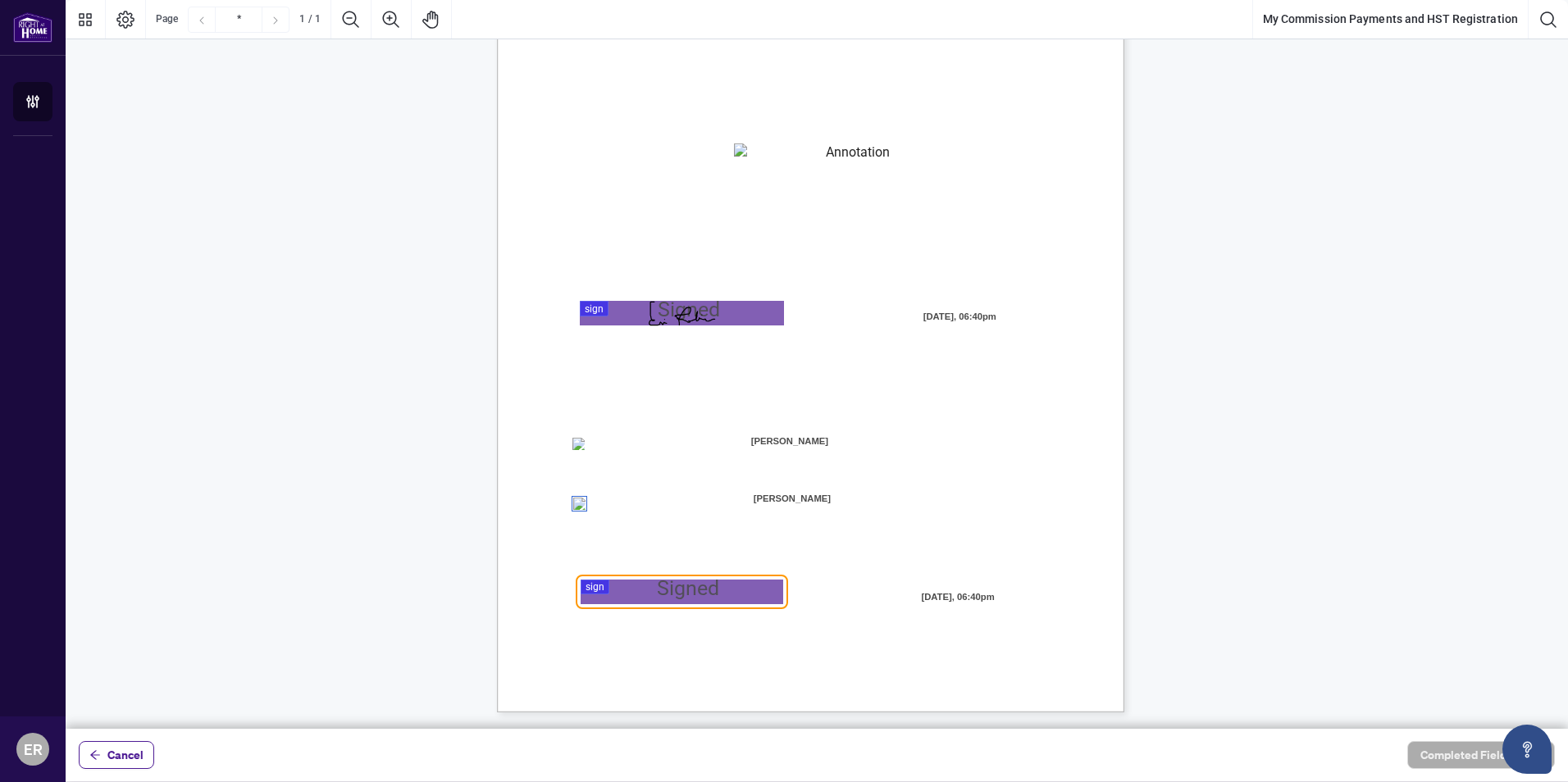
click at [806, 495] on span "[PERSON_NAME]" at bounding box center [793, 499] width 204 height 25
click at [807, 495] on span "[PERSON_NAME]" at bounding box center [793, 499] width 204 height 25
click at [798, 494] on span "[PERSON_NAME]" at bounding box center [793, 499] width 204 height 25
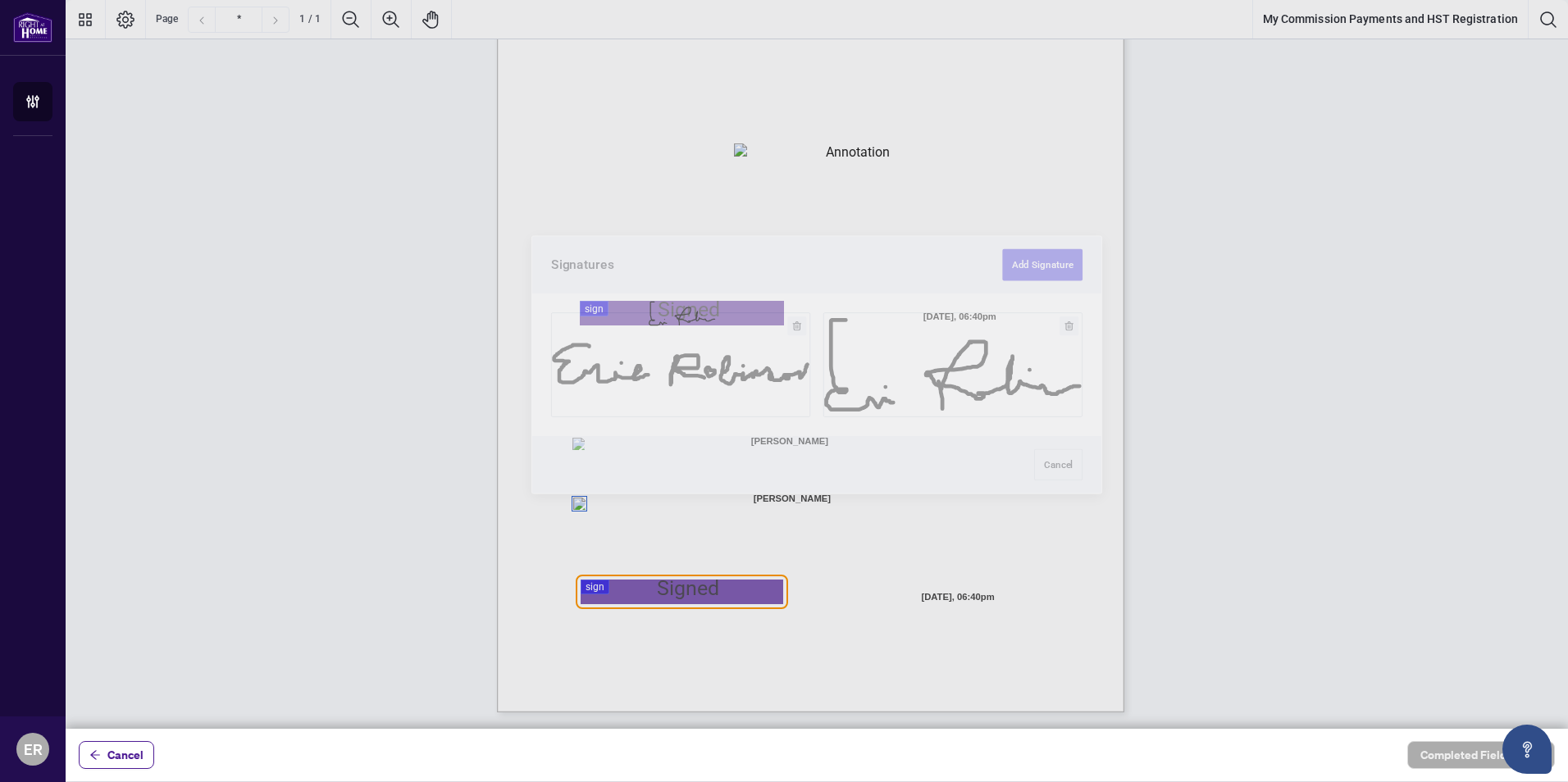
click at [625, 588] on div at bounding box center [817, 364] width 1503 height 729
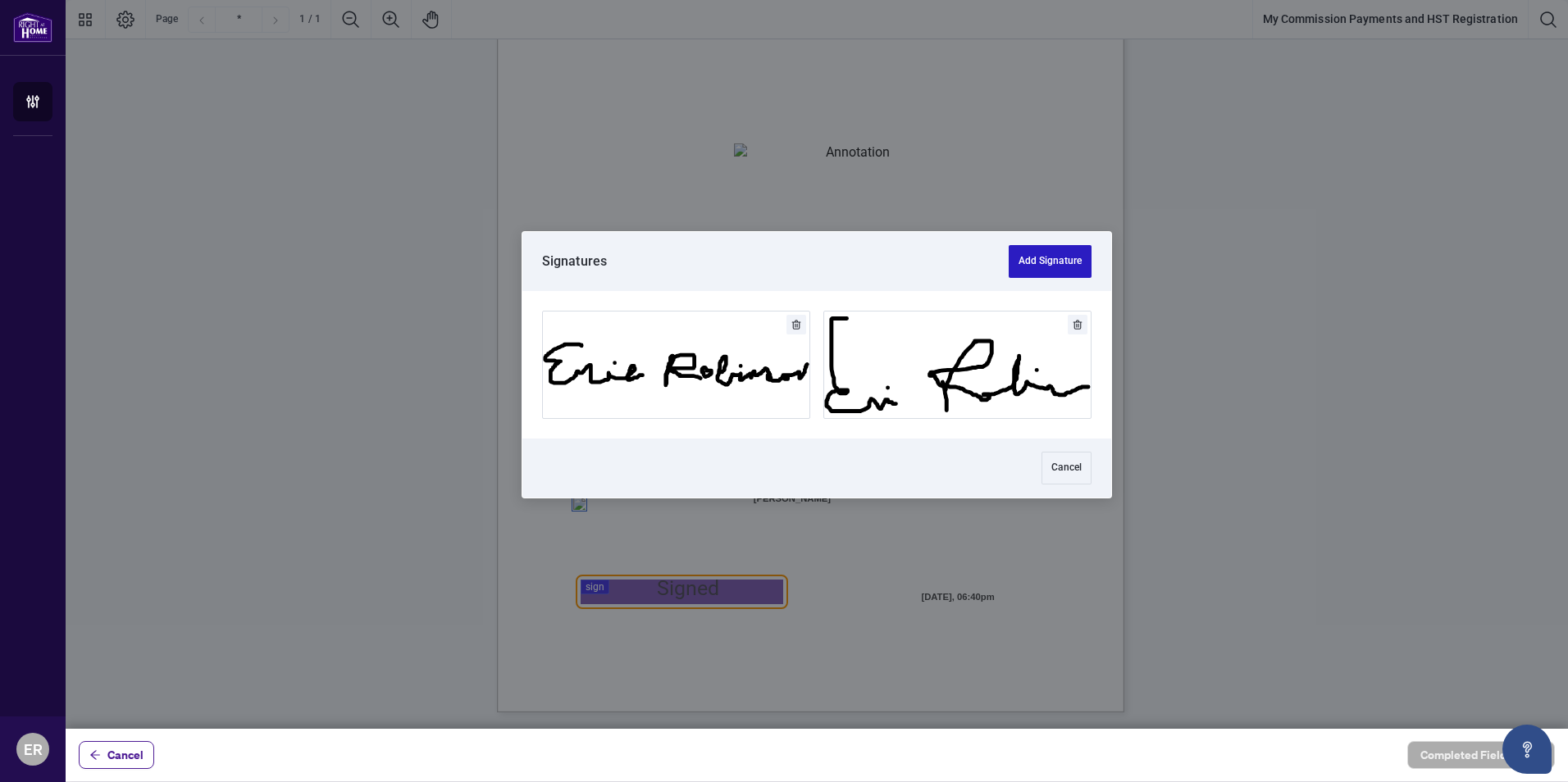
click at [1031, 254] on button "Add Signature" at bounding box center [1050, 261] width 83 height 33
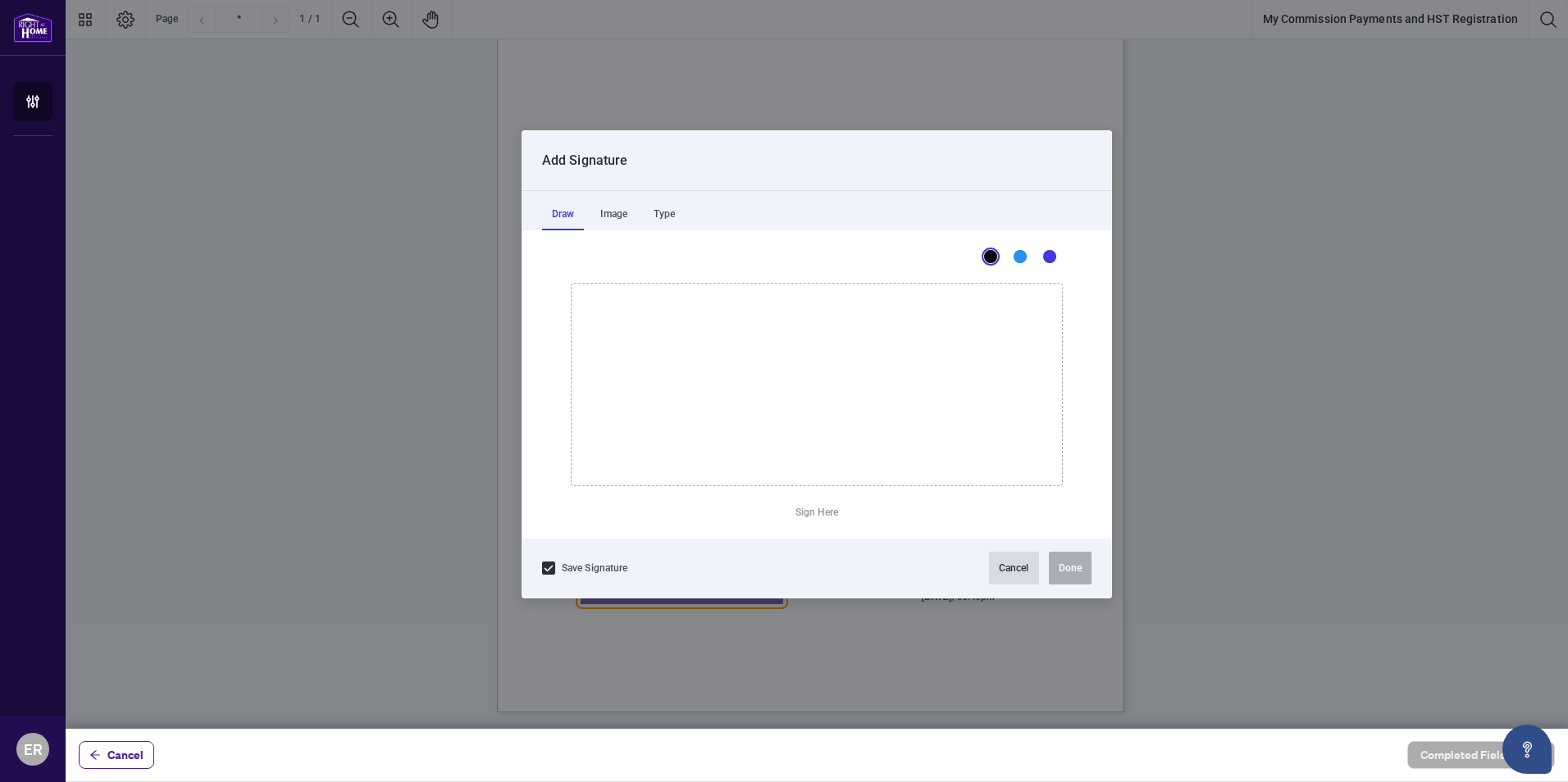
click at [1018, 569] on button "Cancel" at bounding box center [1014, 568] width 50 height 33
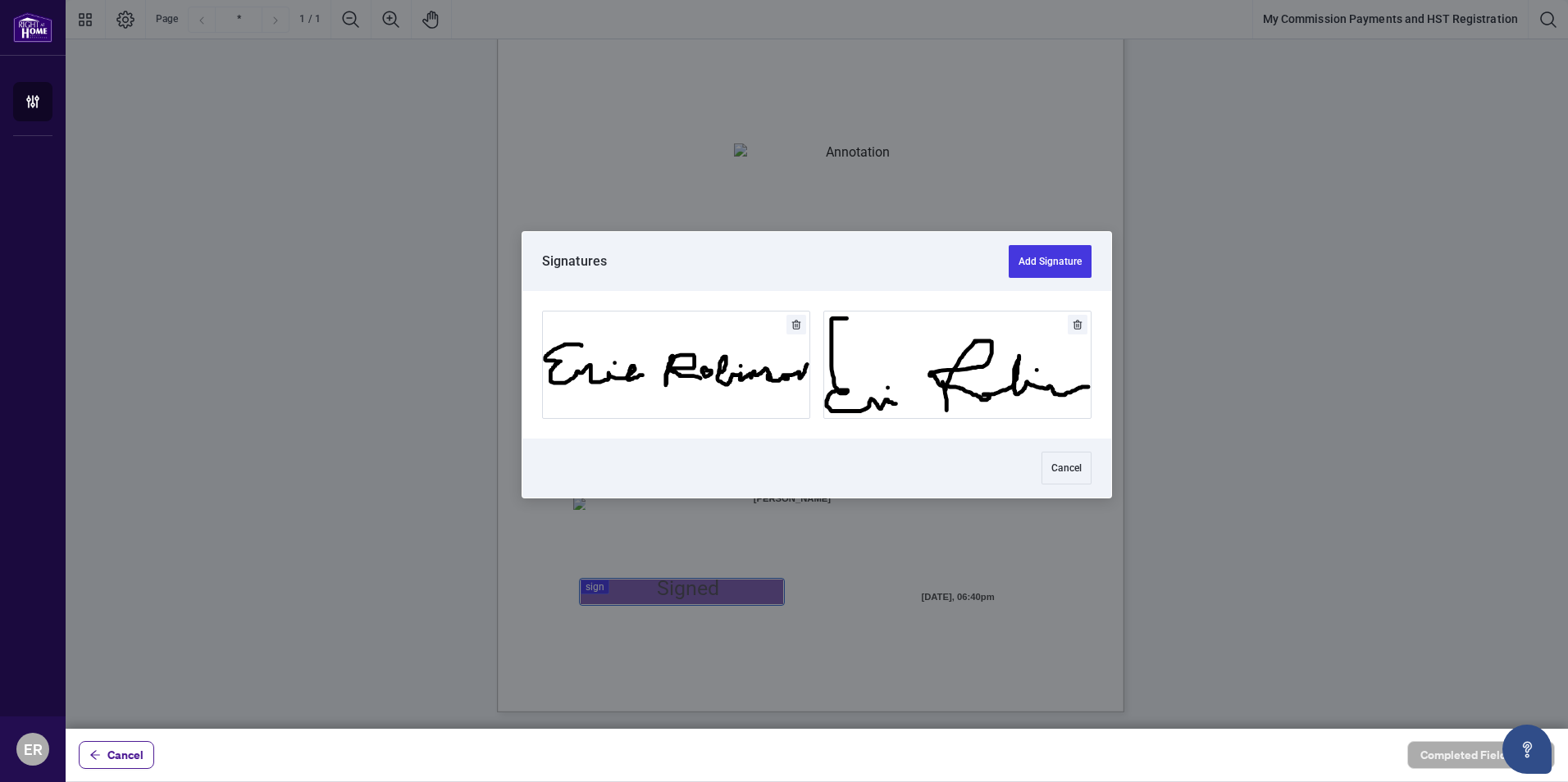
click at [600, 585] on div at bounding box center [817, 364] width 1503 height 729
click at [742, 328] on button "Add Signature" at bounding box center [675, 364] width 266 height 107
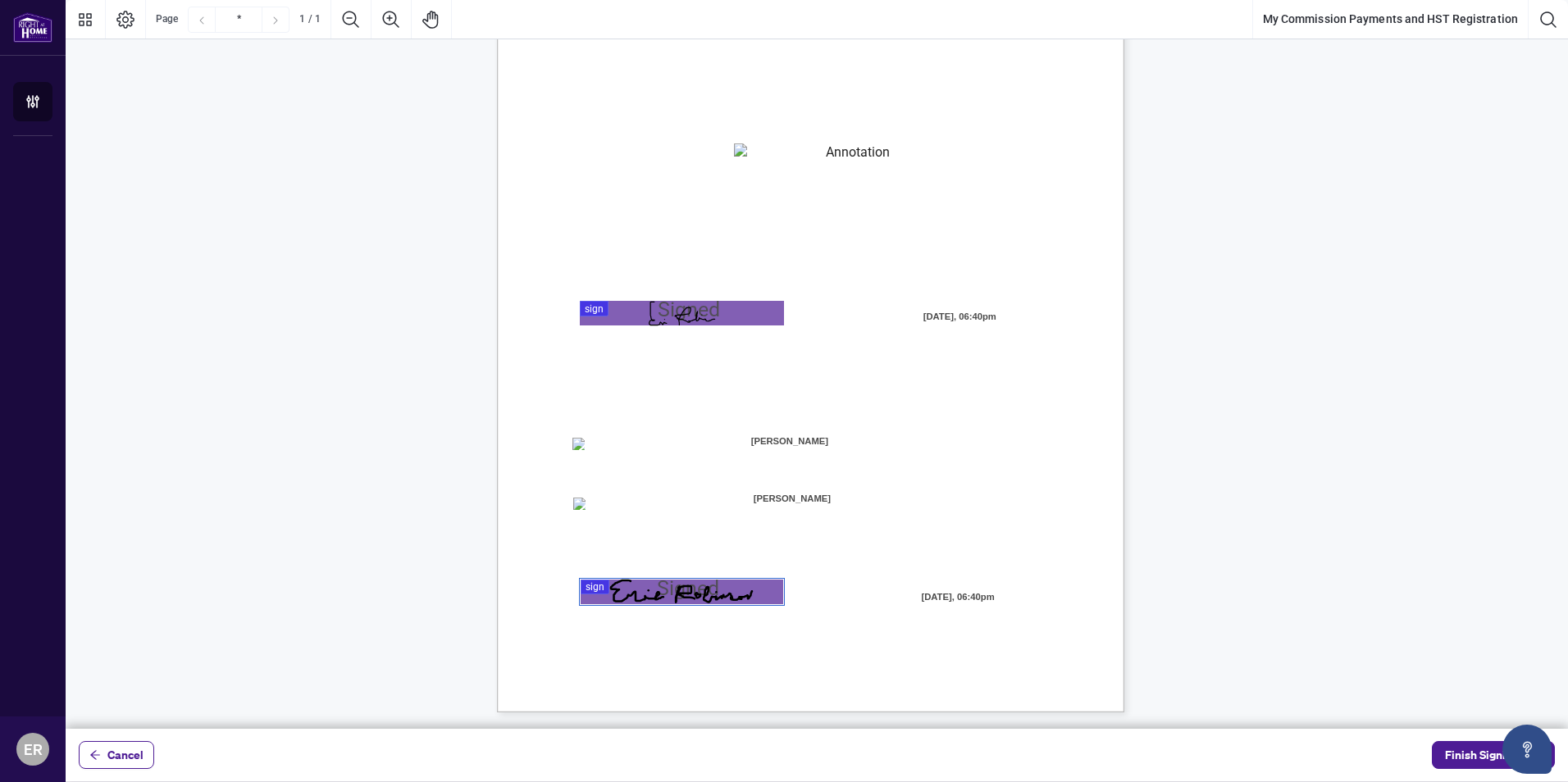
click at [595, 307] on div at bounding box center [817, 364] width 1503 height 729
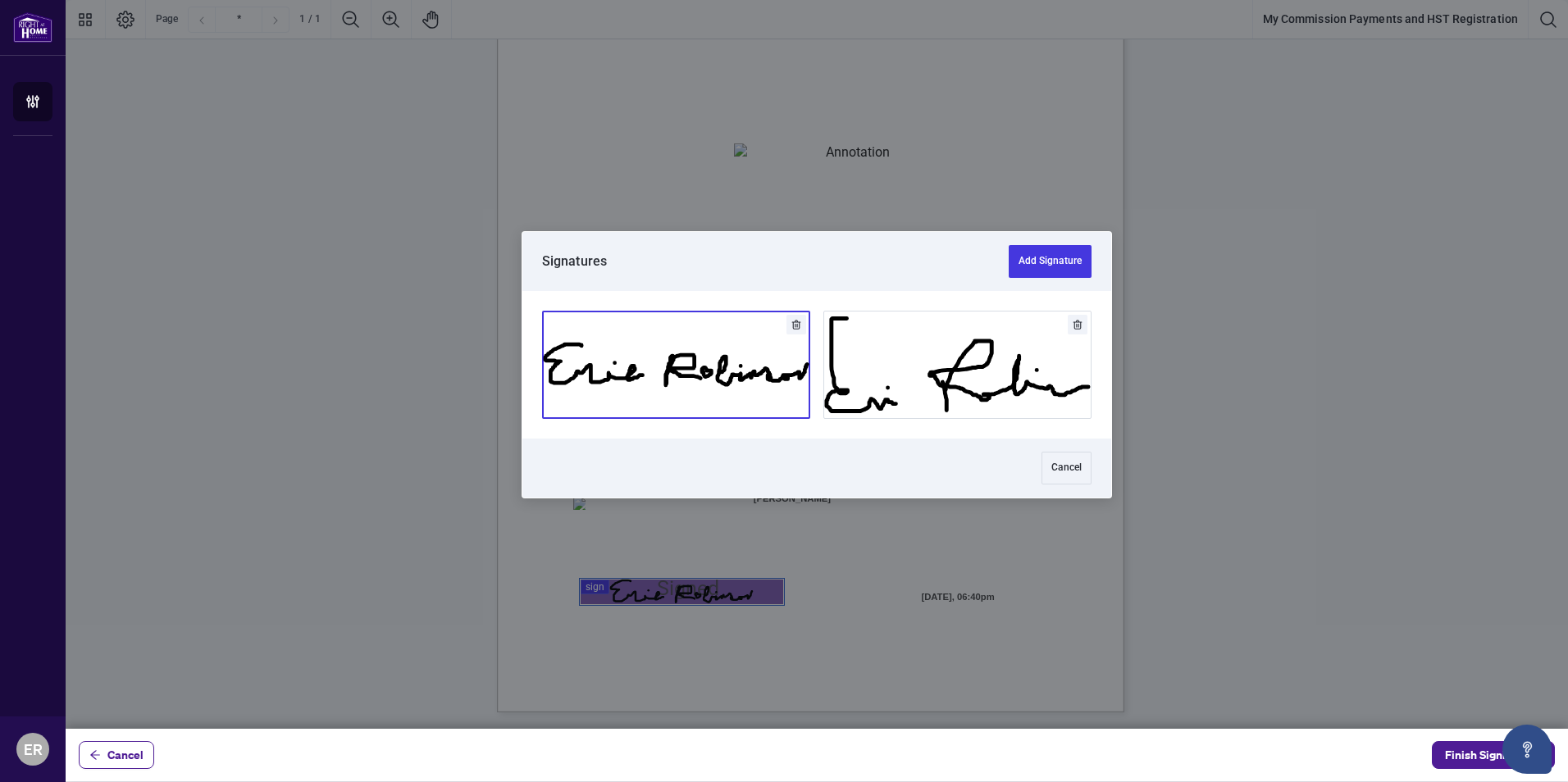
click at [686, 333] on button "Add Signature" at bounding box center [675, 364] width 266 height 107
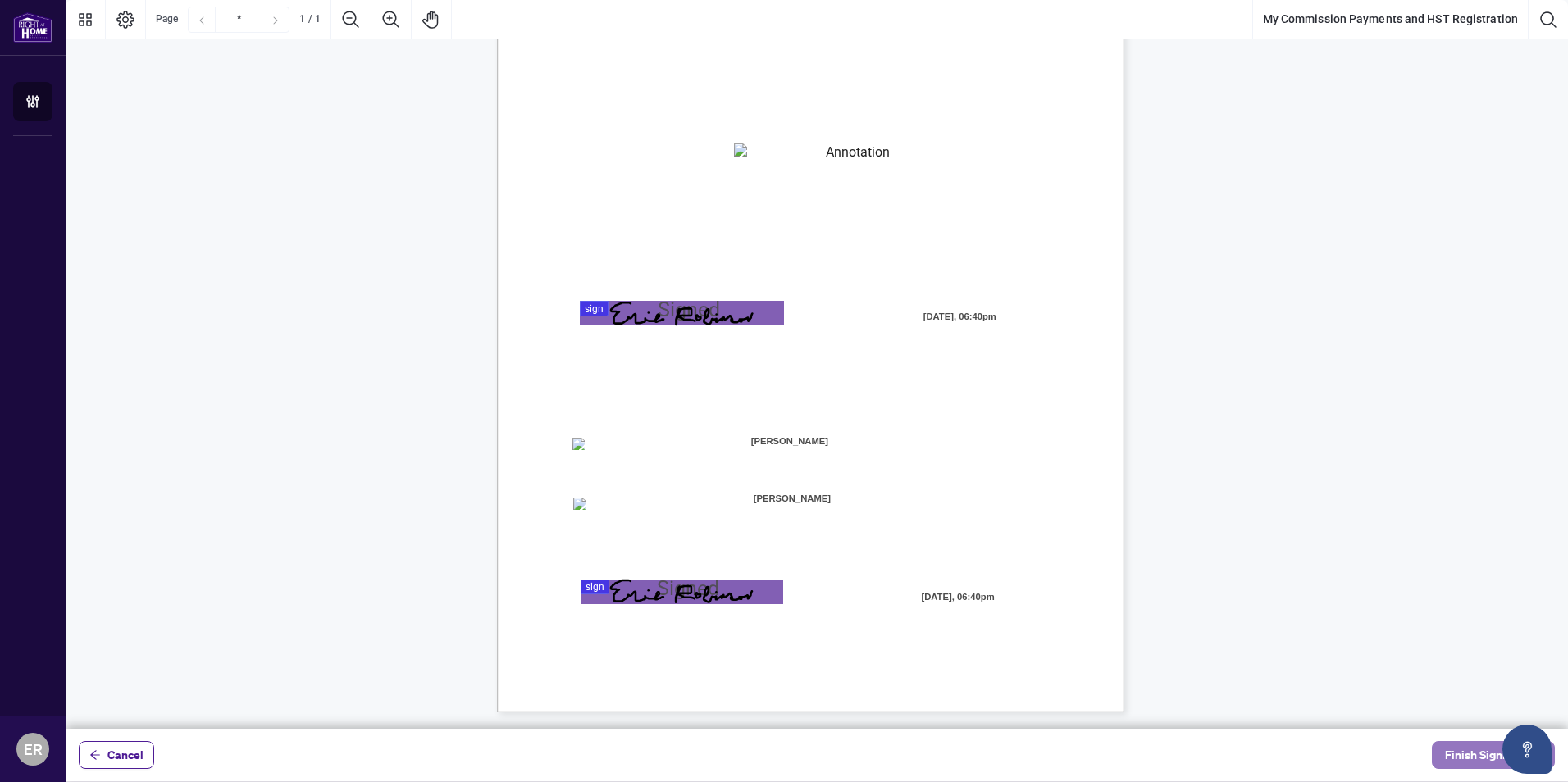
click at [1466, 747] on span "Finish Signing" at bounding box center [1482, 754] width 74 height 26
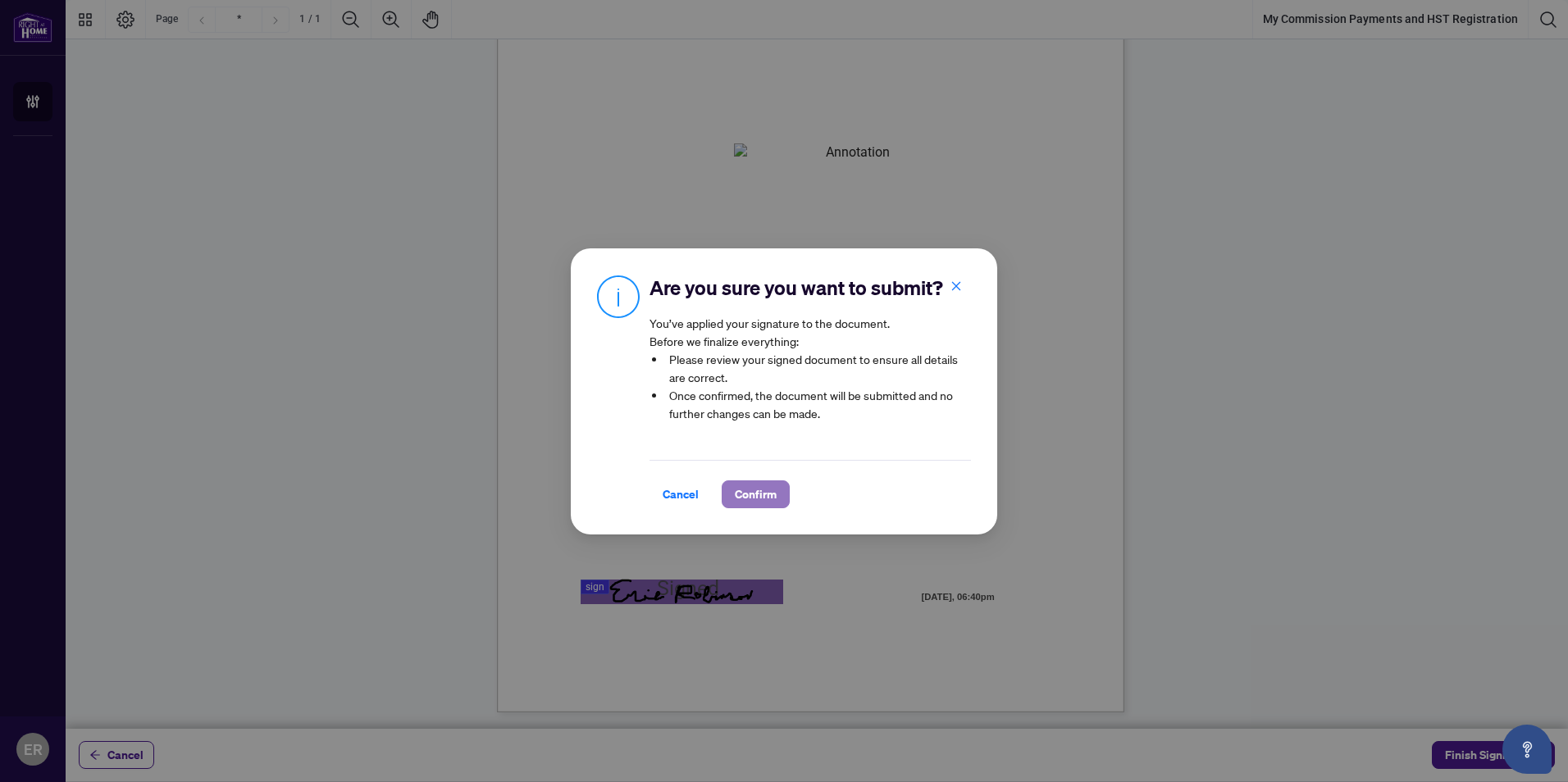
click at [750, 484] on span "Confirm" at bounding box center [756, 494] width 42 height 26
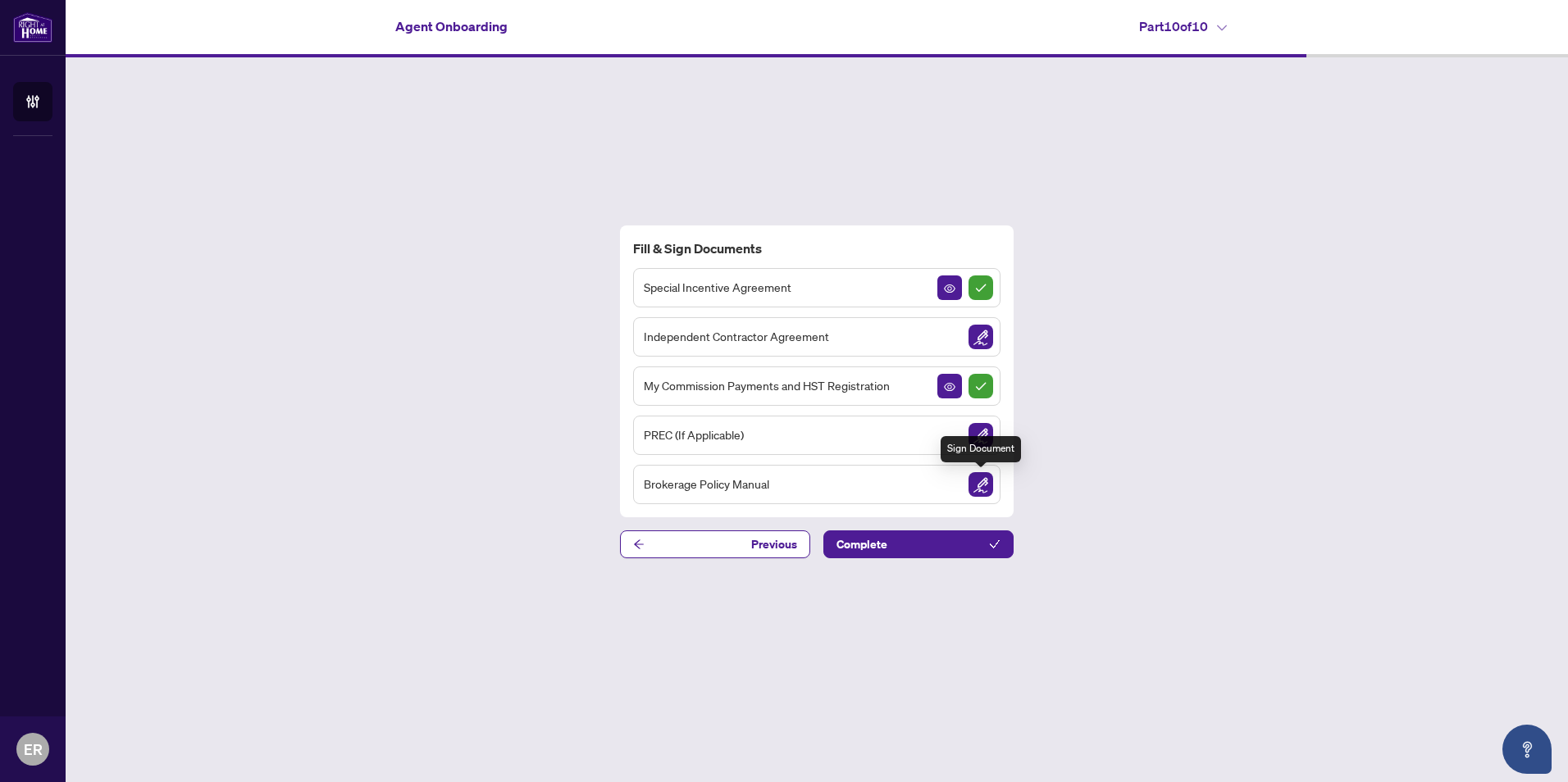
click at [975, 477] on img "Sign Document" at bounding box center [981, 485] width 25 height 25
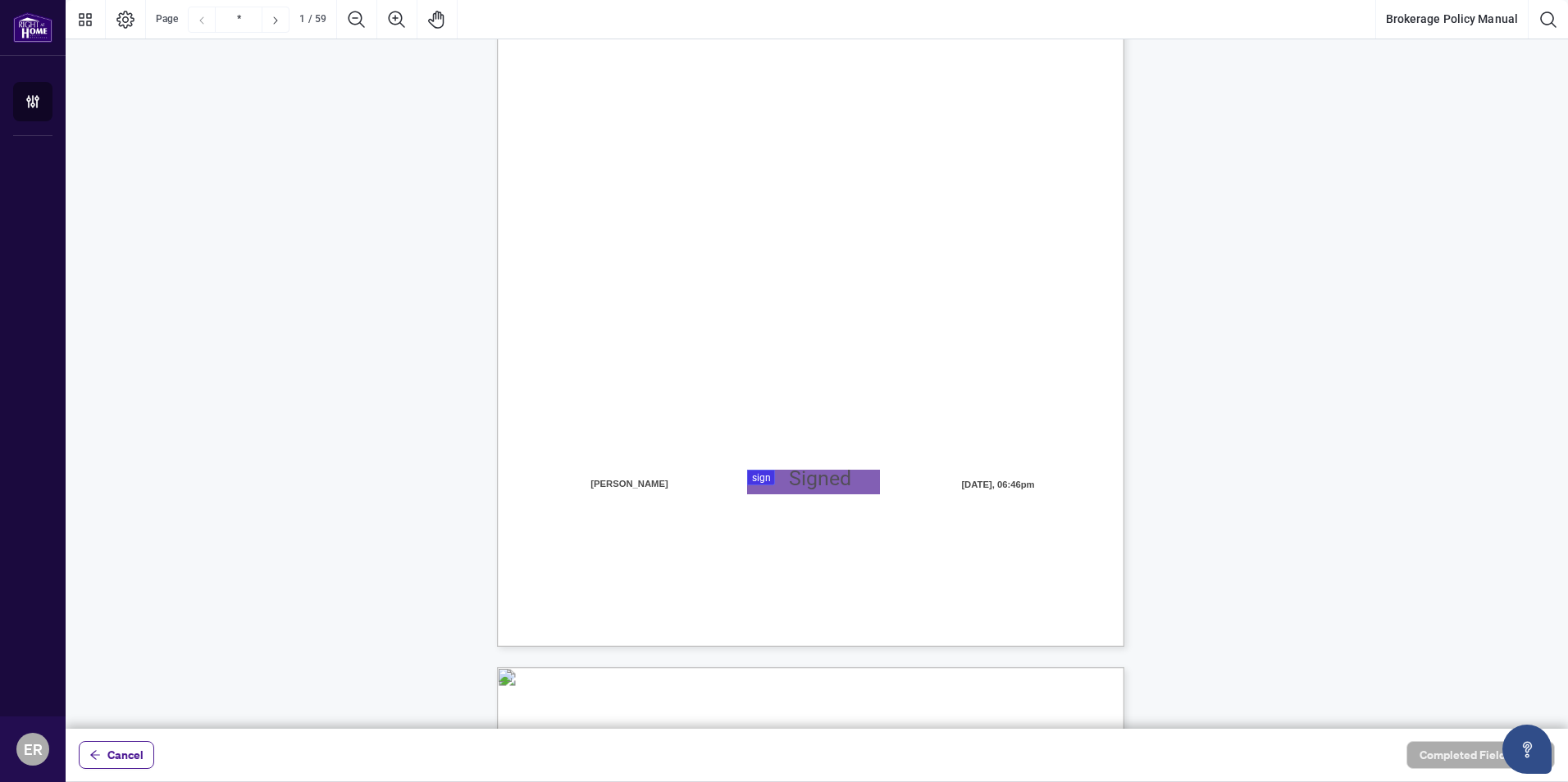
scroll to position [246, 0]
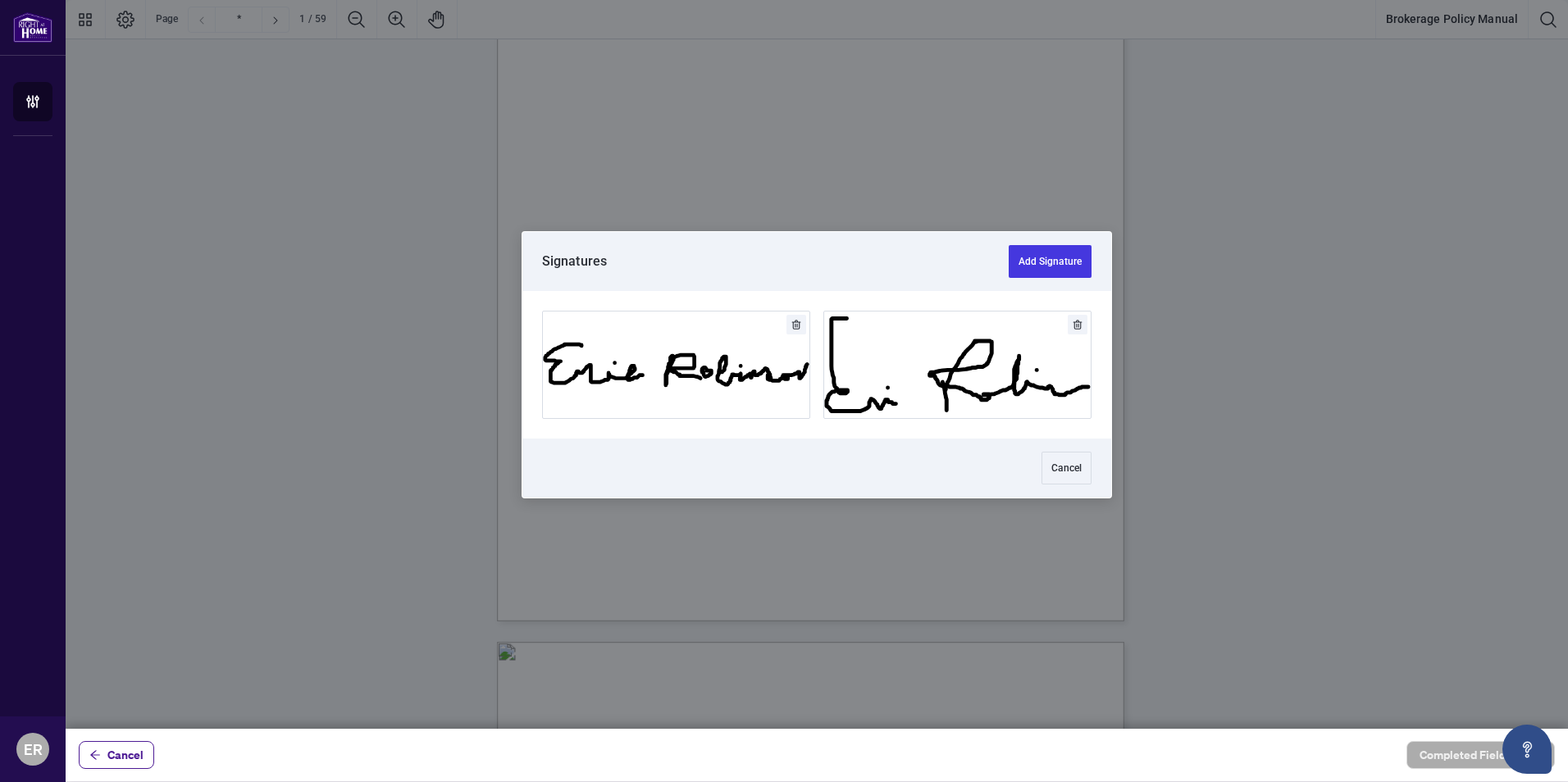
click at [761, 447] on div at bounding box center [817, 364] width 1503 height 729
click at [710, 324] on button "Add Signature" at bounding box center [675, 364] width 266 height 107
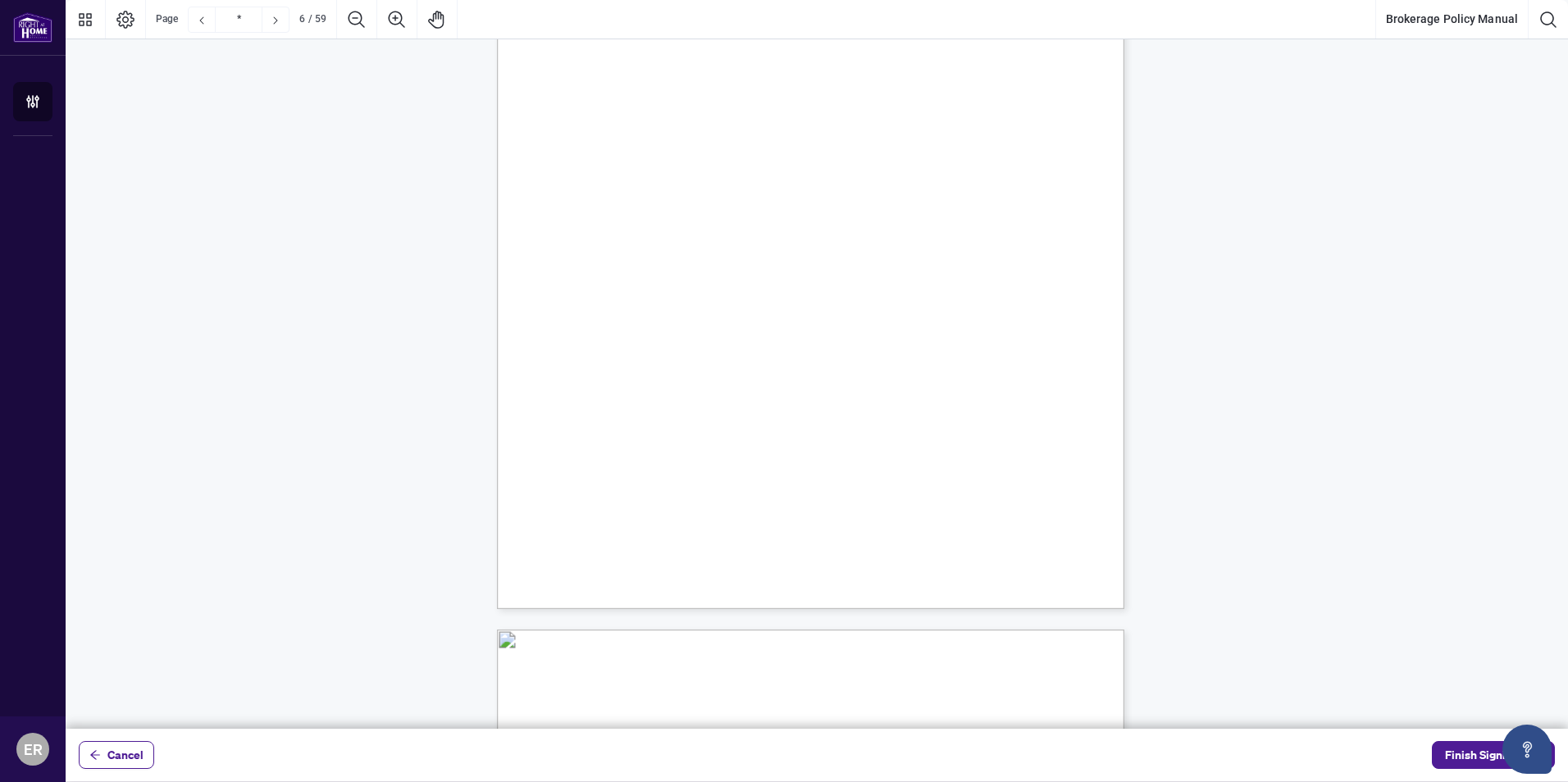
scroll to position [4428, 0]
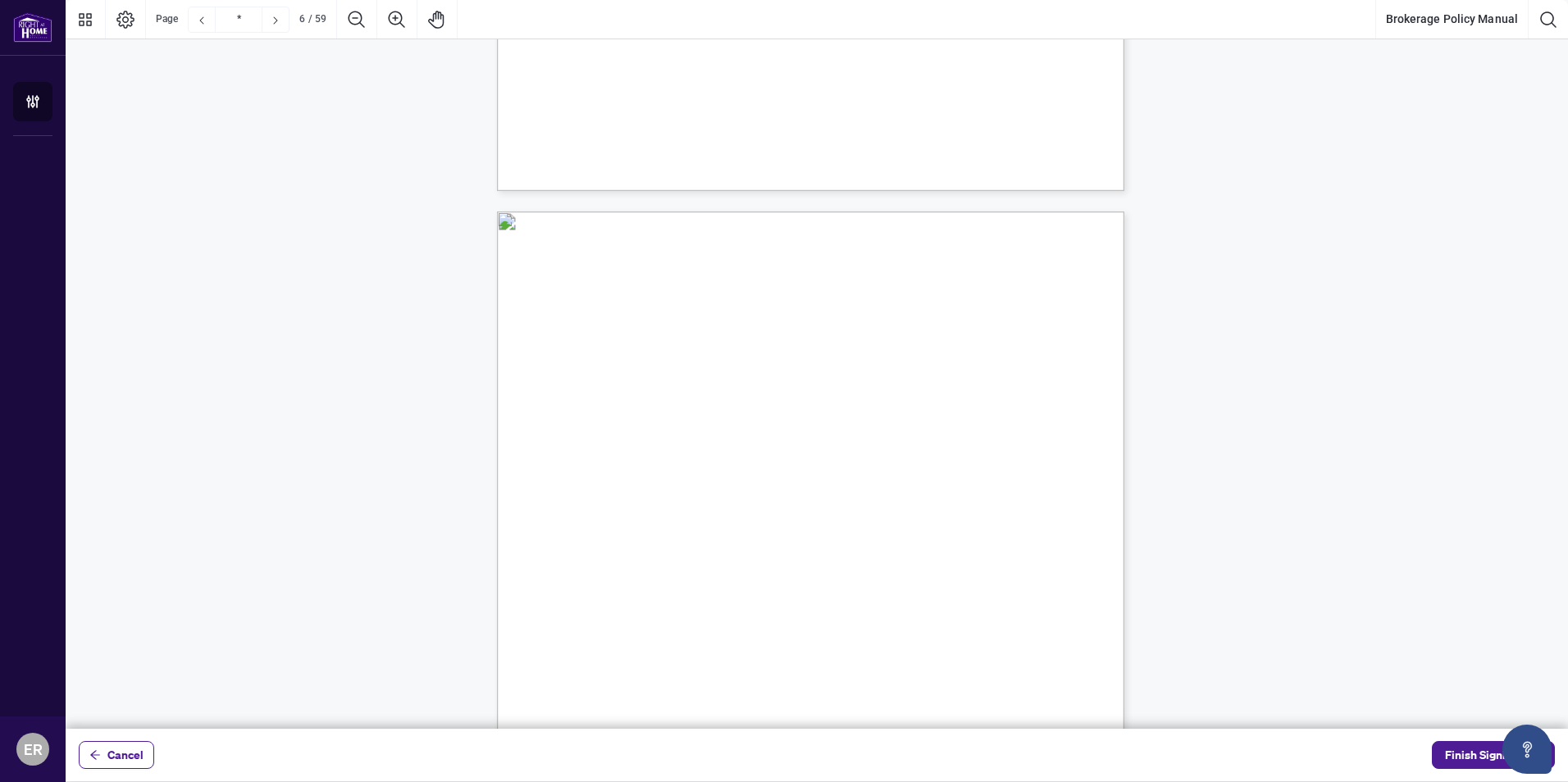
type input "*"
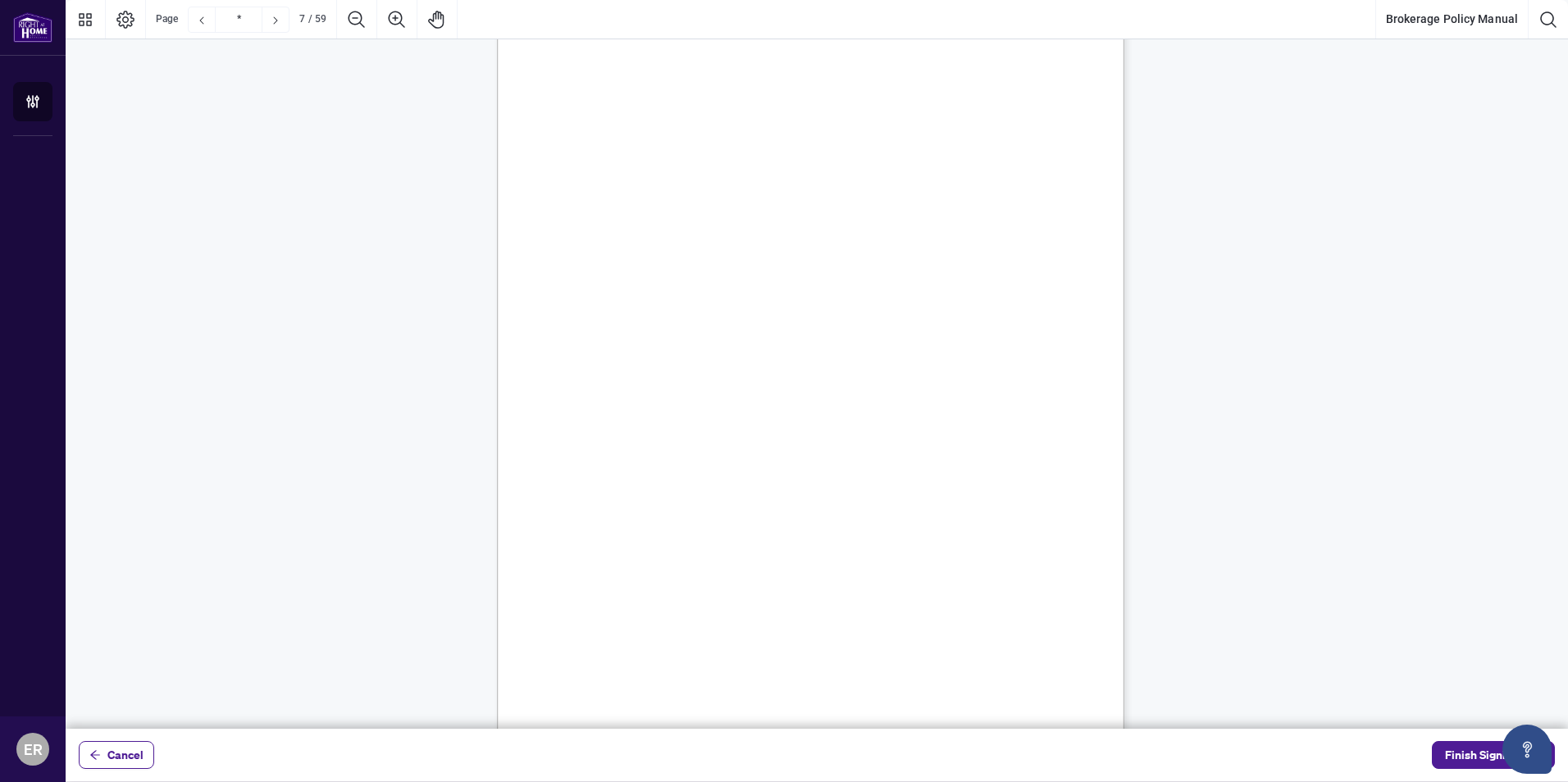
scroll to position [5084, 0]
